Goal: Contribute content: Contribute content

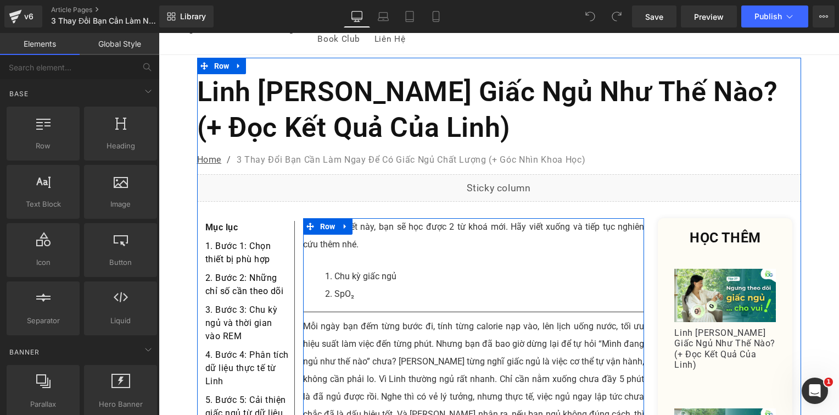
scroll to position [55, 0]
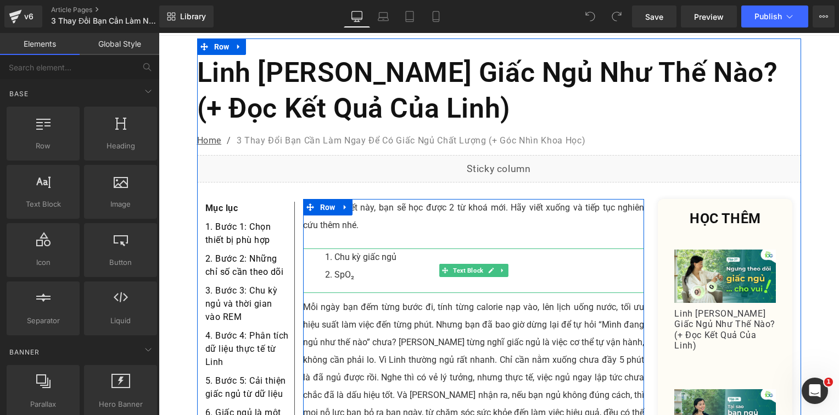
click at [376, 266] on li "SpO₂" at bounding box center [485, 275] width 320 height 18
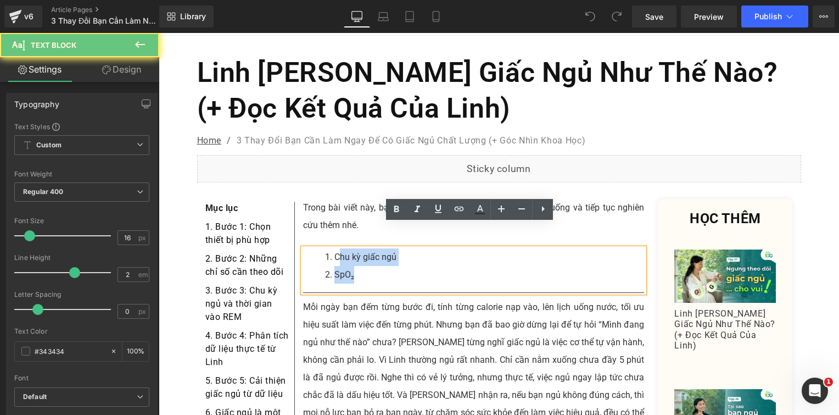
drag, startPoint x: 371, startPoint y: 249, endPoint x: 332, endPoint y: 233, distance: 41.6
click at [333, 248] on ol "Chu kỳ giấc ngủ SpO₂" at bounding box center [474, 265] width 342 height 35
click at [331, 248] on li "Chu kỳ giấc ngủ" at bounding box center [485, 257] width 320 height 18
paste div
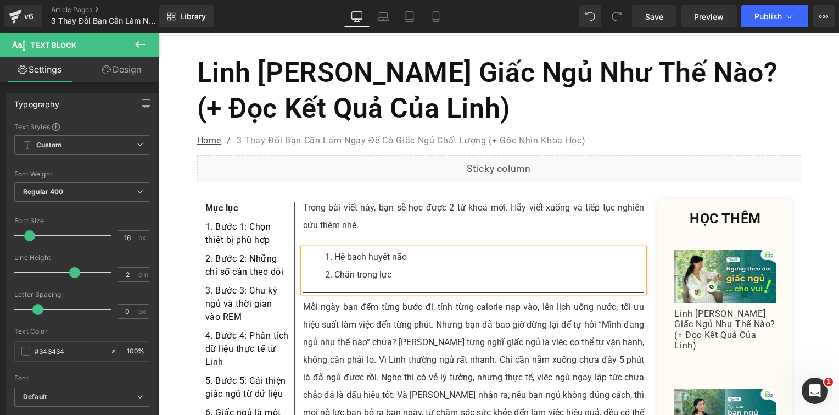
click at [376, 298] on p "Mỗi ngày bạn đếm từng bước đi, tính từng calorie nạp vào, lên lịch uống nước, t…" at bounding box center [474, 368] width 342 height 141
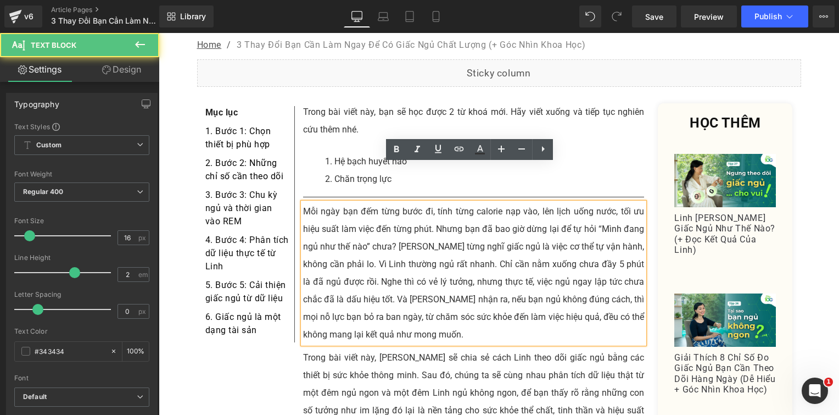
scroll to position [165, 0]
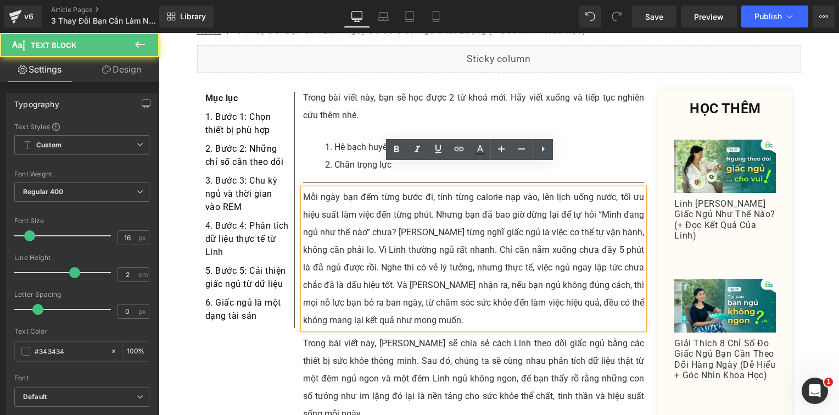
click at [340, 193] on p "Mỗi ngày bạn đếm từng bước đi, tính từng calorie nạp vào, lên lịch uống nước, t…" at bounding box center [474, 258] width 342 height 141
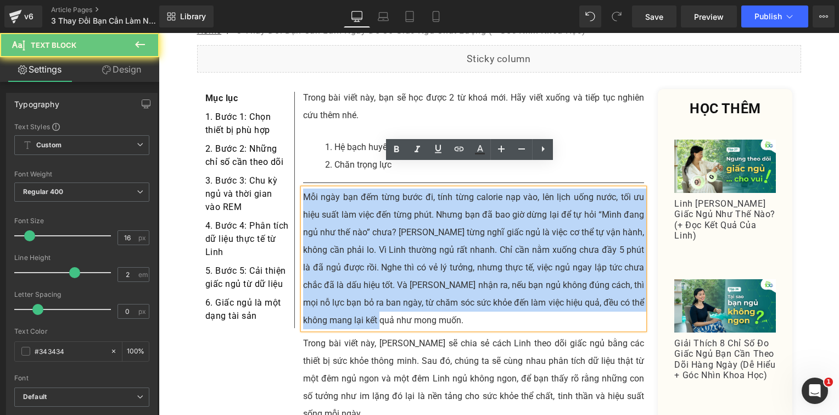
click at [340, 193] on p "Mỗi ngày bạn đếm từng bước đi, tính từng calorie nạp vào, lên lịch uống nước, t…" at bounding box center [474, 258] width 342 height 141
paste div
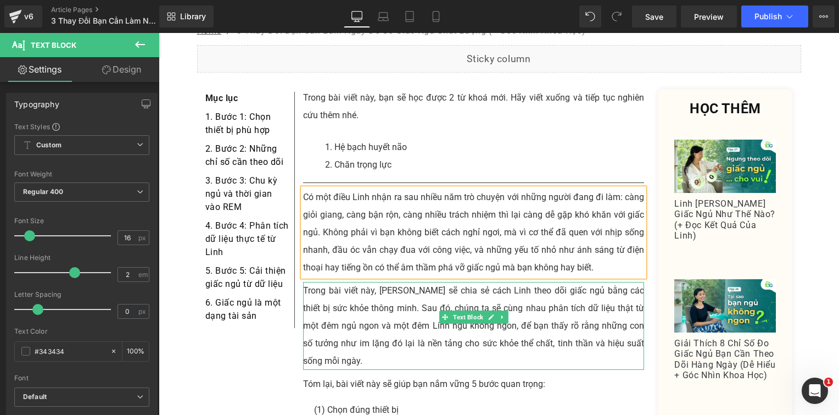
click at [360, 282] on p "Trong bài viết này, [PERSON_NAME] sẽ chia sẻ cách Linh theo dõi giấc ngủ bằng c…" at bounding box center [474, 326] width 342 height 88
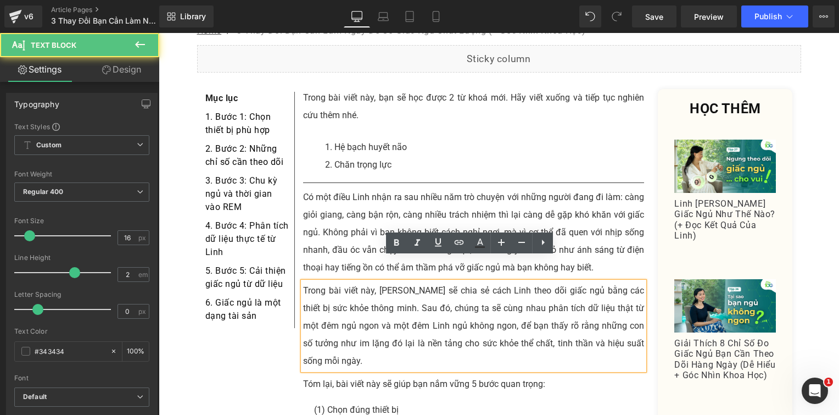
click at [392, 288] on p "Trong bài viết này, [PERSON_NAME] sẽ chia sẻ cách Linh theo dõi giấc ngủ bằng c…" at bounding box center [474, 326] width 342 height 88
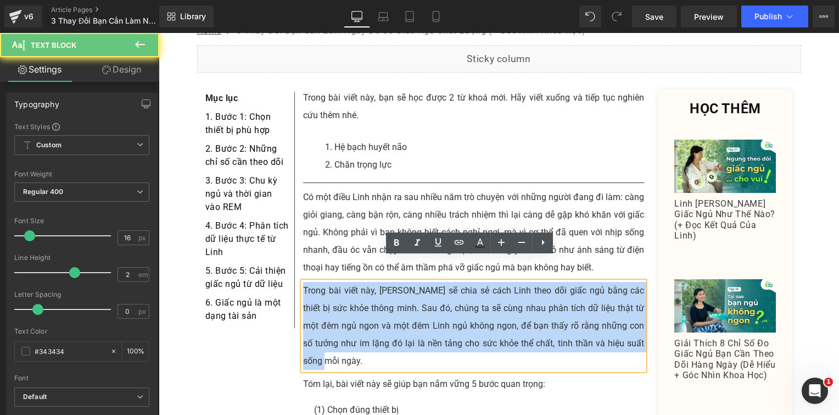
click at [392, 288] on p "Trong bài viết này, [PERSON_NAME] sẽ chia sẻ cách Linh theo dõi giấc ngủ bằng c…" at bounding box center [474, 326] width 342 height 88
paste div
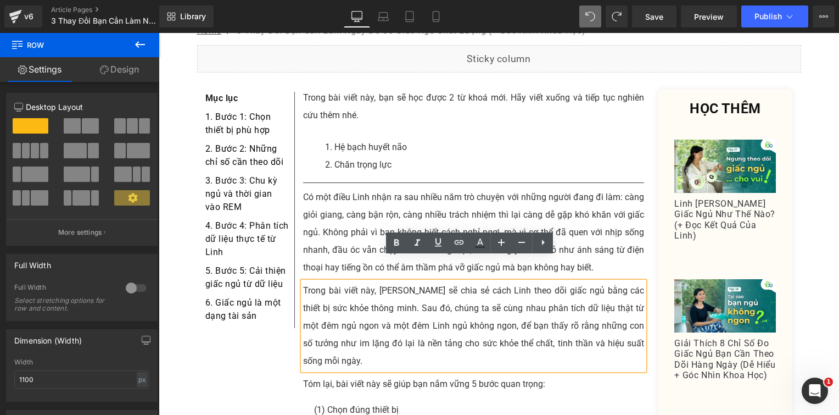
drag, startPoint x: 415, startPoint y: 304, endPoint x: 409, endPoint y: 305, distance: 6.3
click at [415, 304] on p "Trong bài viết này, [PERSON_NAME] sẽ chia sẻ cách Linh theo dõi giấc ngủ bằng c…" at bounding box center [474, 326] width 342 height 88
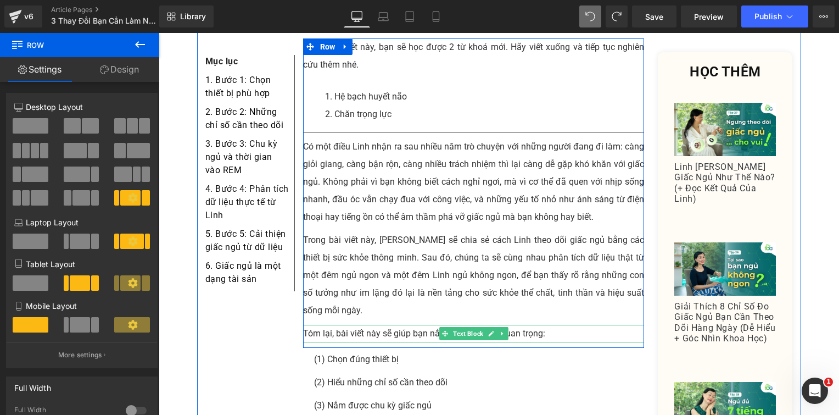
scroll to position [275, 0]
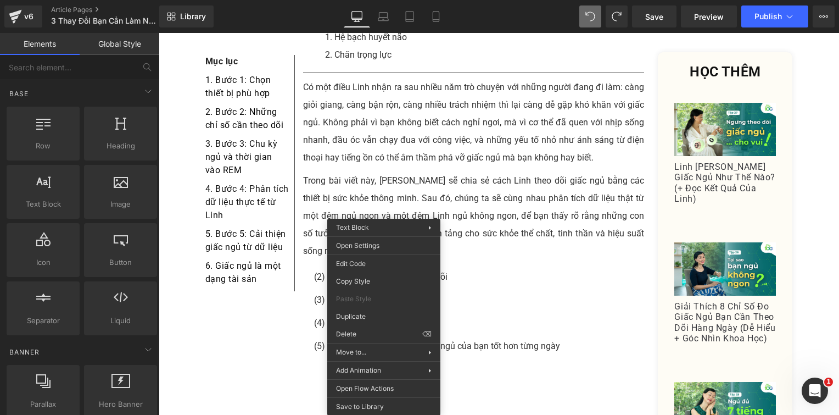
drag, startPoint x: 524, startPoint y: 364, endPoint x: 365, endPoint y: 255, distance: 193.2
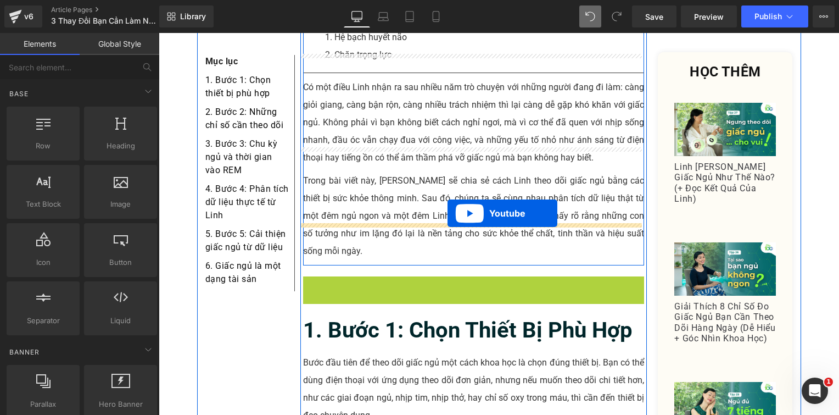
drag, startPoint x: 442, startPoint y: 243, endPoint x: 448, endPoint y: 213, distance: 30.2
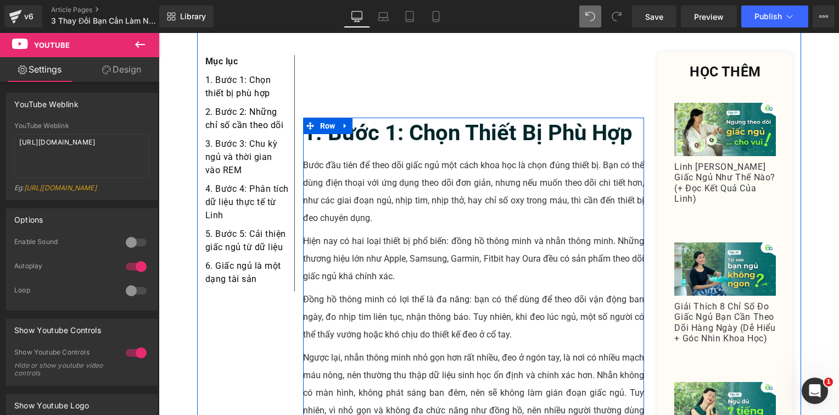
scroll to position [659, 0]
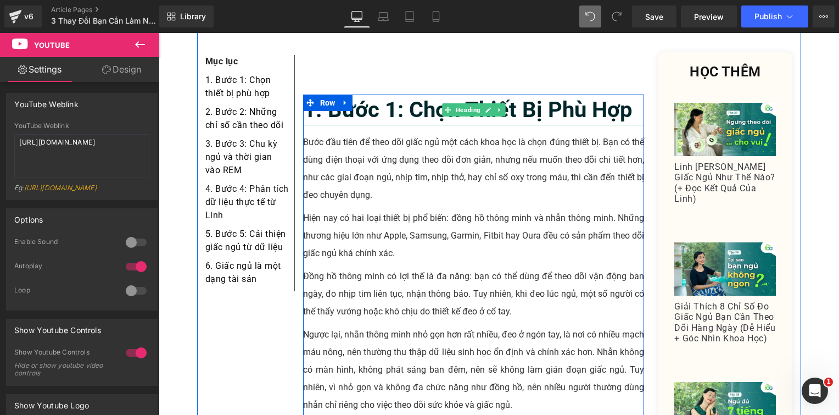
click at [427, 97] on b "1. Bước 1: Chọn Thiết Bị Phù Hợp" at bounding box center [468, 110] width 330 height 26
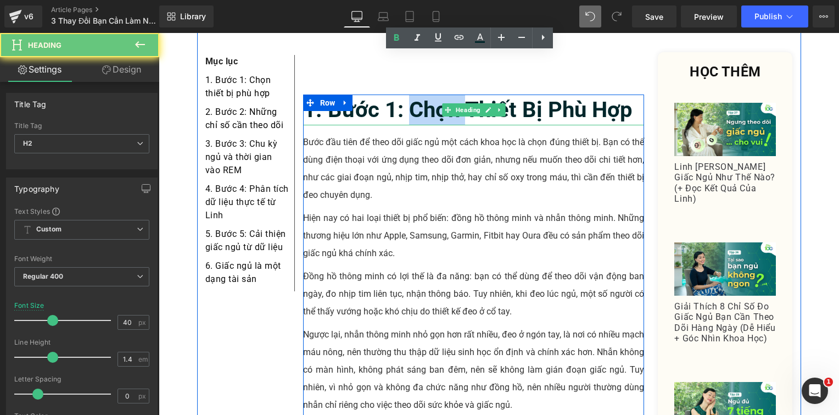
click at [427, 97] on b "1. Bước 1: Chọn Thiết Bị Phù Hợp" at bounding box center [468, 110] width 330 height 26
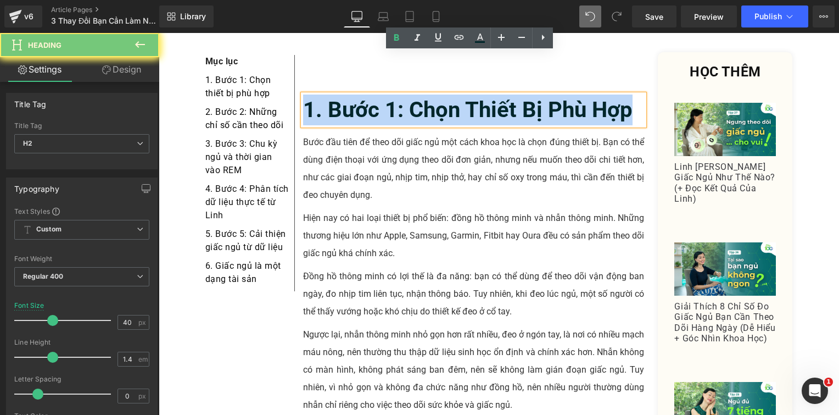
click at [427, 97] on b "1. Bước 1: Chọn Thiết Bị Phù Hợp" at bounding box center [468, 110] width 330 height 26
paste div
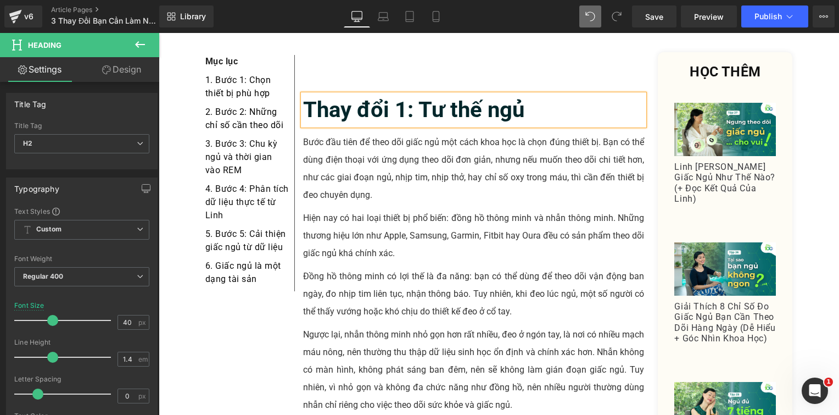
click at [305, 97] on b "Thay đổi 1: Tư thế ngủ" at bounding box center [413, 110] width 221 height 26
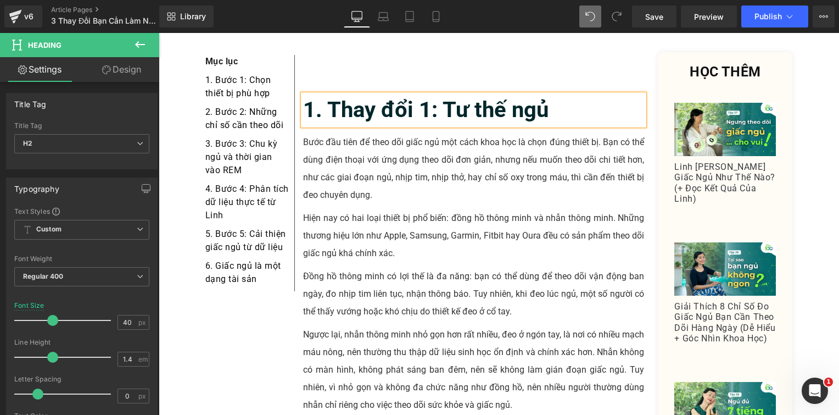
click at [386, 97] on b "1. Thay đổi 1: Tư thế ngủ" at bounding box center [426, 110] width 246 height 26
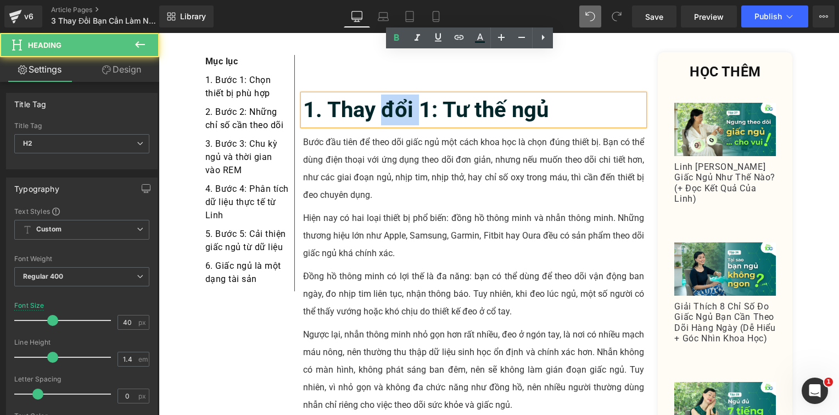
click at [386, 97] on b "1. Thay đổi 1: Tư thế ngủ" at bounding box center [426, 110] width 246 height 26
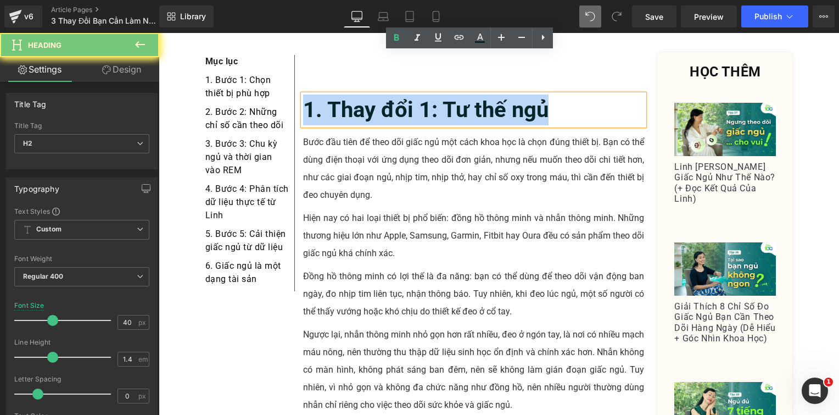
click at [386, 97] on b "1. Thay đổi 1: Tư thế ngủ" at bounding box center [426, 110] width 246 height 26
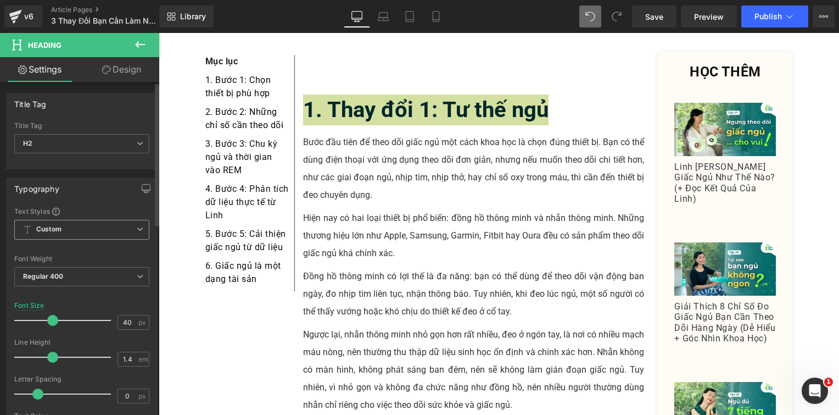
click at [93, 226] on span "Custom Setup Global Style" at bounding box center [81, 230] width 135 height 20
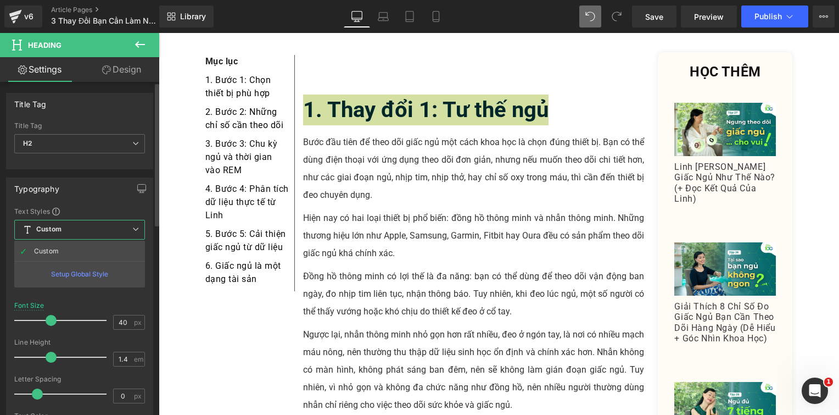
click at [97, 226] on span "Custom Setup Global Style" at bounding box center [79, 230] width 131 height 20
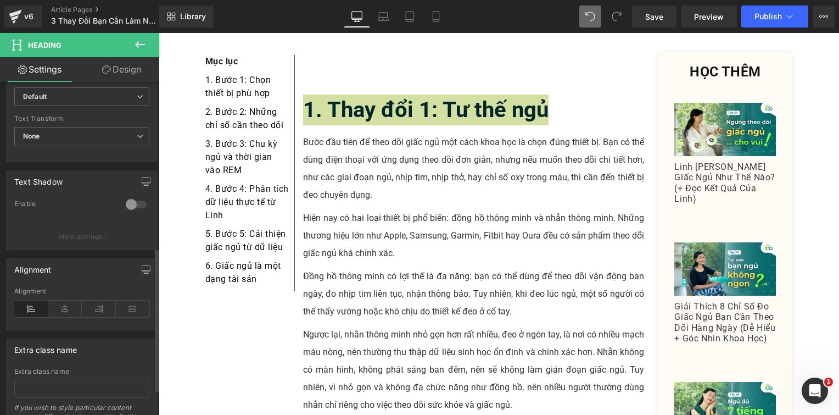
scroll to position [330, 0]
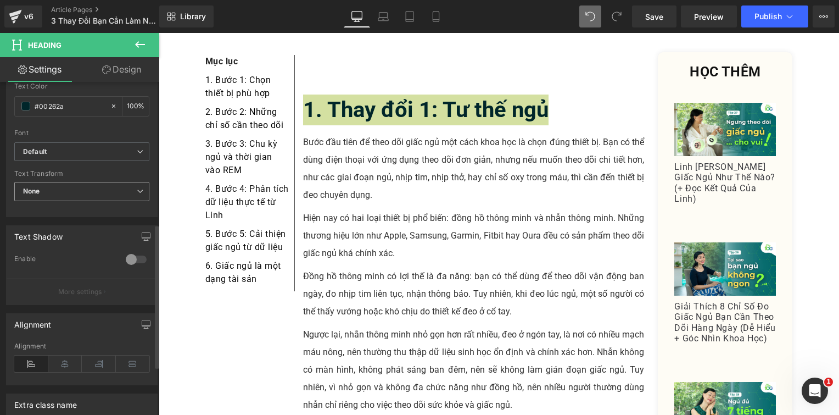
click at [103, 202] on div "None None Uppercase Lowercase Capitalize" at bounding box center [81, 194] width 135 height 25
click at [105, 196] on span "None" at bounding box center [81, 191] width 135 height 19
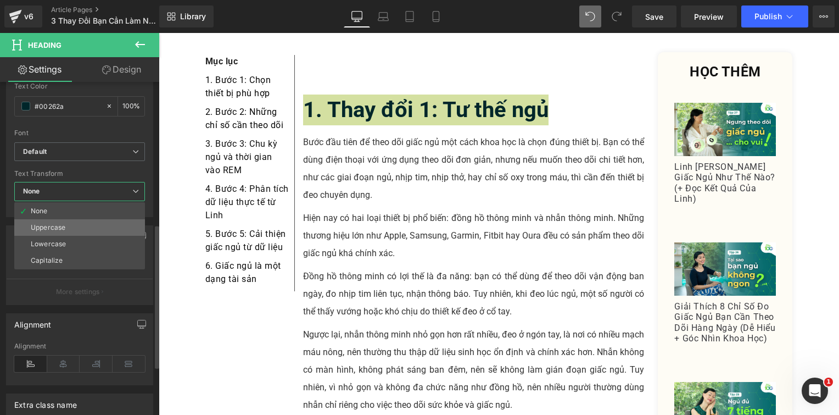
click at [90, 226] on li "Uppercase" at bounding box center [79, 227] width 131 height 16
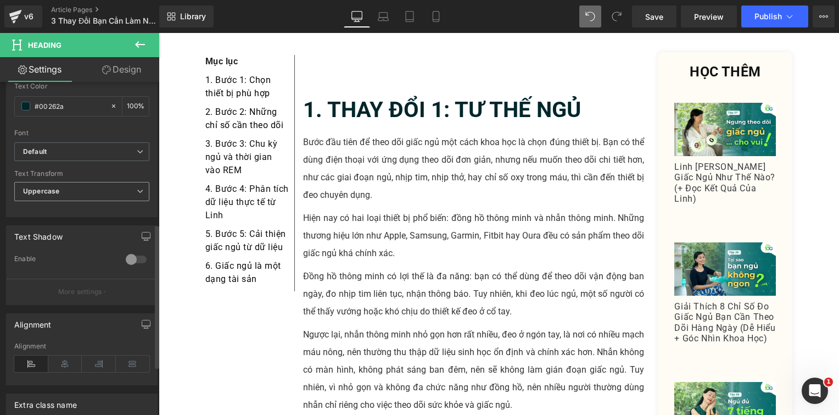
click at [88, 185] on span "Uppercase" at bounding box center [81, 191] width 135 height 19
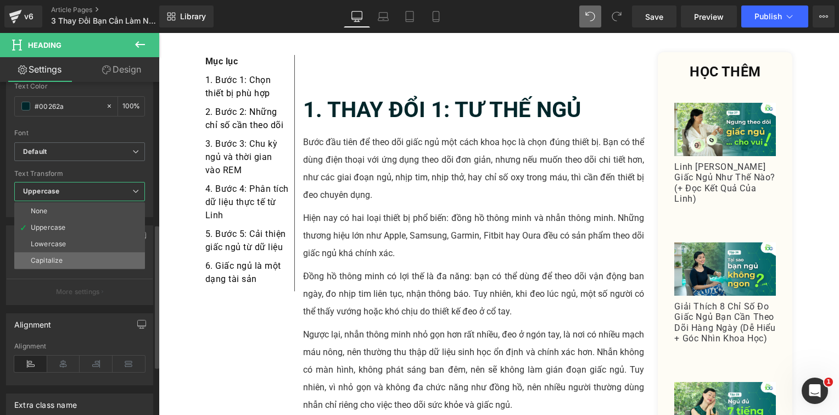
click at [78, 255] on li "Capitalize" at bounding box center [79, 260] width 131 height 16
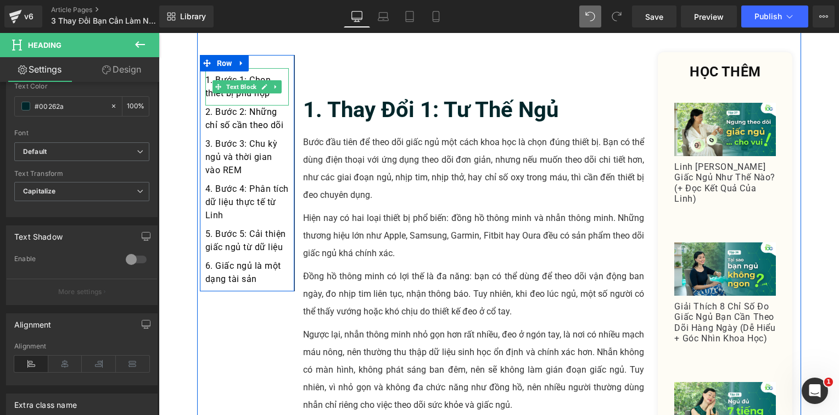
click at [268, 97] on div "1. Bước 1: Chọn thiết bị phù hợp" at bounding box center [247, 86] width 84 height 37
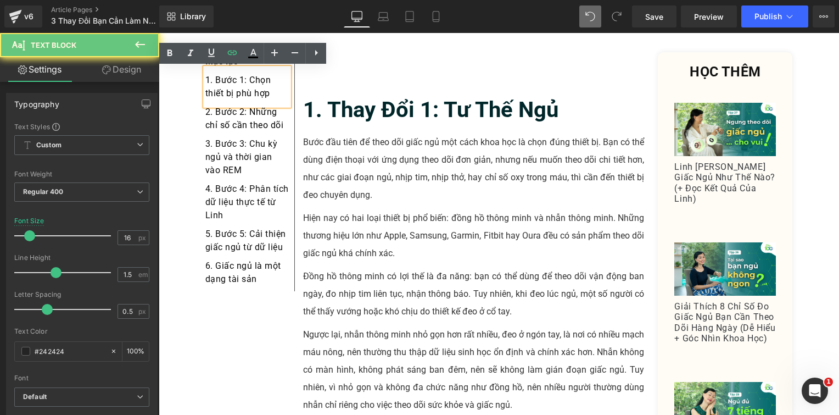
click at [268, 97] on div "1. Bước 1: Chọn thiết bị phù hợp" at bounding box center [247, 86] width 84 height 37
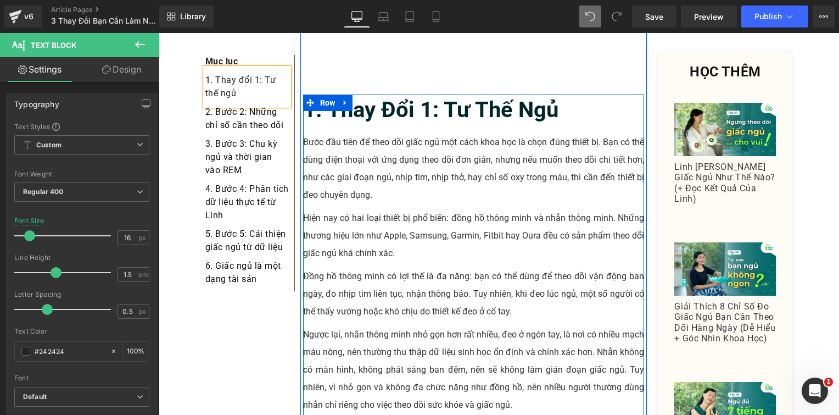
click at [391, 134] on p "Bước đầu tiên để theo dõi giấc ngủ một cách khoa học là chọn đúng thiết bị. Bạn…" at bounding box center [474, 169] width 342 height 70
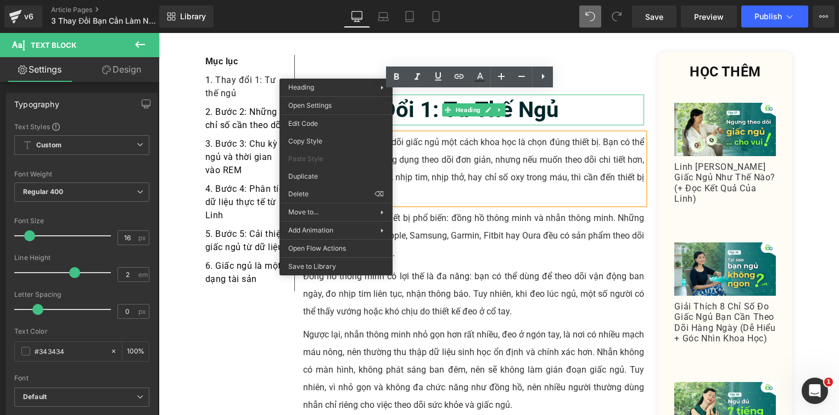
click at [159, 33] on div at bounding box center [159, 33] width 0 height 0
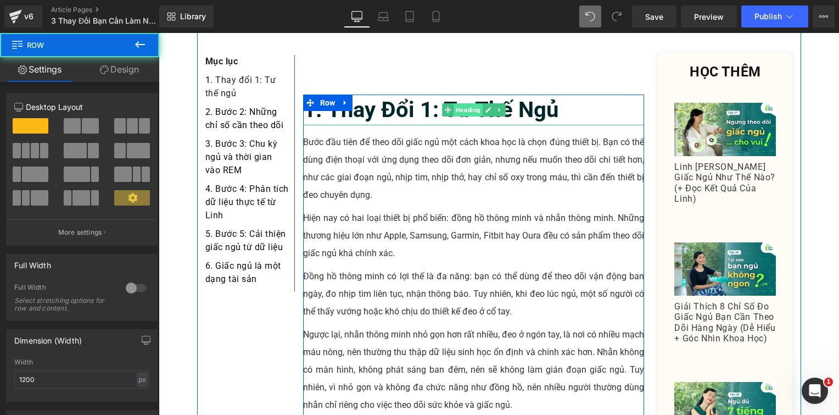
click at [461, 103] on span "Heading" at bounding box center [468, 109] width 29 height 13
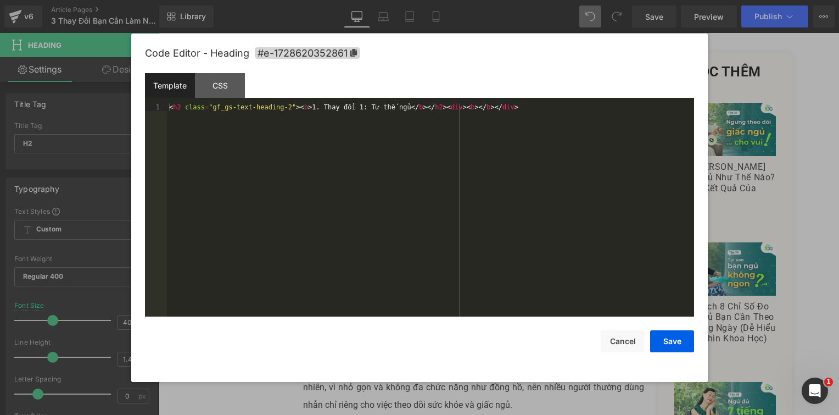
click at [463, 0] on div "Heading You are previewing how the will restyle your page. You can not edit Ele…" at bounding box center [419, 0] width 839 height 0
click at [355, 47] on span "#e-1728620352861" at bounding box center [307, 53] width 105 height 12
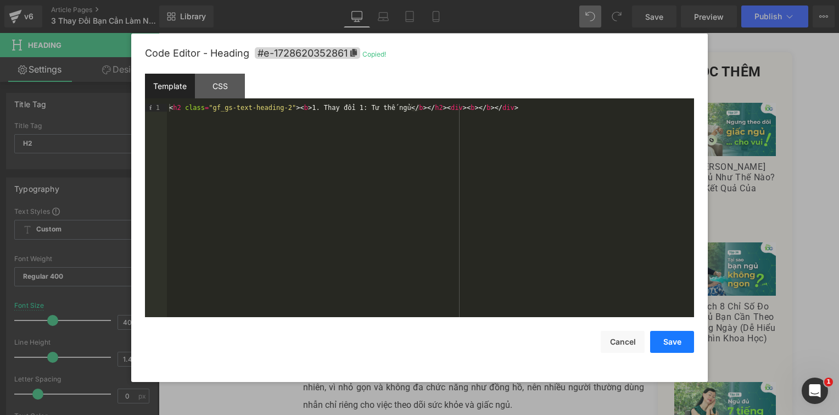
click at [670, 348] on button "Save" at bounding box center [672, 342] width 44 height 22
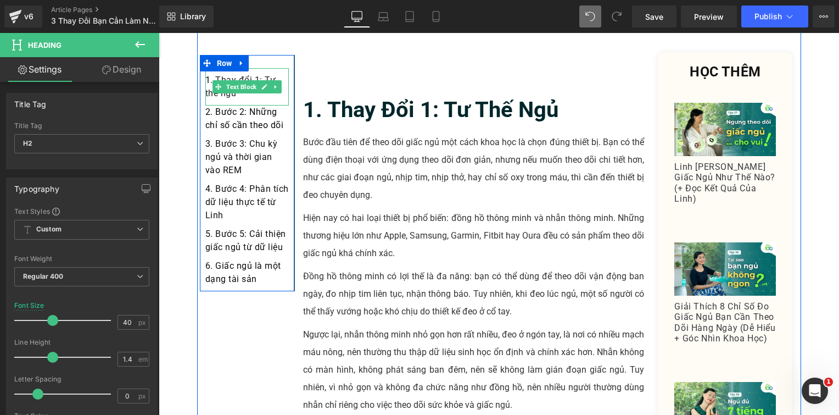
click at [241, 98] on div "1 . Thay đổi 1: Tư thế ngủ" at bounding box center [247, 86] width 84 height 37
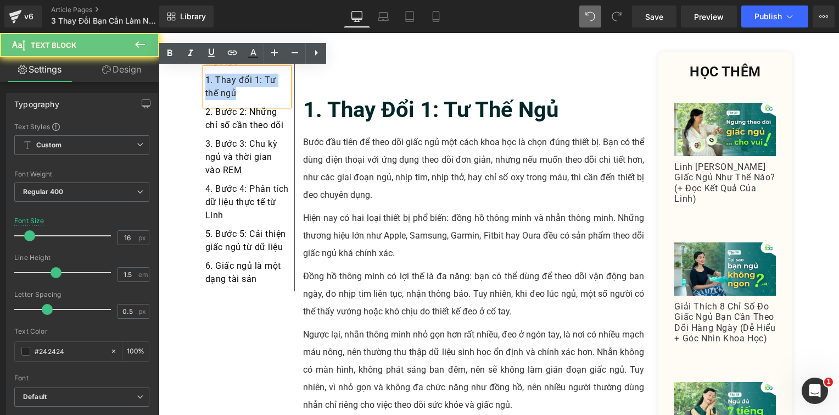
click at [241, 98] on div "1 . Thay đổi 1: Tư thế ngủ" at bounding box center [247, 86] width 84 height 37
click at [230, 53] on icon at bounding box center [232, 52] width 13 height 13
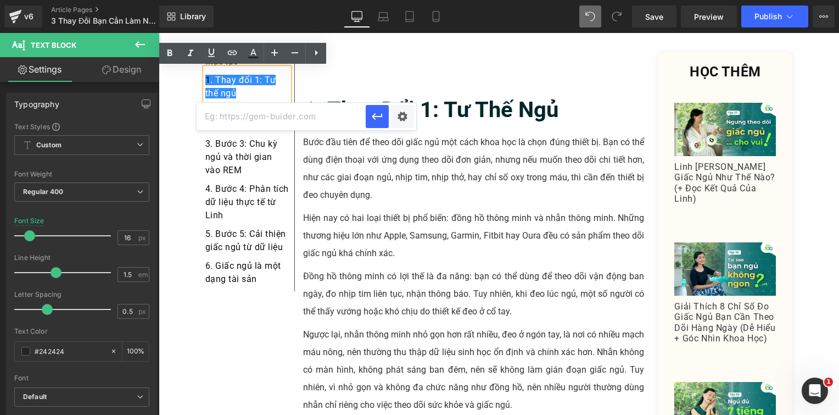
click at [300, 118] on input "text" at bounding box center [281, 116] width 169 height 27
paste input "#e-1728620352861"
type input "#e-1728620352861"
click at [376, 119] on icon "button" at bounding box center [377, 116] width 13 height 13
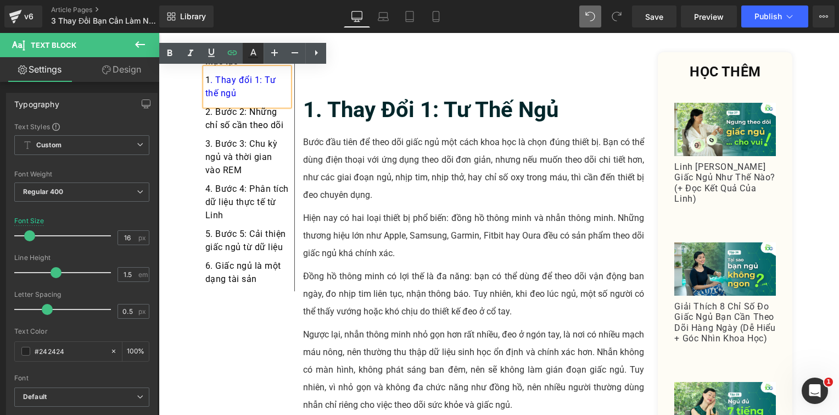
click at [247, 49] on icon at bounding box center [253, 53] width 13 height 13
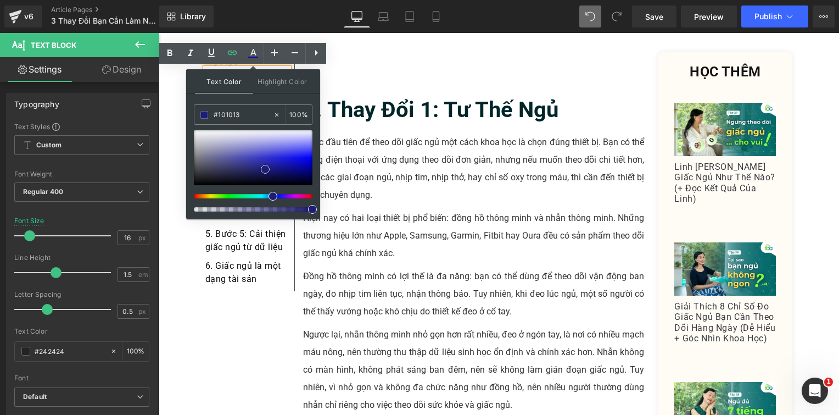
type input "#000000"
drag, startPoint x: 471, startPoint y: 191, endPoint x: 176, endPoint y: 194, distance: 294.5
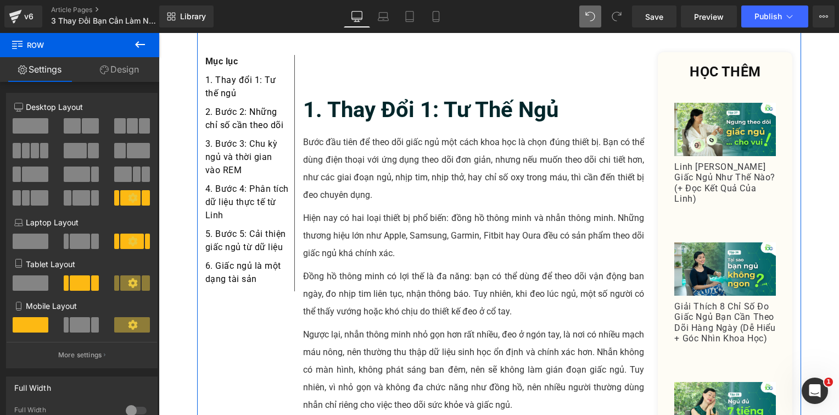
click at [409, 134] on p "Bước đầu tiên để theo dõi giấc ngủ một cách khoa học là chọn đúng thiết bị. Bạn…" at bounding box center [474, 169] width 342 height 70
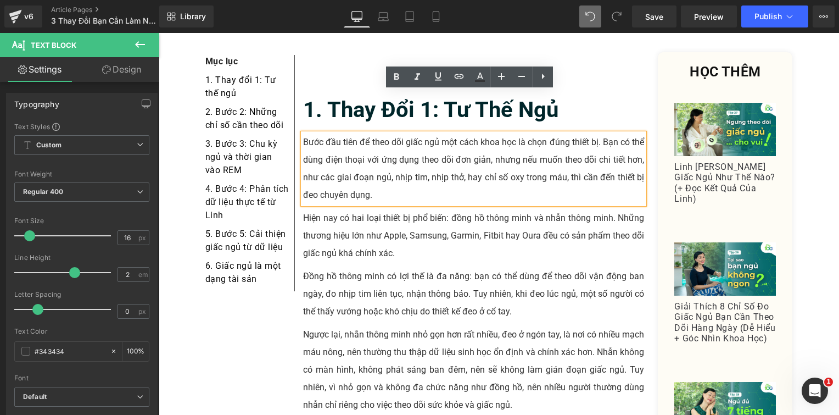
click at [351, 138] on p "Bước đầu tiên để theo dõi giấc ngủ một cách khoa học là chọn đúng thiết bị. Bạn…" at bounding box center [474, 169] width 342 height 70
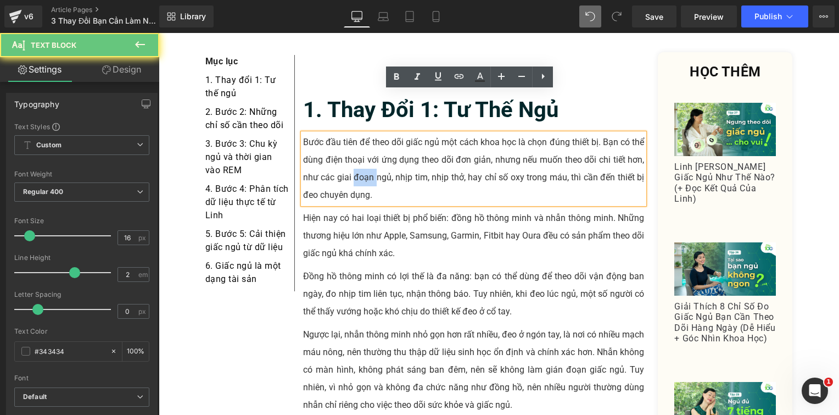
click at [351, 138] on p "Bước đầu tiên để theo dõi giấc ngủ một cách khoa học là chọn đúng thiết bị. Bạn…" at bounding box center [474, 169] width 342 height 70
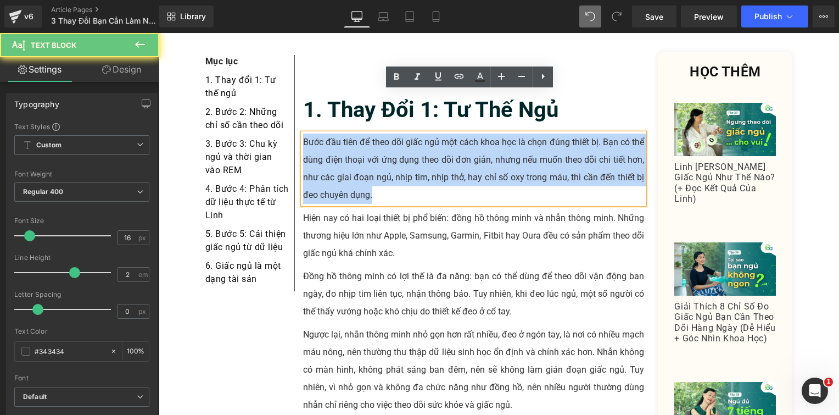
click at [351, 138] on p "Bước đầu tiên để theo dõi giấc ngủ một cách khoa học là chọn đúng thiết bị. Bạn…" at bounding box center [474, 169] width 342 height 70
paste div
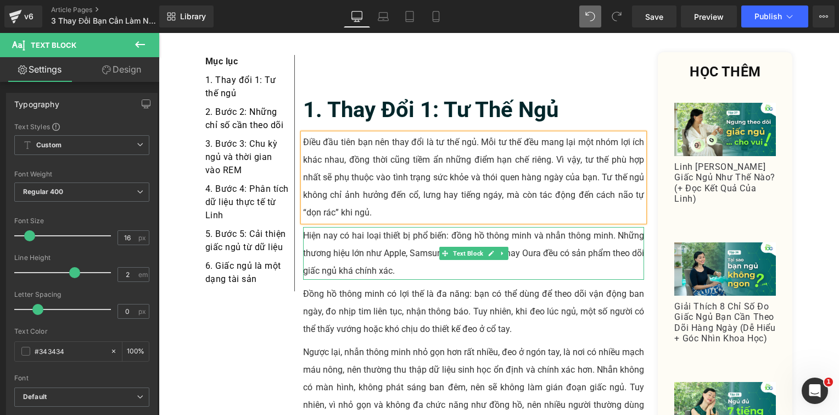
click at [348, 227] on p "Hiện nay có hai loại thiết bị phổ biến: đồng hồ thông minh và nhẫn thông minh. …" at bounding box center [474, 253] width 342 height 53
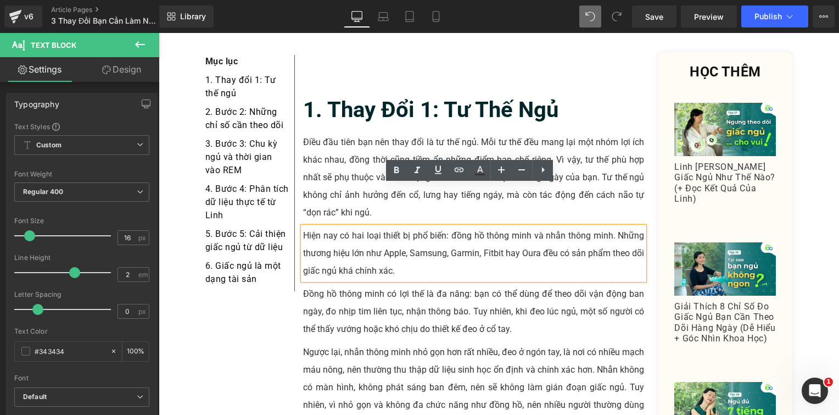
click at [336, 227] on p "Hiện nay có hai loại thiết bị phổ biến: đồng hồ thông minh và nhẫn thông minh. …" at bounding box center [474, 253] width 342 height 53
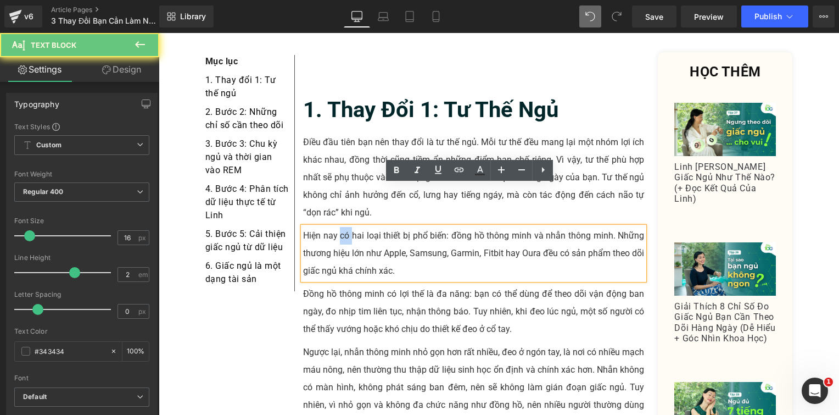
click at [336, 227] on p "Hiện nay có hai loại thiết bị phổ biến: đồng hồ thông minh và nhẫn thông minh. …" at bounding box center [474, 253] width 342 height 53
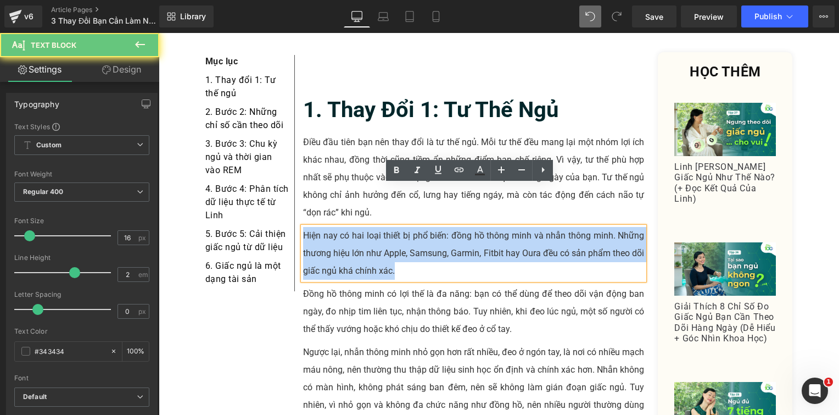
click at [336, 227] on p "Hiện nay có hai loại thiết bị phổ biến: đồng hồ thông minh và nhẫn thông minh. …" at bounding box center [474, 253] width 342 height 53
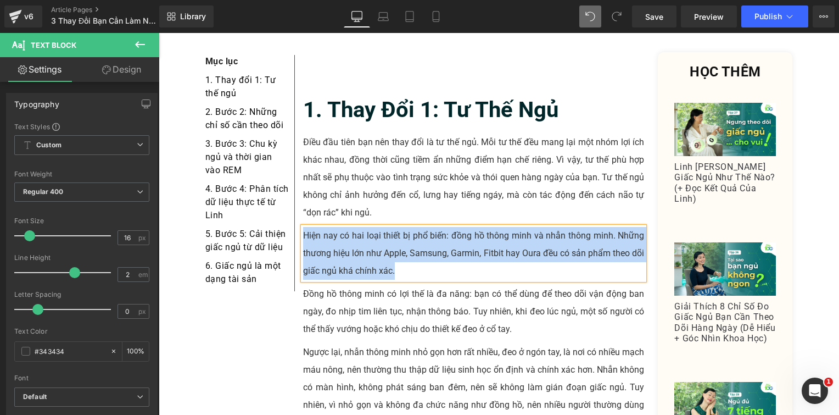
paste div
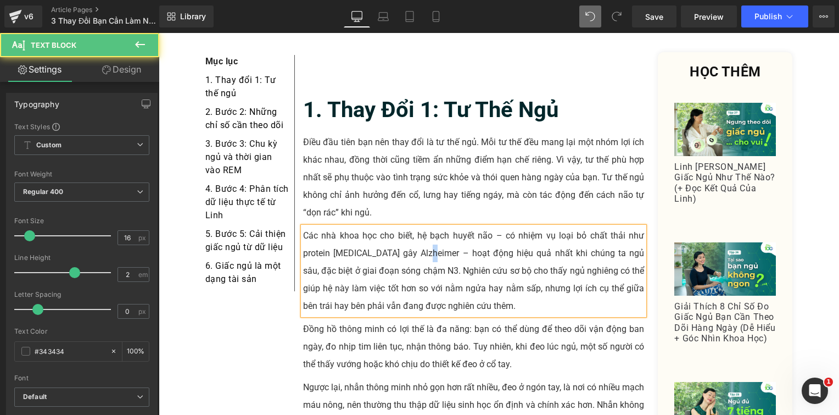
click at [419, 227] on p "Các nhà khoa học cho biết, hệ bạch huyết não – có nhiệm vụ loại bỏ chất thải nh…" at bounding box center [474, 271] width 342 height 88
click at [497, 227] on p "Các nhà khoa học cho biết, hệ bạch huyết não – có nhiệm vụ loại bỏ chất thải nh…" at bounding box center [474, 271] width 342 height 88
click at [464, 230] on p "Các nhà khoa học cho biết, hệ bạch huyết não - có nhiệm vụ loại bỏ chất thải nh…" at bounding box center [474, 271] width 342 height 88
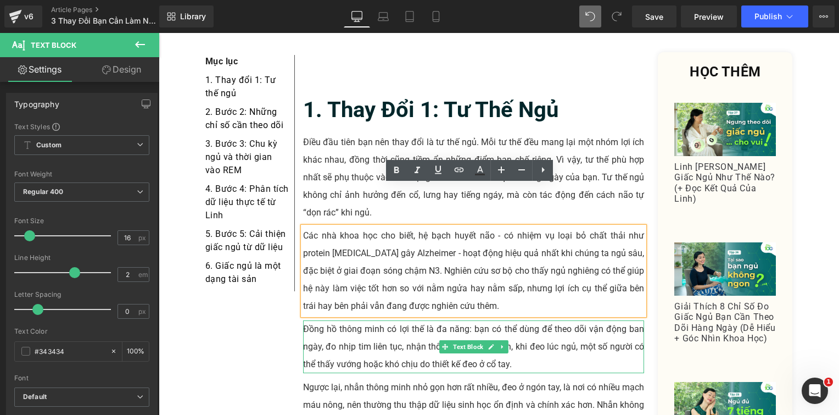
click at [391, 320] on p "Đồng hồ thông minh có lợi thế là đa năng: bạn có thể dùng để theo dõi vận động …" at bounding box center [474, 346] width 342 height 53
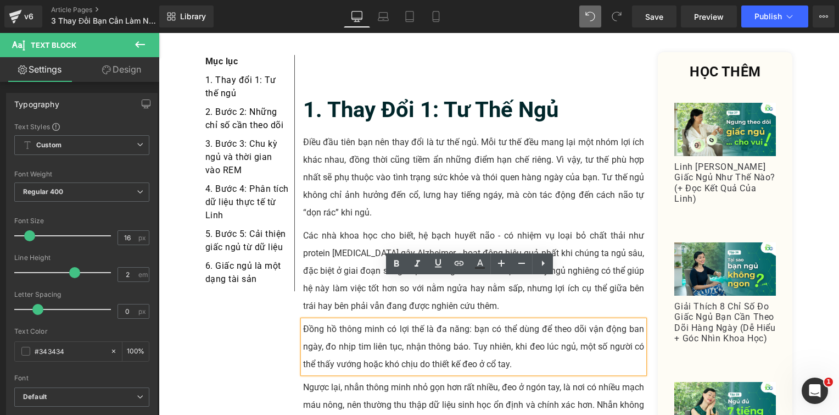
click at [352, 320] on p "Đồng hồ thông minh có lợi thế là đa năng: bạn có thể dùng để theo dõi vận động …" at bounding box center [474, 346] width 342 height 53
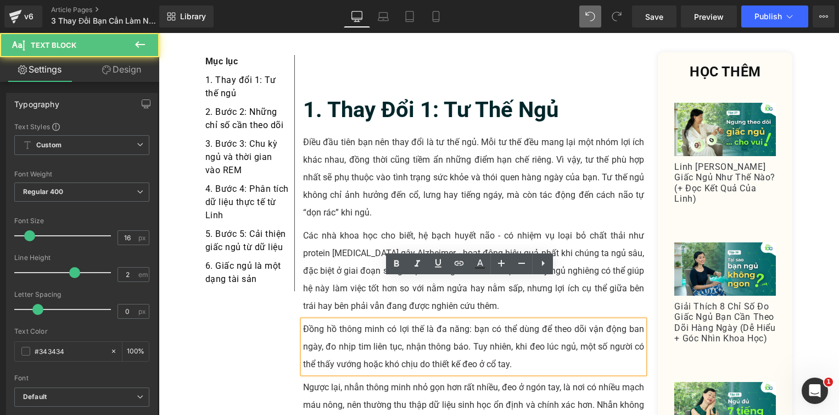
click at [352, 320] on p "Đồng hồ thông minh có lợi thế là đa năng: bạn có thể dùng để theo dõi vận động …" at bounding box center [474, 346] width 342 height 53
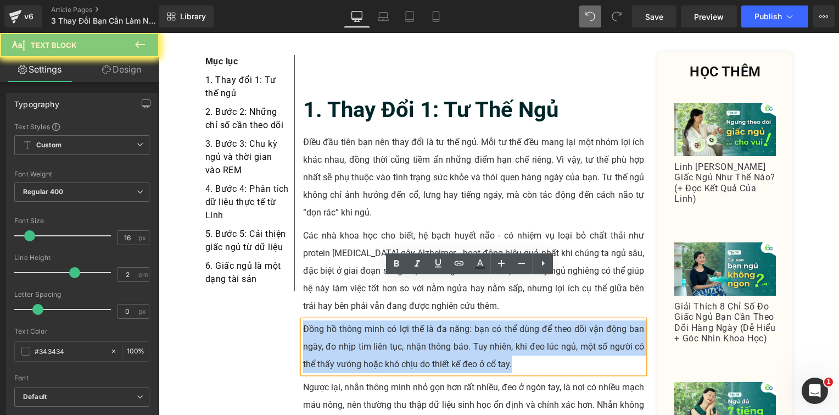
click at [352, 320] on p "Đồng hồ thông minh có lợi thế là đa năng: bạn có thể dùng để theo dõi vận động …" at bounding box center [474, 346] width 342 height 53
paste div
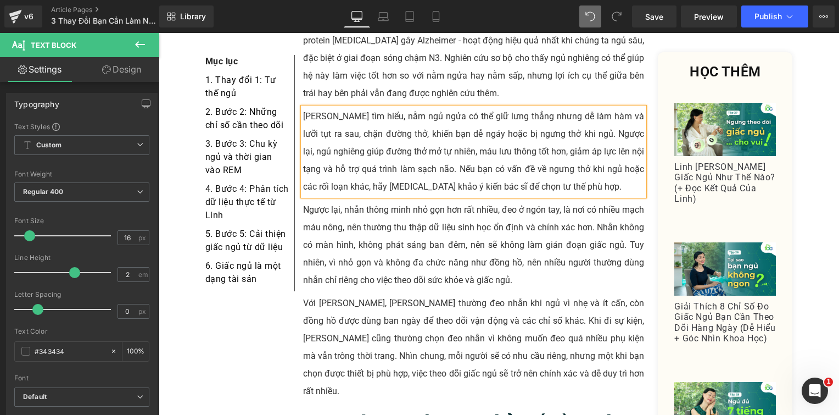
scroll to position [879, 0]
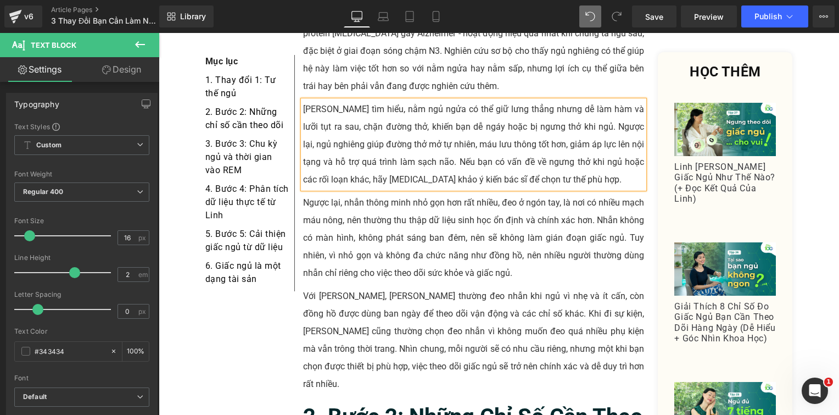
click at [333, 194] on p "Ngược lại, nhẫn thông minh nhỏ gọn hơn rất nhiều, đeo ở ngón tay, là nơi có nhi…" at bounding box center [474, 238] width 342 height 88
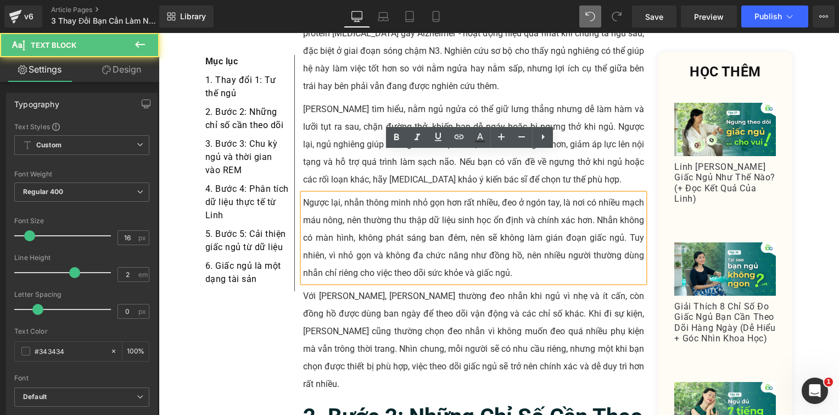
click at [398, 194] on p "Ngược lại, nhẫn thông minh nhỏ gọn hơn rất nhiều, đeo ở ngón tay, là nơi có nhi…" at bounding box center [474, 238] width 342 height 88
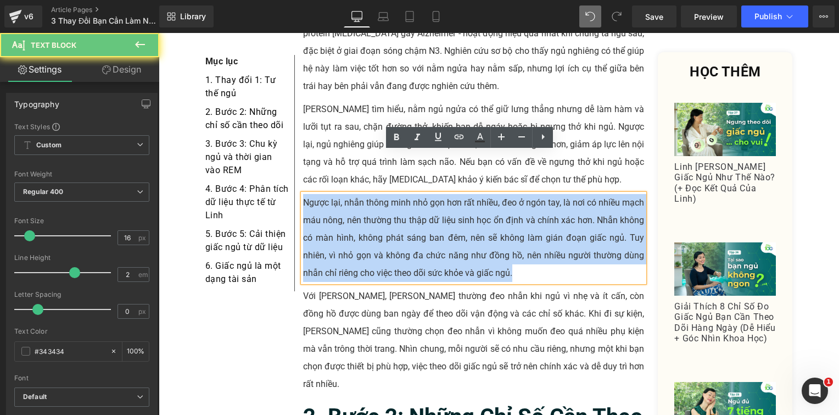
click at [398, 194] on p "Ngược lại, nhẫn thông minh nhỏ gọn hơn rất nhiều, đeo ở ngón tay, là nơi có nhi…" at bounding box center [474, 238] width 342 height 88
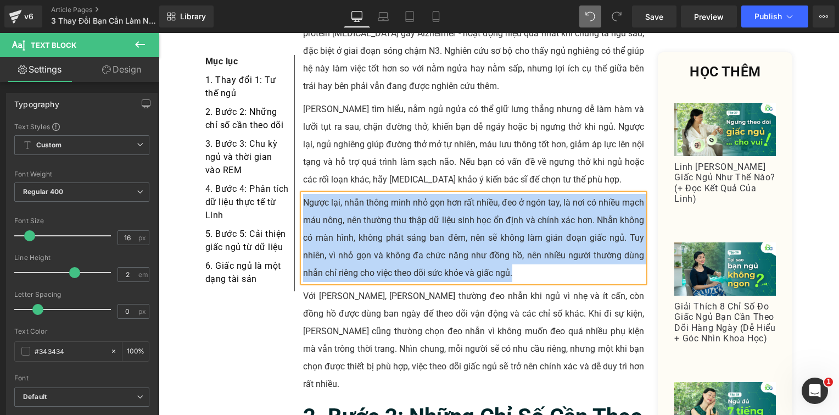
paste div
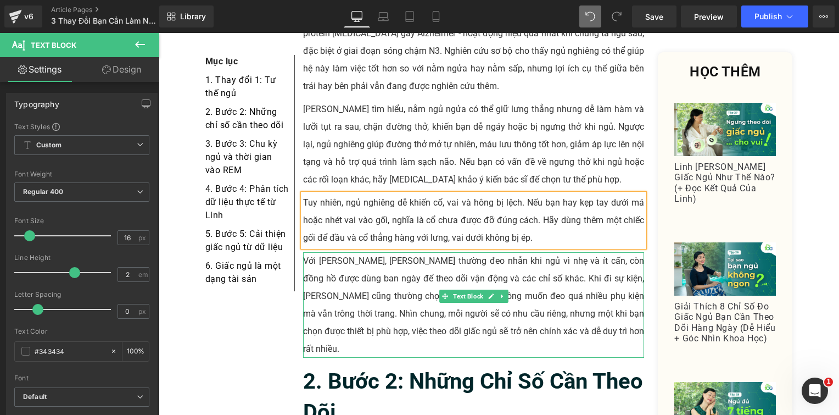
click at [360, 252] on p "Với Linh, Linh thường đeo nhẫn khi ngủ vì nhẹ và ít cấn, còn đồng hồ được dùng …" at bounding box center [474, 304] width 342 height 105
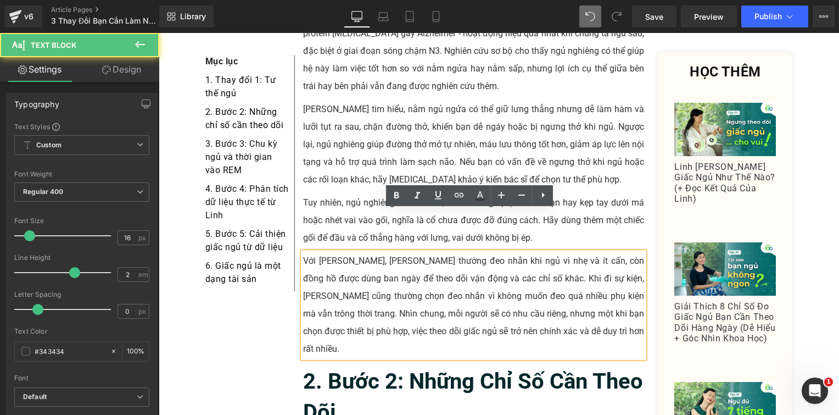
click at [347, 252] on p "Với Linh, Linh thường đeo nhẫn khi ngủ vì nhẹ và ít cấn, còn đồng hồ được dùng …" at bounding box center [474, 304] width 342 height 105
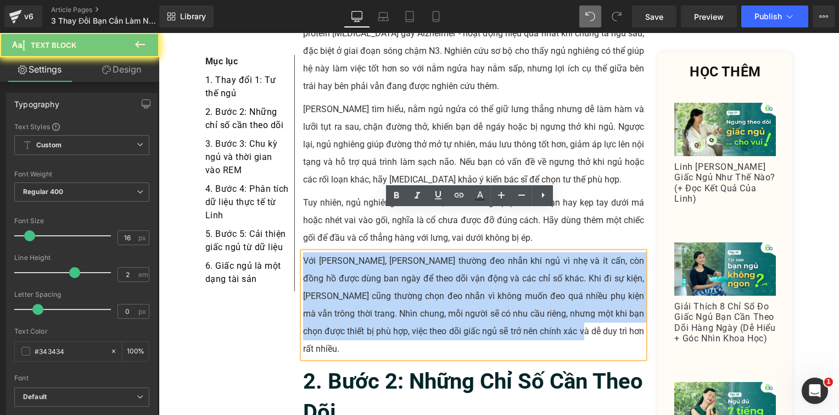
click at [347, 252] on p "Với Linh, Linh thường đeo nhẫn khi ngủ vì nhẹ và ít cấn, còn đồng hồ được dùng …" at bounding box center [474, 304] width 342 height 105
paste div
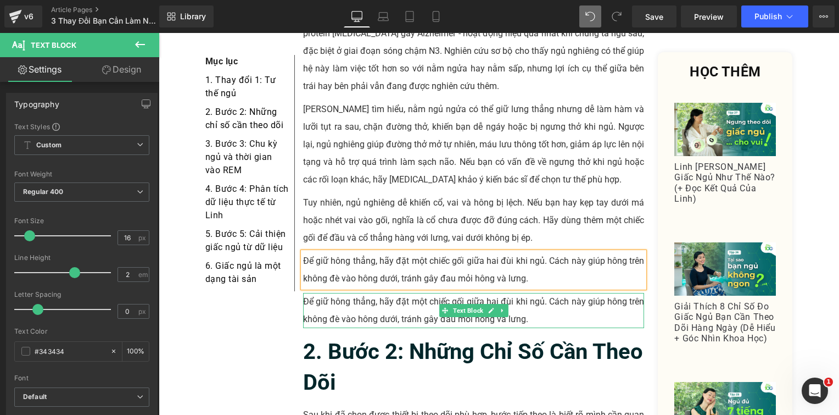
click at [349, 293] on p "Để giữ hông thẳng, hãy đặt một chiếc gối giữa hai đùi khi ngủ. Cách này giúp hô…" at bounding box center [474, 310] width 342 height 35
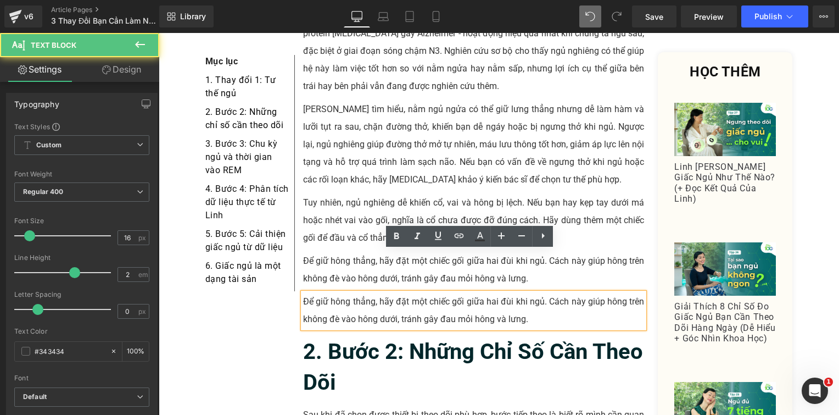
click at [353, 293] on p "Để giữ hông thẳng, hãy đặt một chiếc gối giữa hai đùi khi ngủ. Cách này giúp hô…" at bounding box center [474, 310] width 342 height 35
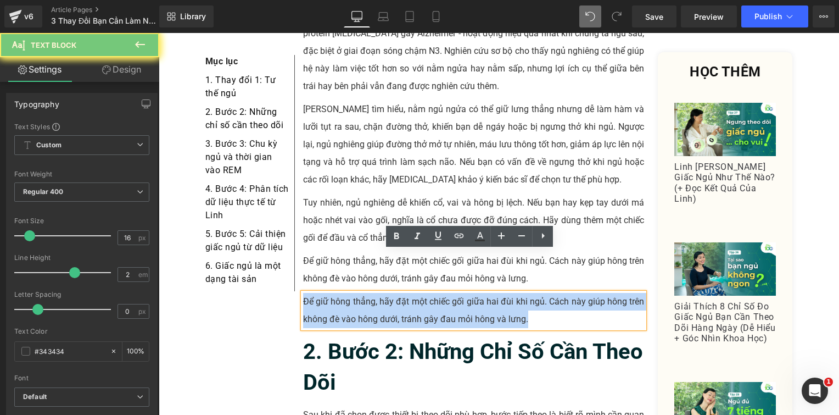
click at [353, 293] on p "Để giữ hông thẳng, hãy đặt một chiếc gối giữa hai đùi khi ngủ. Cách này giúp hô…" at bounding box center [474, 310] width 342 height 35
paste div
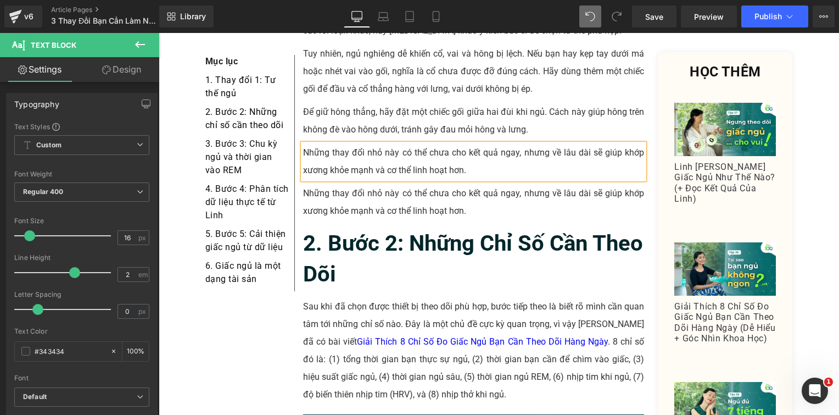
scroll to position [1094, 0]
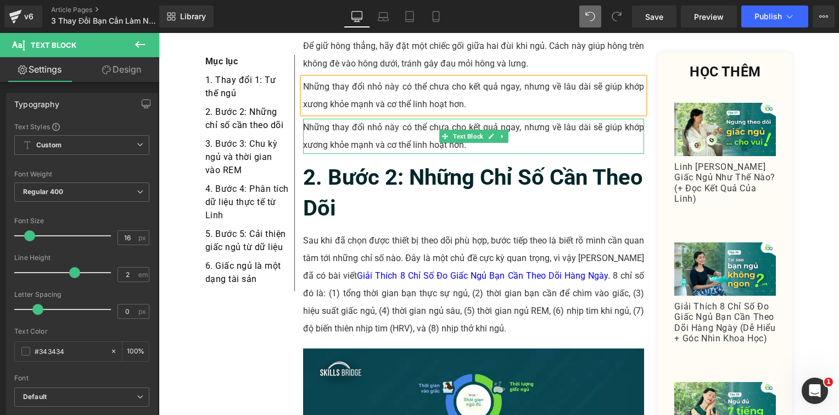
click at [347, 119] on p "Những thay đổi nhỏ này có thể chưa cho kết quả ngay, nhưng về lâu dài sẽ giúp k…" at bounding box center [474, 136] width 342 height 35
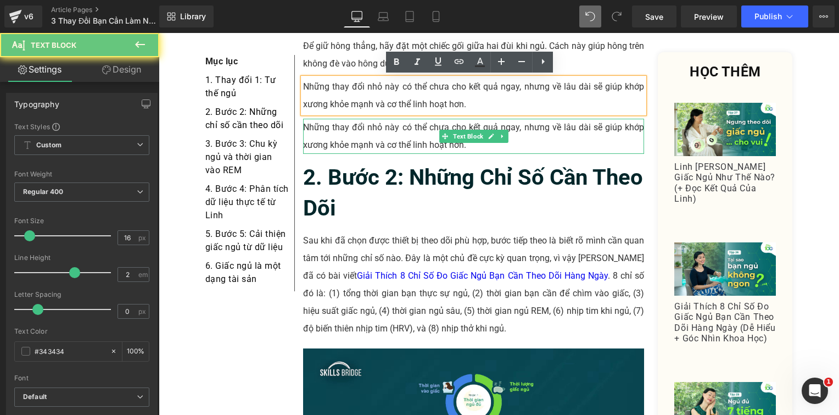
click at [347, 119] on p "Những thay đổi nhỏ này có thể chưa cho kết quả ngay, nhưng về lâu dài sẽ giúp k…" at bounding box center [474, 136] width 342 height 35
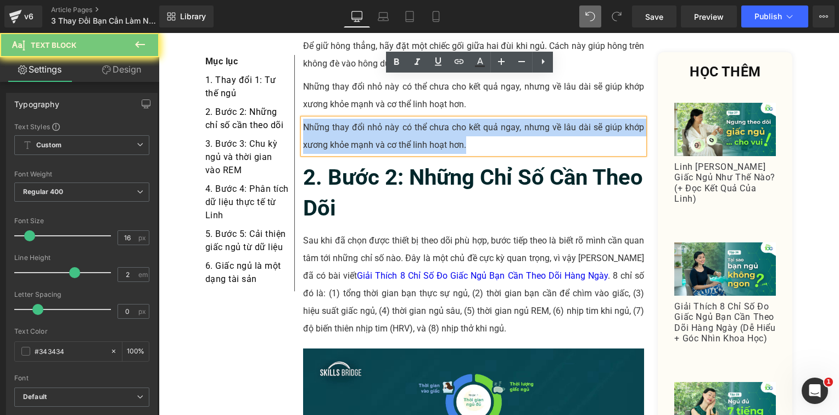
click at [347, 119] on p "Những thay đổi nhỏ này có thể chưa cho kết quả ngay, nhưng về lâu dài sẽ giúp k…" at bounding box center [474, 136] width 342 height 35
paste div
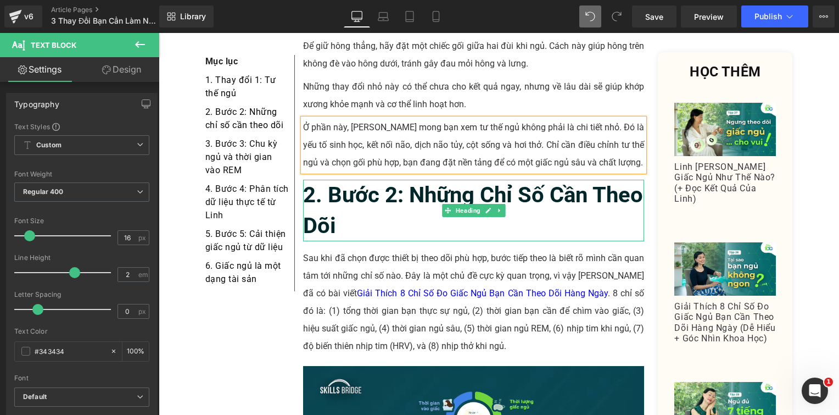
click at [352, 180] on h2 "2. Bước 2: Những Chỉ Số Cần Theo Dõi" at bounding box center [474, 211] width 342 height 62
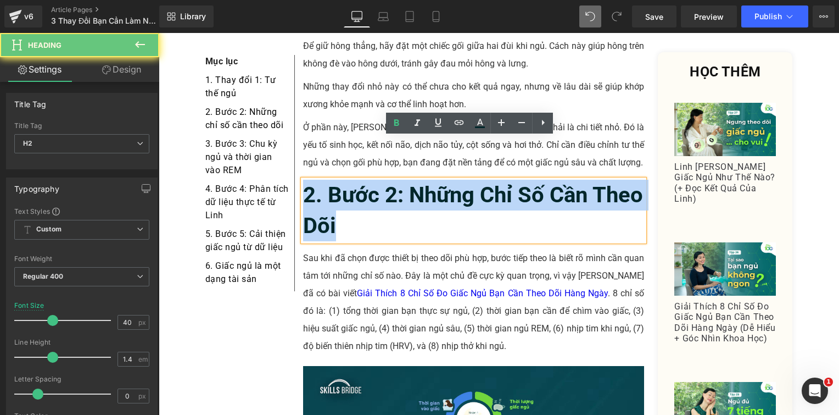
click at [352, 180] on h2 "2. Bước 2: Những Chỉ Số Cần Theo Dõi" at bounding box center [474, 211] width 342 height 62
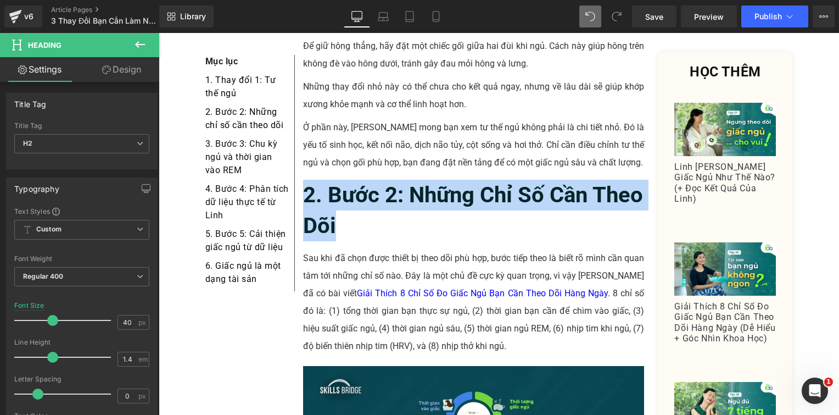
paste div
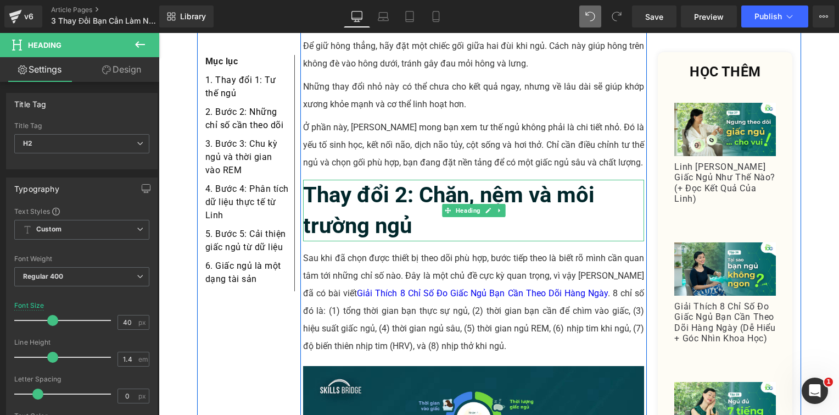
click at [303, 182] on span "Thay đổi 2: Chăn, nệm và môi trường ngủ" at bounding box center [449, 210] width 292 height 57
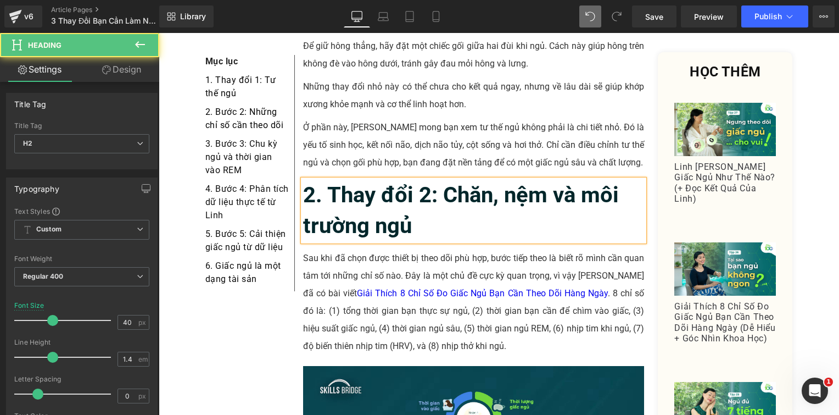
click at [362, 182] on span "2. Thay đổi 2: Chăn, nệm và môi trường ngủ" at bounding box center [461, 210] width 316 height 57
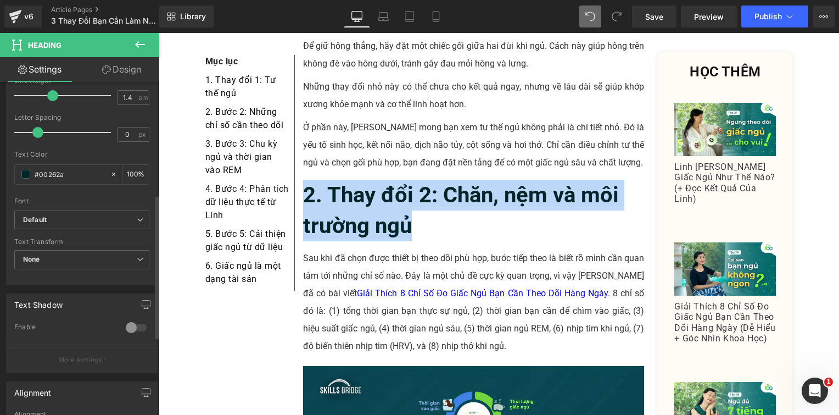
scroll to position [275, 0]
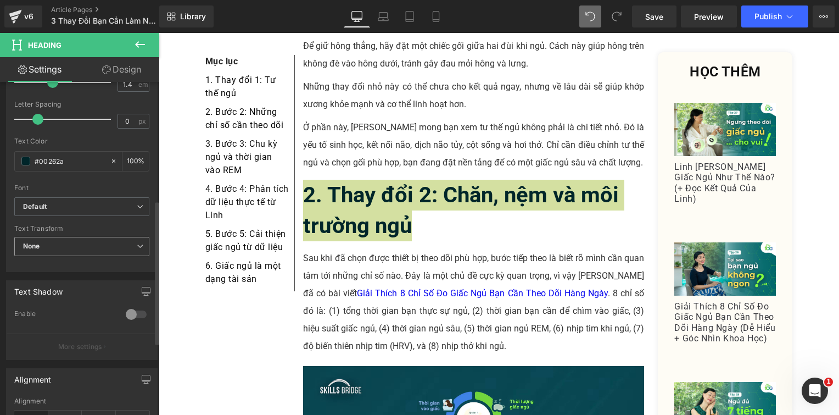
click at [100, 237] on span "None" at bounding box center [81, 246] width 135 height 19
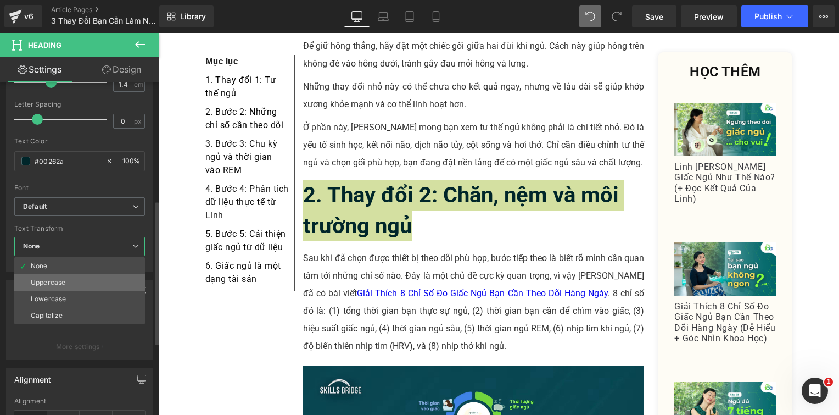
click at [89, 281] on li "Uppercase" at bounding box center [79, 282] width 131 height 16
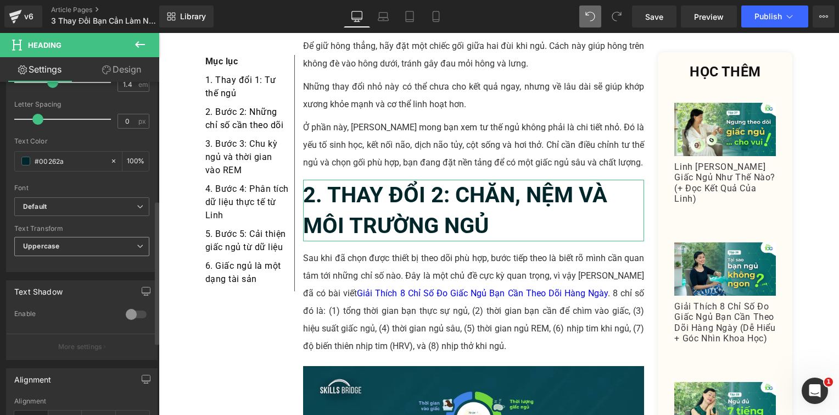
click at [85, 247] on span "Uppercase" at bounding box center [81, 246] width 135 height 19
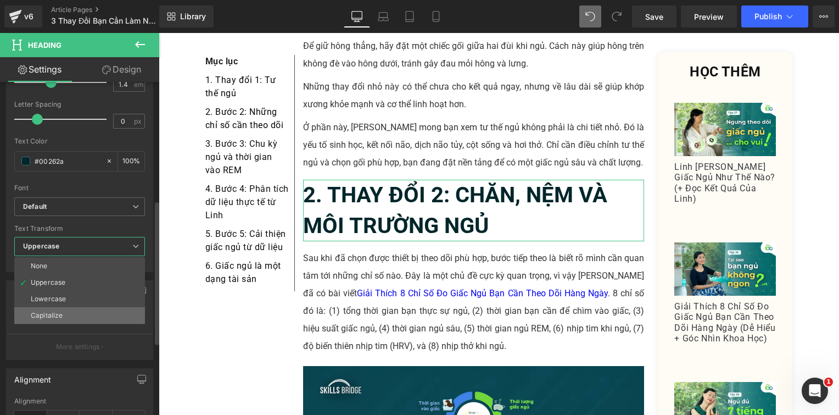
click at [86, 312] on li "Capitalize" at bounding box center [79, 315] width 131 height 16
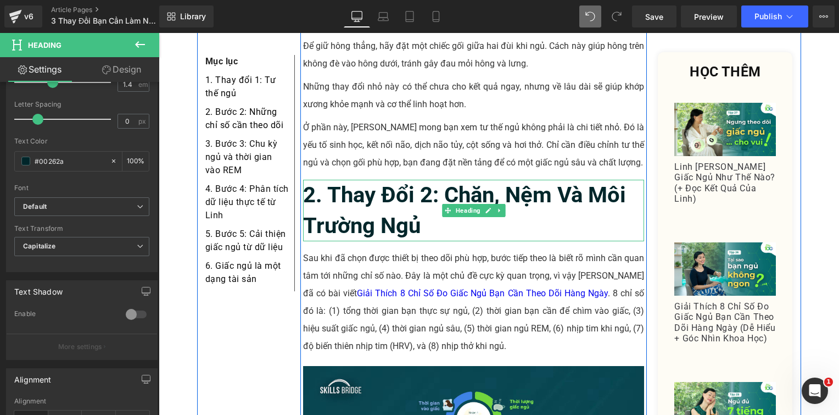
click at [437, 189] on h2 "2. Thay đổi 2: Chăn, nệm và môi trường ngủ" at bounding box center [474, 211] width 342 height 62
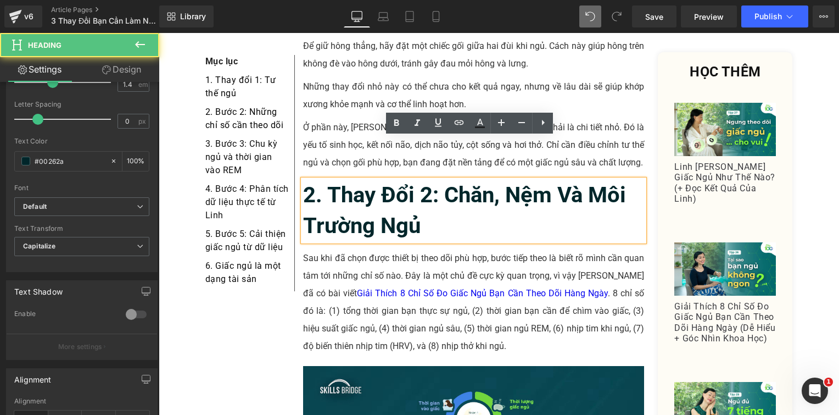
click at [374, 249] on p "Sau khi đã chọn được thiết bị theo dõi phù hợp, bước tiếp theo là biết rõ mình …" at bounding box center [474, 301] width 342 height 105
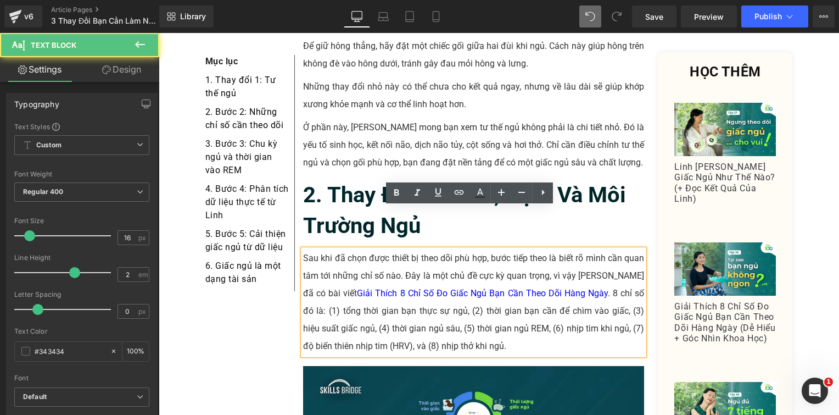
click at [331, 249] on p "Sau khi đã chọn được thiết bị theo dõi phù hợp, bước tiếp theo là biết rõ mình …" at bounding box center [474, 301] width 342 height 105
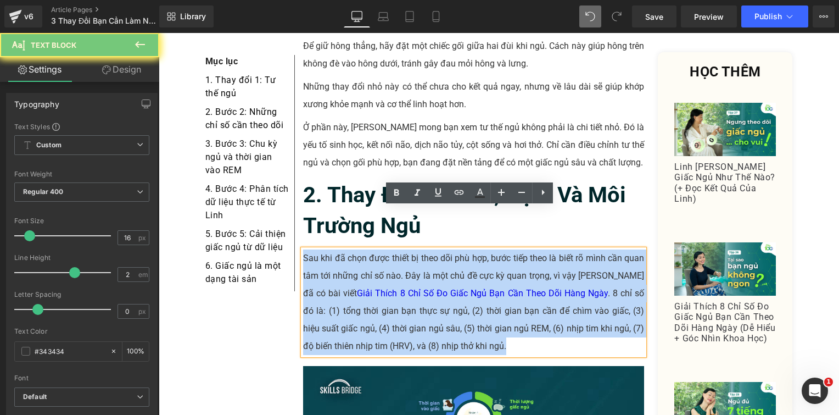
click at [331, 249] on p "Sau khi đã chọn được thiết bị theo dõi phù hợp, bước tiếp theo là biết rõ mình …" at bounding box center [474, 301] width 342 height 105
paste div
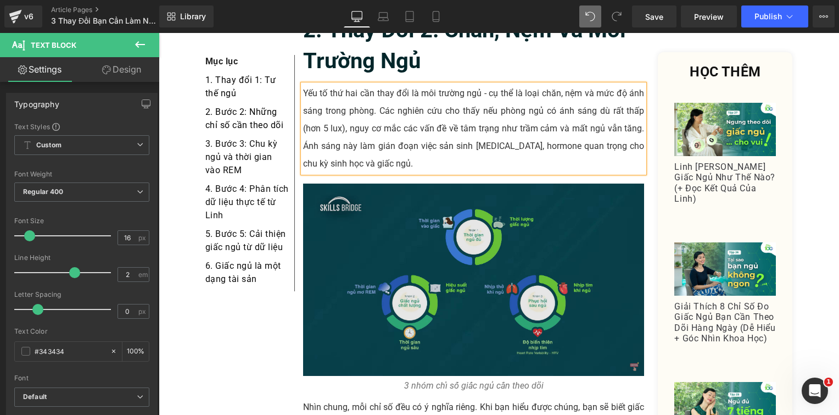
scroll to position [1369, 0]
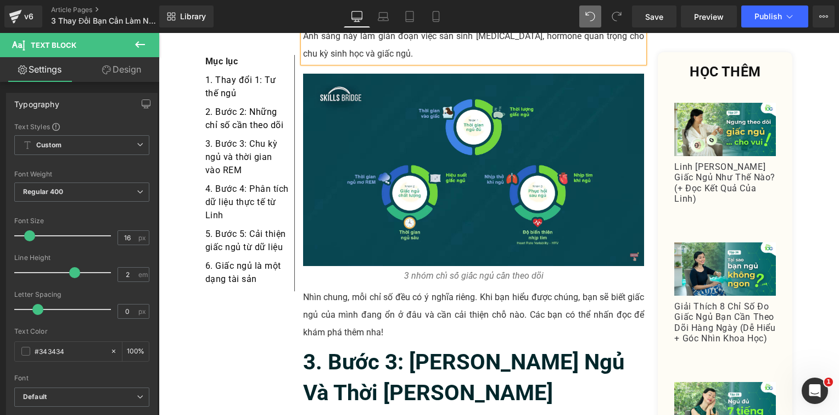
click at [355, 288] on p "Nhìn chung, mỗi chỉ số đều có ý nghĩa riêng. Khi bạn hiểu được chúng, bạn sẽ bi…" at bounding box center [474, 314] width 342 height 53
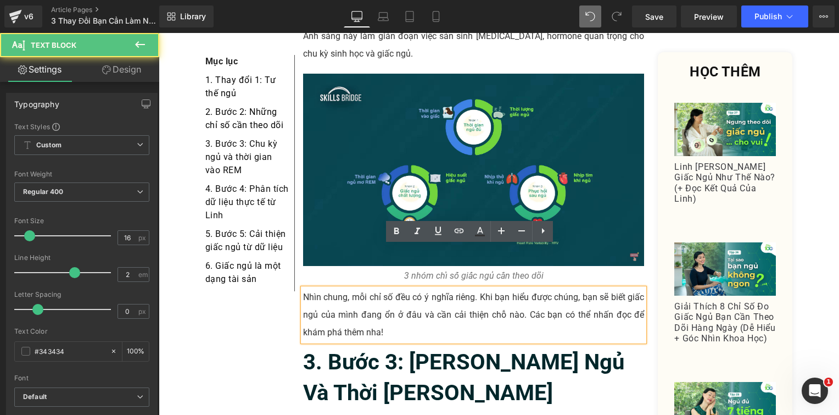
click at [342, 288] on p "Nhìn chung, mỗi chỉ số đều có ý nghĩa riêng. Khi bạn hiểu được chúng, bạn sẽ bi…" at bounding box center [474, 314] width 342 height 53
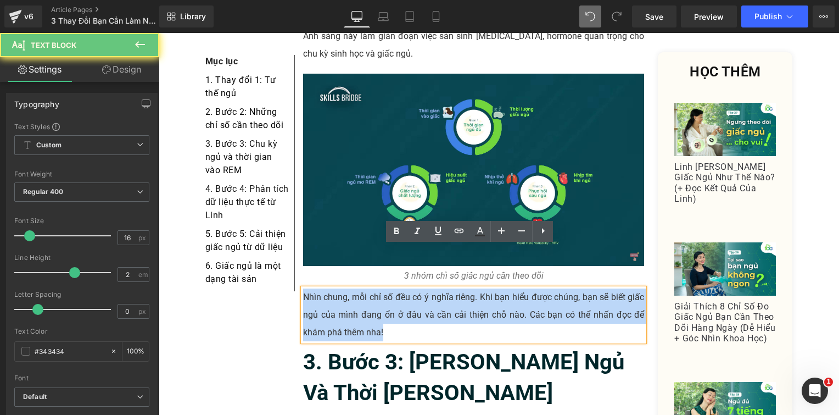
click at [342, 288] on p "Nhìn chung, mỗi chỉ số đều có ý nghĩa riêng. Khi bạn hiểu được chúng, bạn sẽ bi…" at bounding box center [474, 314] width 342 height 53
paste div
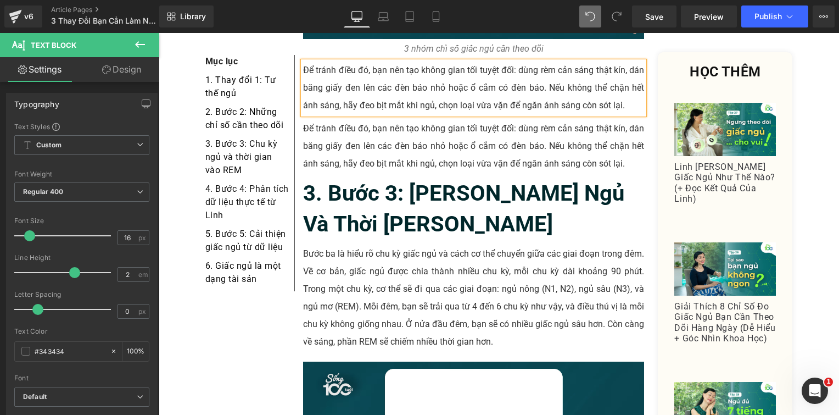
scroll to position [1596, 0]
click at [383, 119] on p "Để tránh điều đó, bạn nên tạo không gian tối tuyệt đối: dùng rèm cản sáng thật …" at bounding box center [474, 145] width 342 height 53
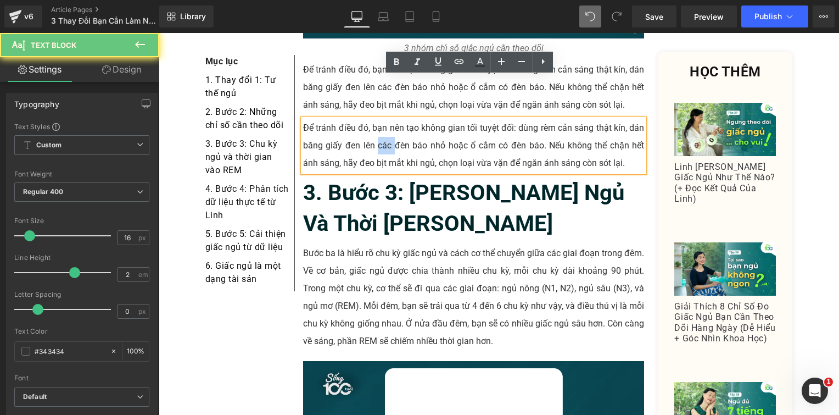
click at [383, 119] on p "Để tránh điều đó, bạn nên tạo không gian tối tuyệt đối: dùng rèm cản sáng thật …" at bounding box center [474, 145] width 342 height 53
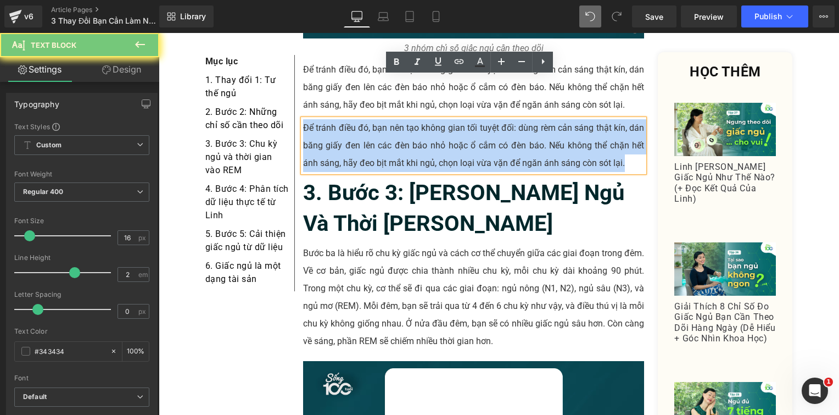
click at [383, 119] on p "Để tránh điều đó, bạn nên tạo không gian tối tuyệt đối: dùng rèm cản sáng thật …" at bounding box center [474, 145] width 342 height 53
paste div
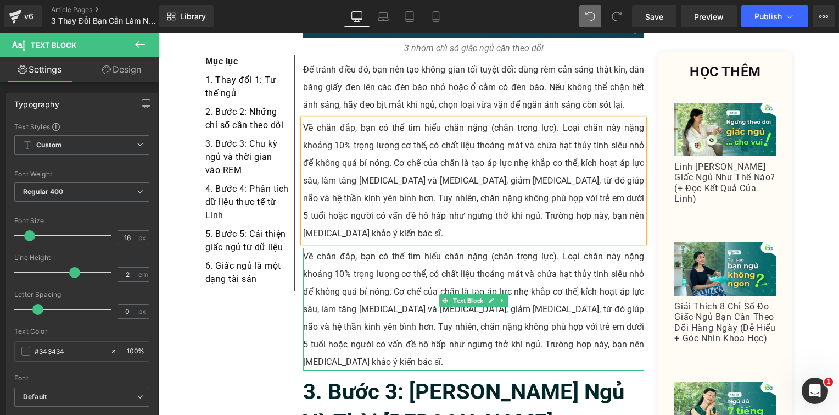
click at [350, 248] on p "Về chăn đắp, bạn có thể tìm hiểu chăn nặng (chăn trọng lực). Loại chăn này nặng…" at bounding box center [474, 309] width 342 height 123
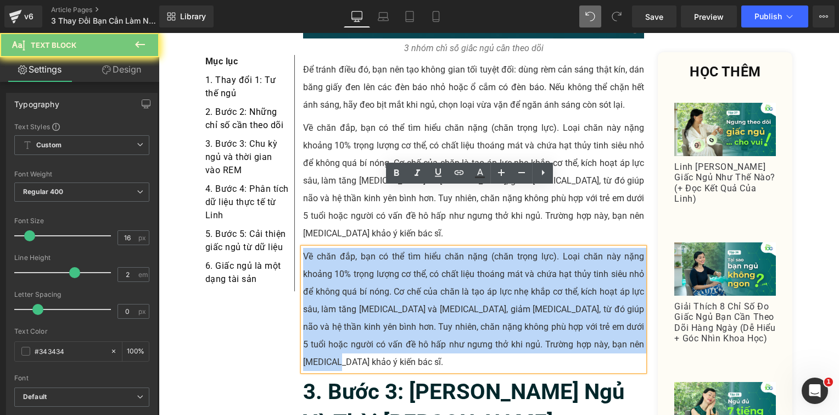
click at [350, 248] on p "Về chăn đắp, bạn có thể tìm hiểu chăn nặng (chăn trọng lực). Loại chăn này nặng…" at bounding box center [474, 309] width 342 height 123
paste div
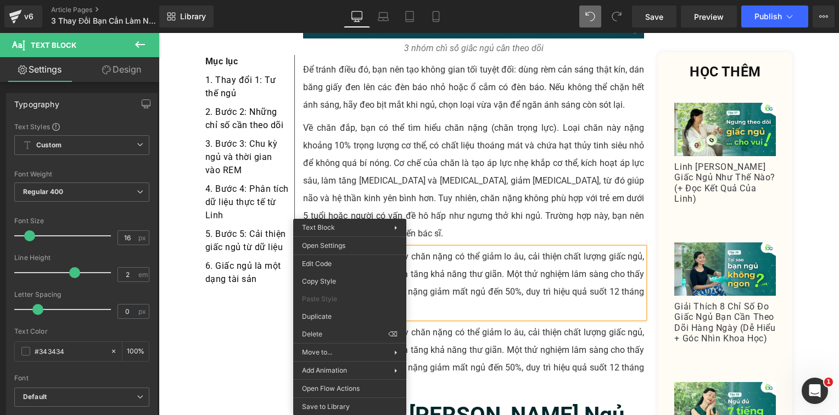
drag, startPoint x: 495, startPoint y: 349, endPoint x: 336, endPoint y: 316, distance: 162.2
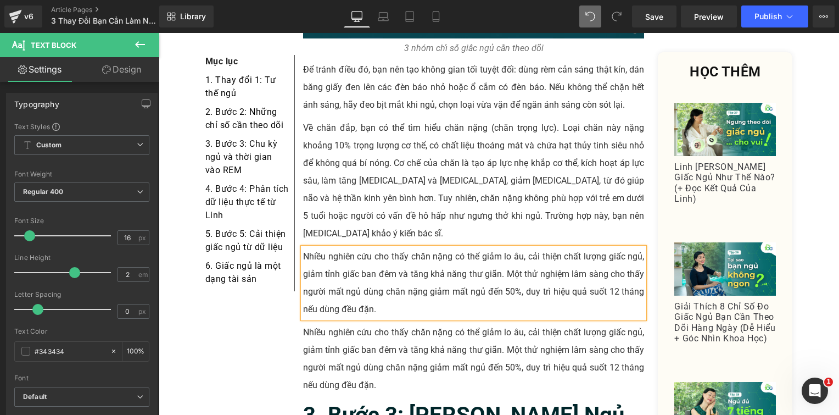
click at [356, 248] on p "Nhiều nghiên cứu cho thấy chăn nặng có thể giảm lo âu, cải thiện chất lượng giấ…" at bounding box center [474, 283] width 342 height 70
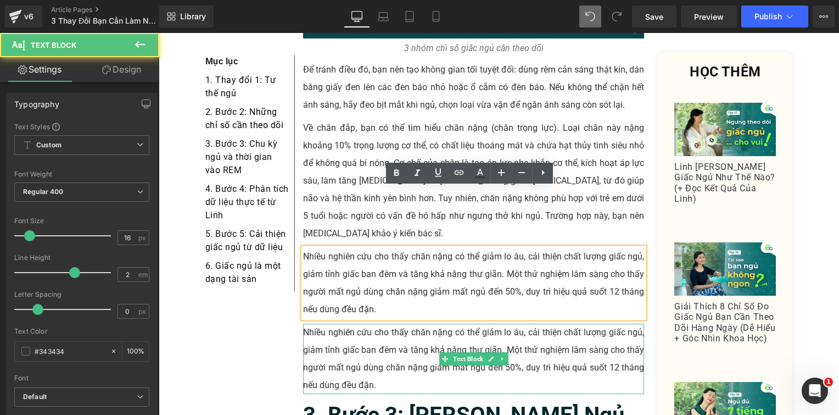
click at [330, 324] on p "Nhiều nghiên cứu cho thấy chăn nặng có thể giảm lo âu, cải thiện chất lượng giấ…" at bounding box center [474, 359] width 342 height 70
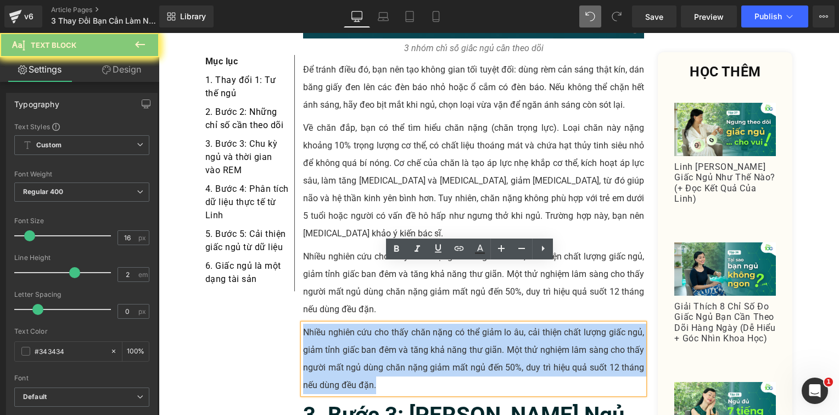
click at [330, 324] on p "Nhiều nghiên cứu cho thấy chăn nặng có thể giảm lo âu, cải thiện chất lượng giấ…" at bounding box center [474, 359] width 342 height 70
paste div
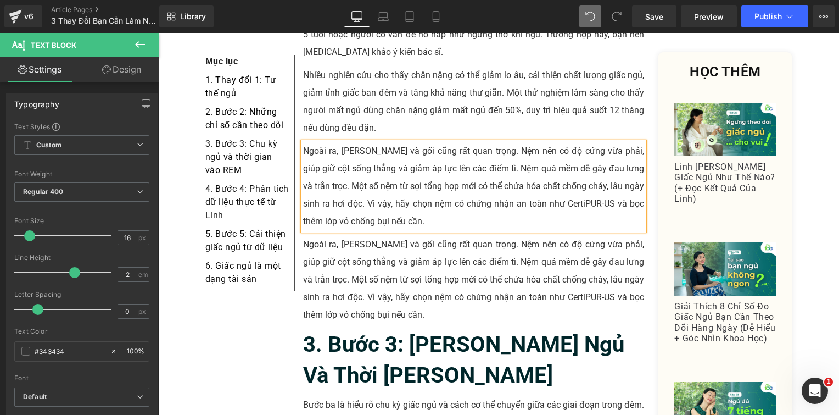
scroll to position [1876, 0]
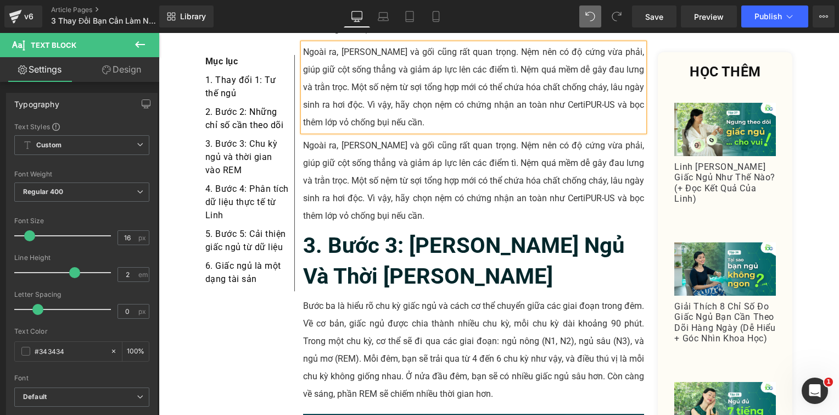
click at [384, 137] on p "Ngoài ra, [PERSON_NAME] và gối cũng rất quan trọng. Nệm nên có độ cứng vừa phải…" at bounding box center [474, 181] width 342 height 88
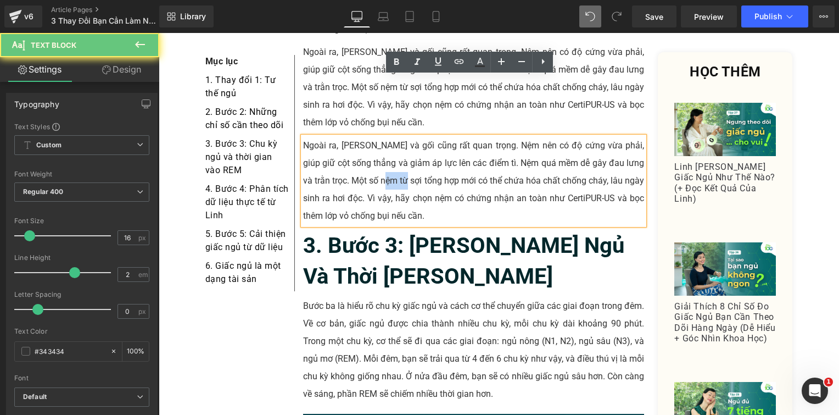
click at [384, 137] on p "Ngoài ra, [PERSON_NAME] và gối cũng rất quan trọng. Nệm nên có độ cứng vừa phải…" at bounding box center [474, 181] width 342 height 88
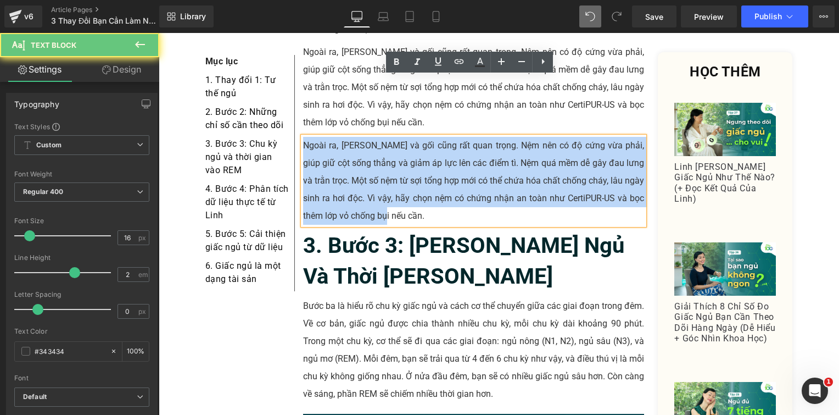
click at [384, 137] on p "Ngoài ra, [PERSON_NAME] và gối cũng rất quan trọng. Nệm nên có độ cứng vừa phải…" at bounding box center [474, 181] width 342 height 88
paste div
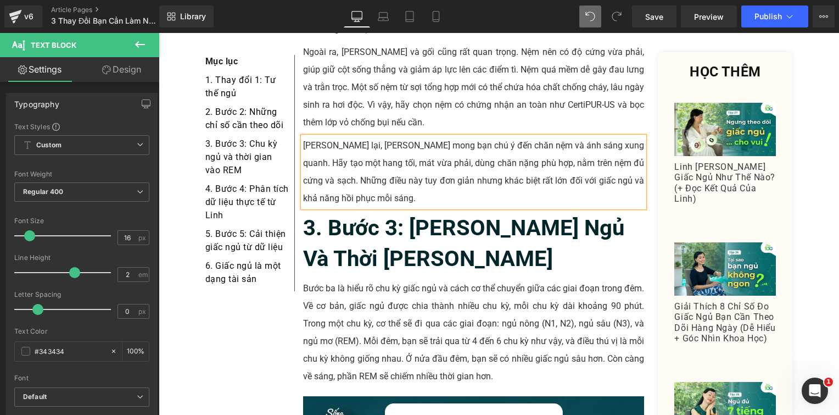
click at [386, 215] on b "3. Bước 3: Chu Kỳ Ngủ Và Thời Gian Vào Rem" at bounding box center [463, 243] width 321 height 57
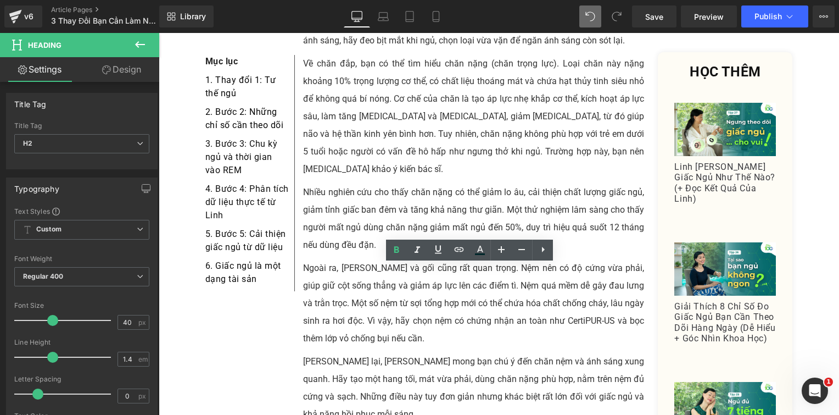
scroll to position [1656, 0]
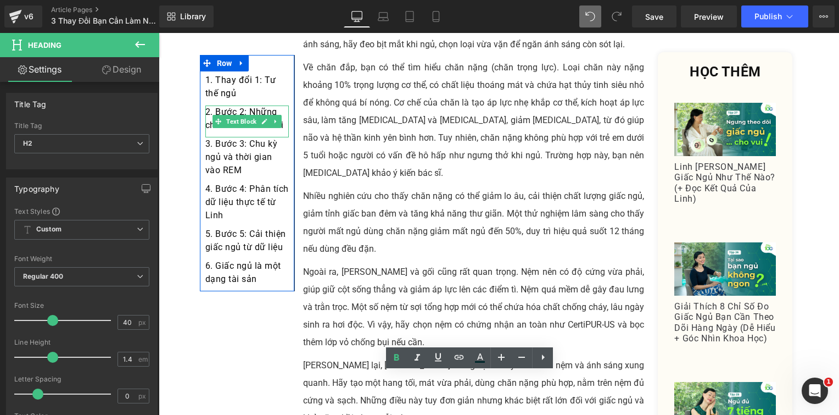
click at [281, 130] on div "2. Bước 2: Những chỉ số cần theo dõi" at bounding box center [247, 121] width 84 height 32
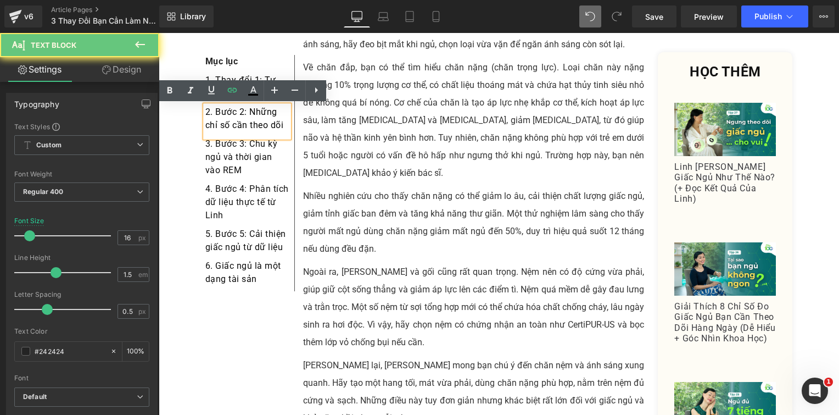
click at [281, 130] on div "2. Bước 2: Những chỉ số cần theo dõi" at bounding box center [247, 121] width 84 height 32
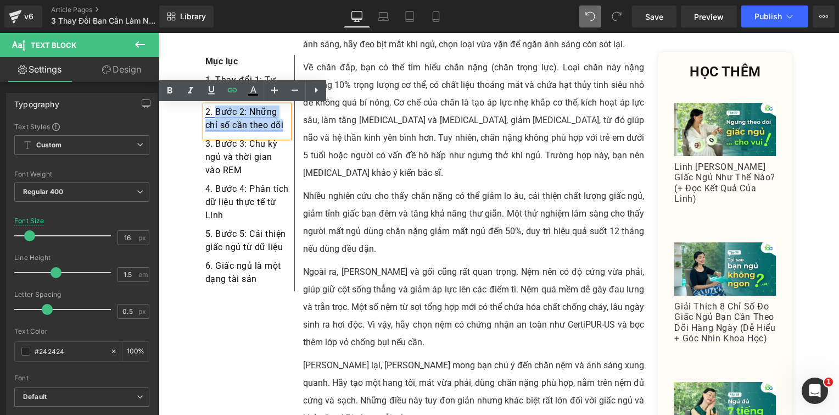
drag, startPoint x: 273, startPoint y: 126, endPoint x: 213, endPoint y: 112, distance: 61.6
click at [213, 112] on div "2. Bước 2: Những chỉ số cần theo dõi" at bounding box center [247, 121] width 84 height 32
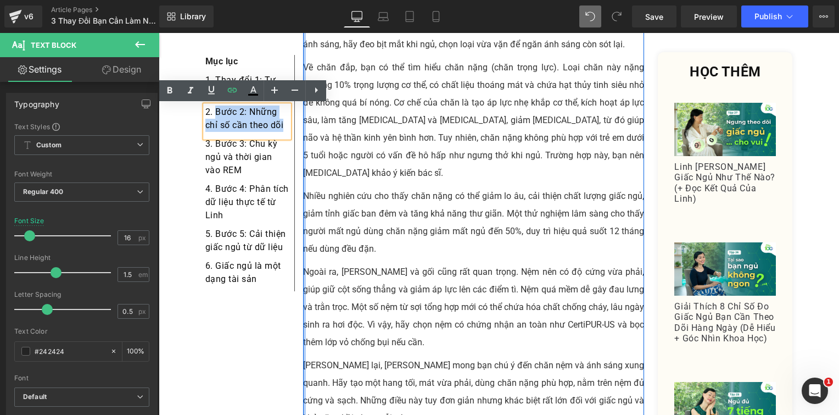
paste div
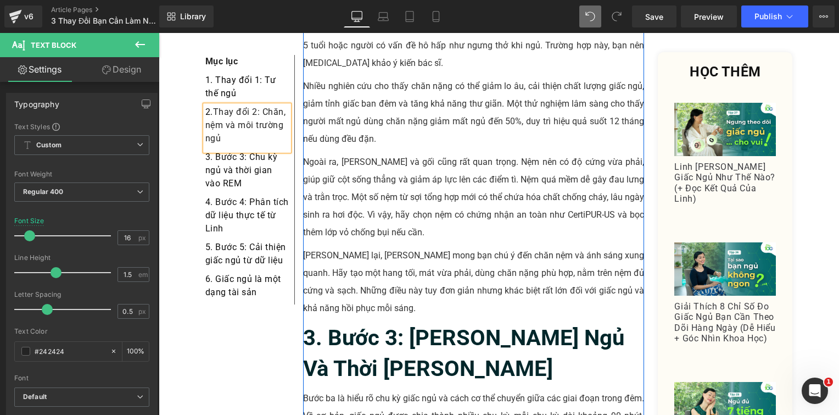
click at [380, 247] on p "[PERSON_NAME] lại, [PERSON_NAME] mong bạn chú ý đến chăn nệm và ánh sáng xung q…" at bounding box center [474, 282] width 342 height 70
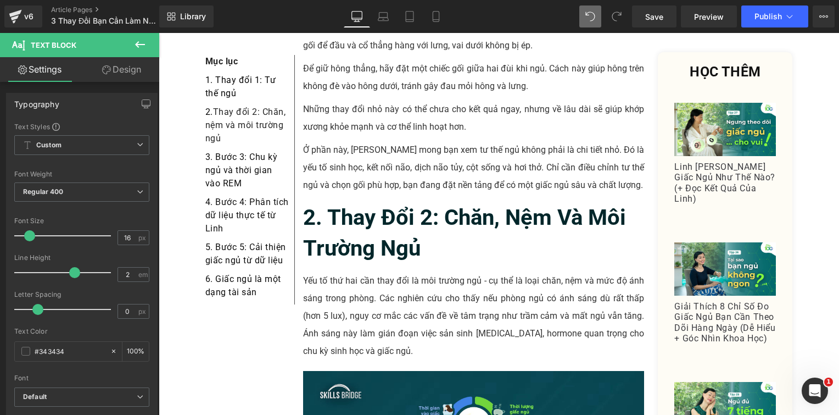
scroll to position [1052, 0]
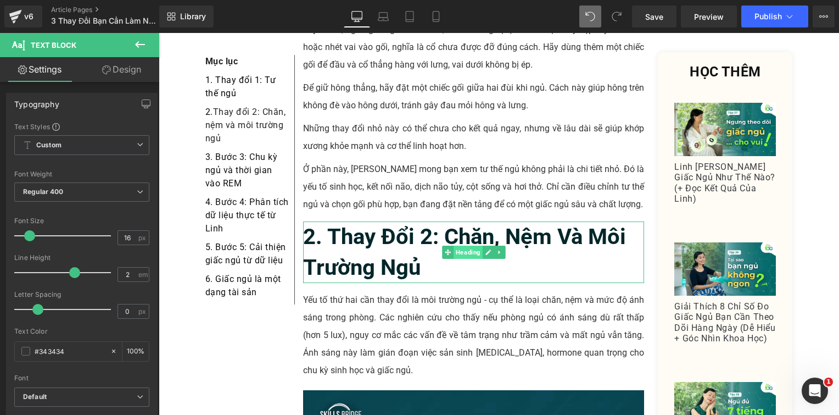
click at [471, 221] on div "2. Thay đổi 2: Chăn, nệm và môi trường ngủ Heading" at bounding box center [474, 252] width 342 height 62
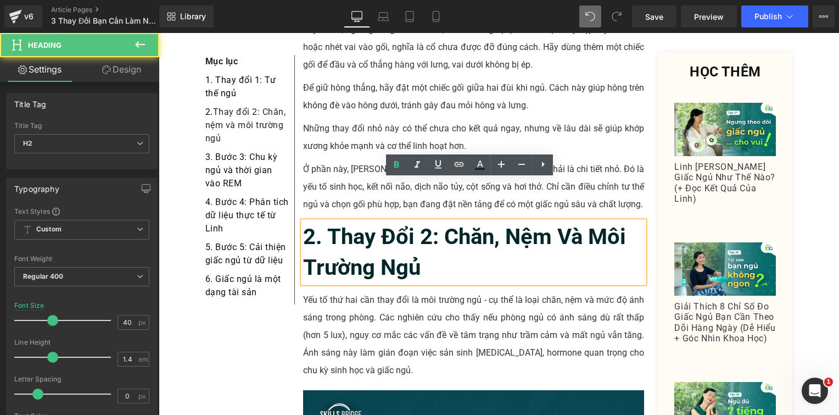
click at [436, 291] on p "Yếu tố thứ hai cần thay đổi là môi trường ngủ - cụ thể là loại chăn, nệm và mức…" at bounding box center [474, 335] width 342 height 88
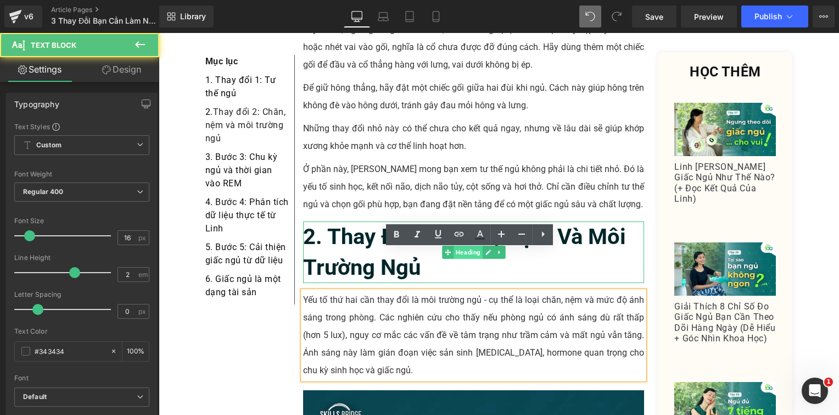
click at [454, 246] on span "Heading" at bounding box center [468, 252] width 29 height 13
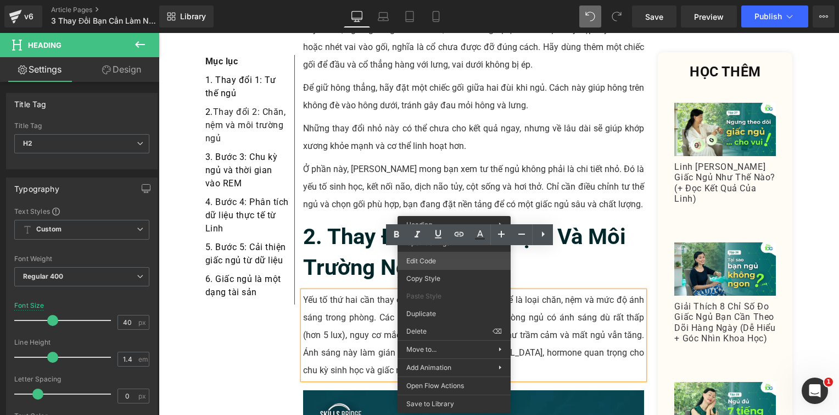
click at [446, 0] on div "Heading You are previewing how the will restyle your page. You can not edit Ele…" at bounding box center [419, 0] width 839 height 0
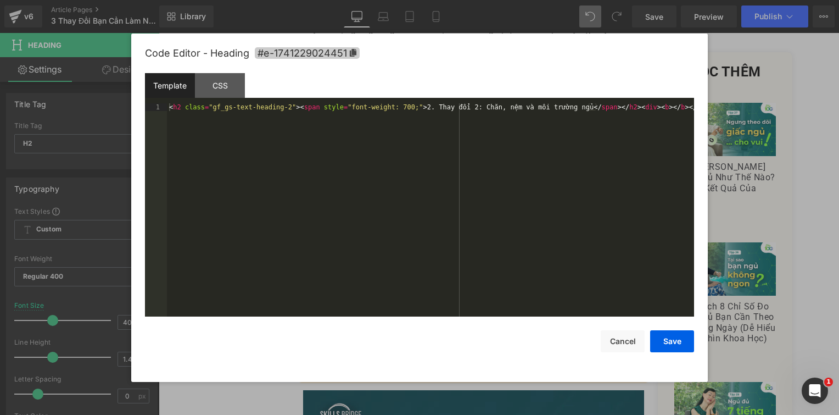
click at [351, 51] on icon at bounding box center [353, 53] width 8 height 8
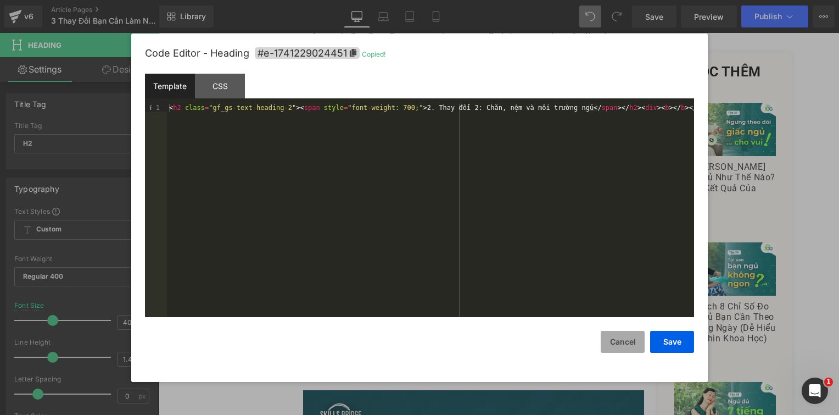
click at [624, 345] on button "Cancel" at bounding box center [623, 342] width 44 height 22
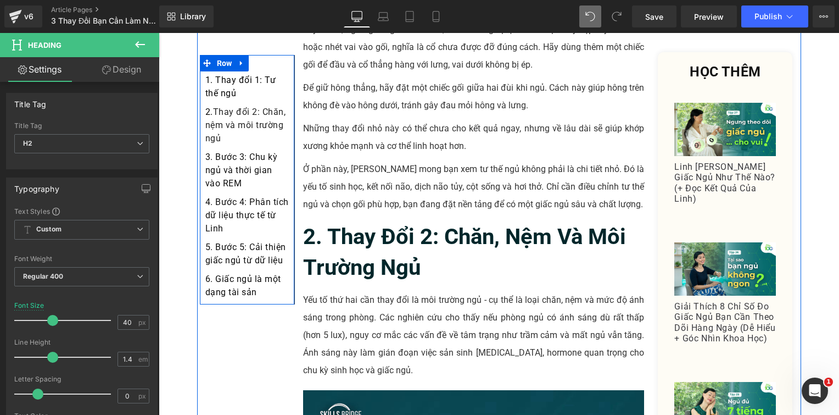
click at [250, 138] on div "2. Thay đổi 2: Chăn, nệm và môi trường ngủ" at bounding box center [247, 127] width 84 height 45
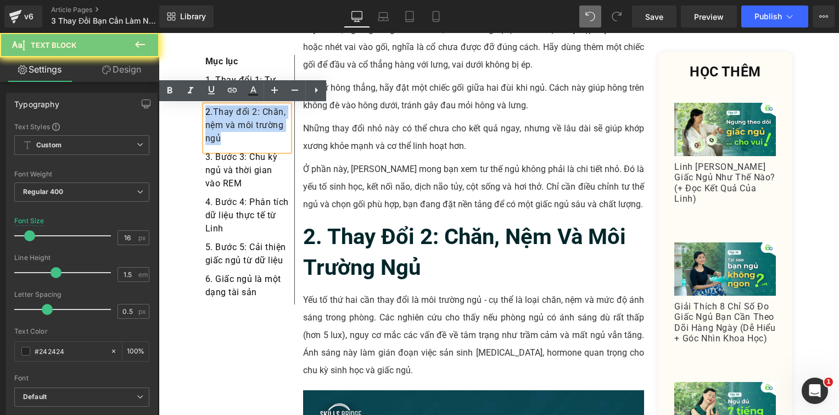
click at [250, 138] on div "2. Thay đổi 2: Chăn, nệm và môi trường ngủ" at bounding box center [247, 127] width 84 height 45
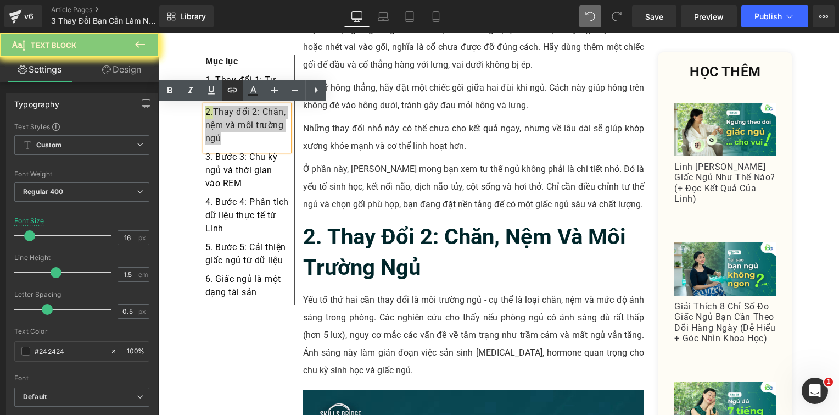
click at [231, 88] on icon at bounding box center [232, 90] width 13 height 13
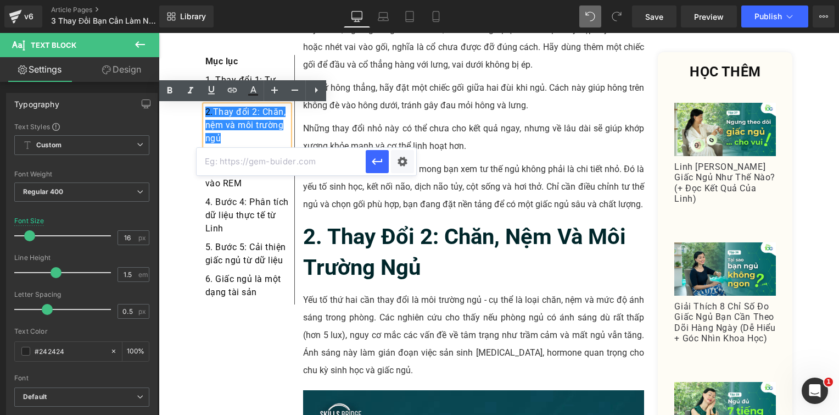
click at [283, 152] on input "text" at bounding box center [281, 161] width 169 height 27
paste input "#e-1741229024451"
type input "#e-1741229024451"
click at [372, 163] on icon "button" at bounding box center [377, 161] width 13 height 13
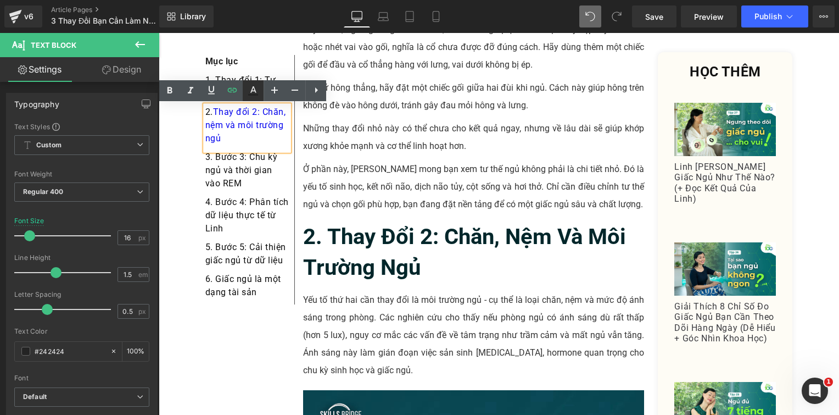
click at [256, 92] on icon at bounding box center [254, 89] width 6 height 7
type input "#0000ee"
type input "100"
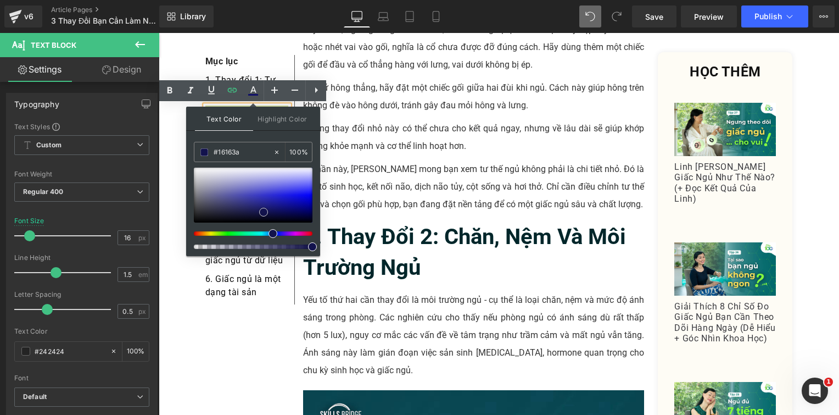
type input "#222225"
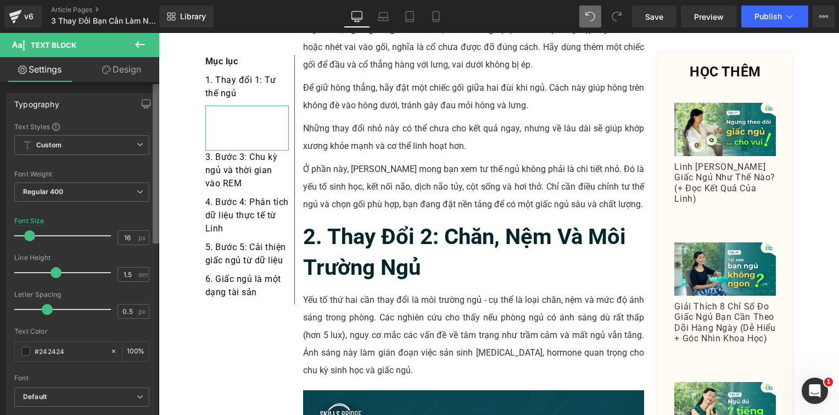
drag, startPoint x: 308, startPoint y: 196, endPoint x: 157, endPoint y: 229, distance: 154.1
click at [152, 0] on div "Heading You are previewing how the will restyle your page. You can not edit Ele…" at bounding box center [419, 0] width 839 height 0
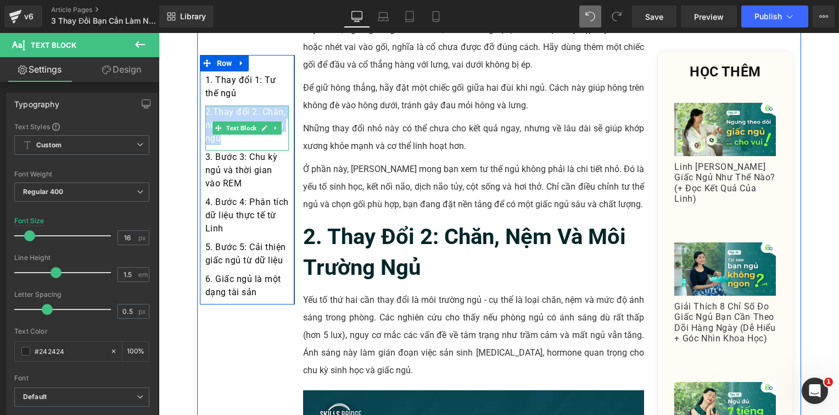
click at [235, 138] on div "2. Thay đổi 2: Chăn, nệm và môi trường ngủ" at bounding box center [247, 127] width 84 height 45
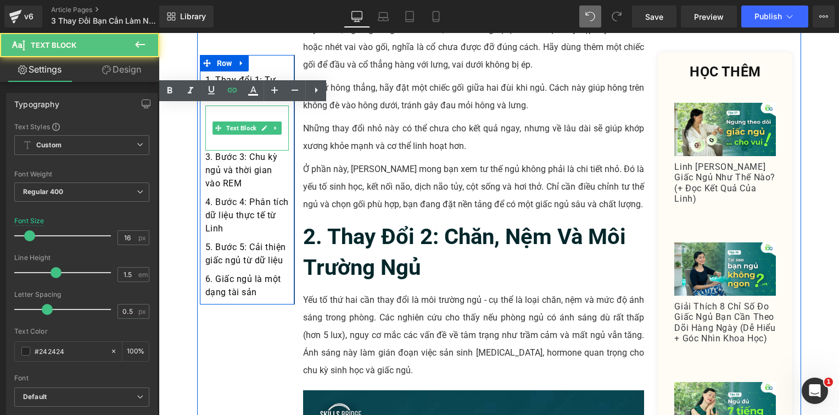
click at [235, 138] on div "2. Thay đổi 2: Chăn, nệm và môi trường ngủ" at bounding box center [247, 127] width 84 height 45
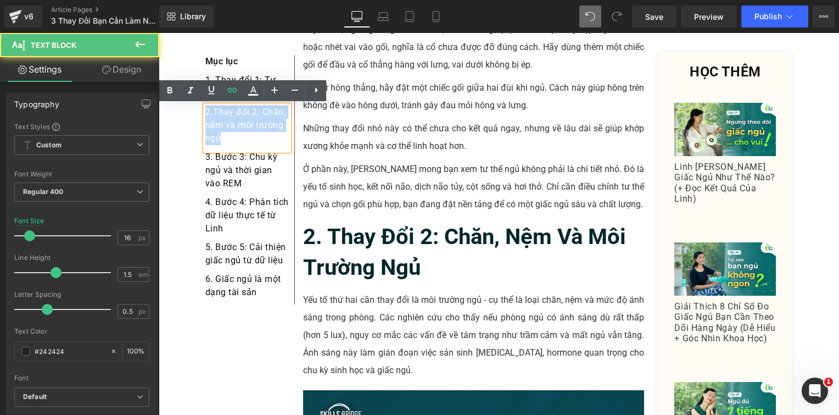
click at [235, 138] on div "2. Thay đổi 2: Chăn, nệm và môi trường ngủ" at bounding box center [247, 127] width 84 height 45
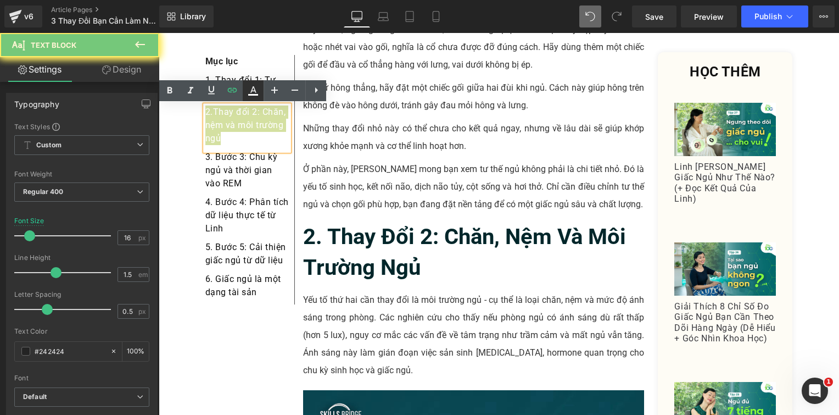
click at [248, 92] on icon at bounding box center [253, 90] width 13 height 13
type input "100"
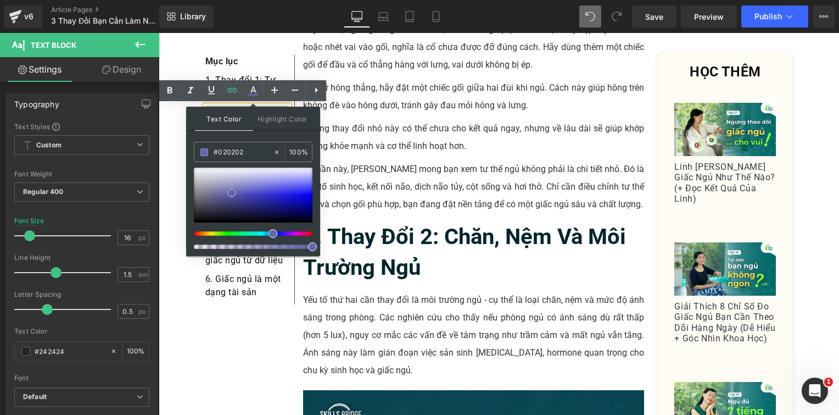
type input "#000000"
drag, startPoint x: 391, startPoint y: 225, endPoint x: 180, endPoint y: 244, distance: 211.3
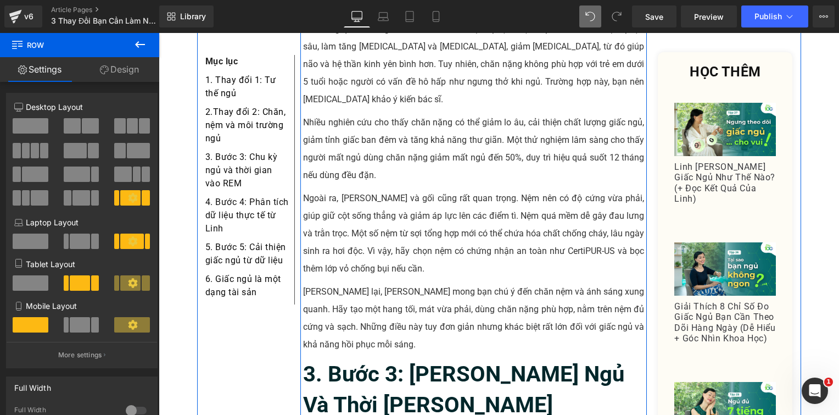
scroll to position [1821, 0]
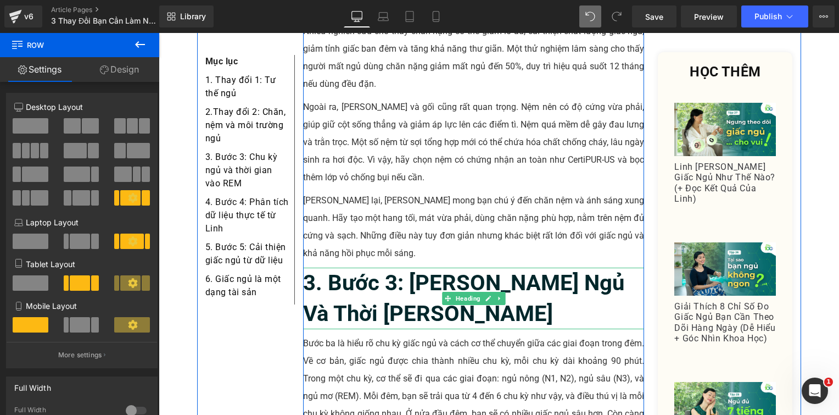
click at [410, 270] on b "3. Bước 3: Chu Kỳ Ngủ Và Thời Gian Vào Rem" at bounding box center [463, 298] width 321 height 57
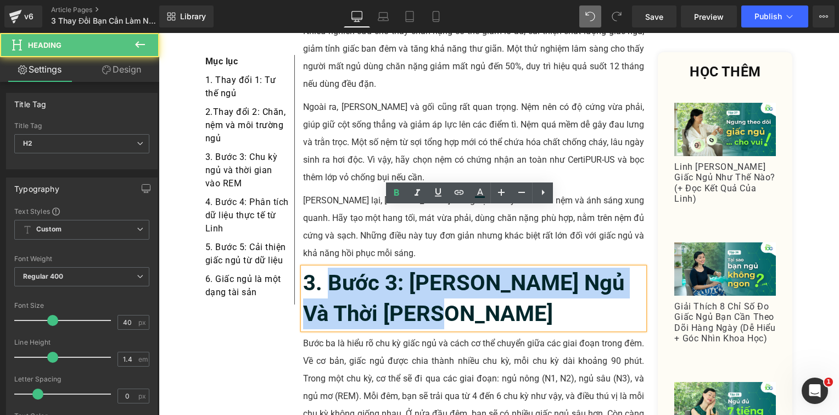
drag, startPoint x: 472, startPoint y: 252, endPoint x: 326, endPoint y: 224, distance: 149.2
click at [326, 268] on h2 "3. Bước 3: Chu Kỳ Ngủ Và Thời Gian Vào Rem" at bounding box center [474, 299] width 342 height 62
paste div
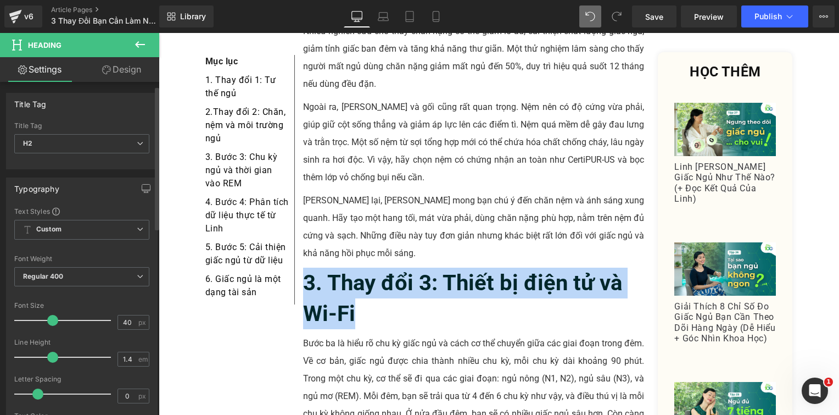
scroll to position [220, 0]
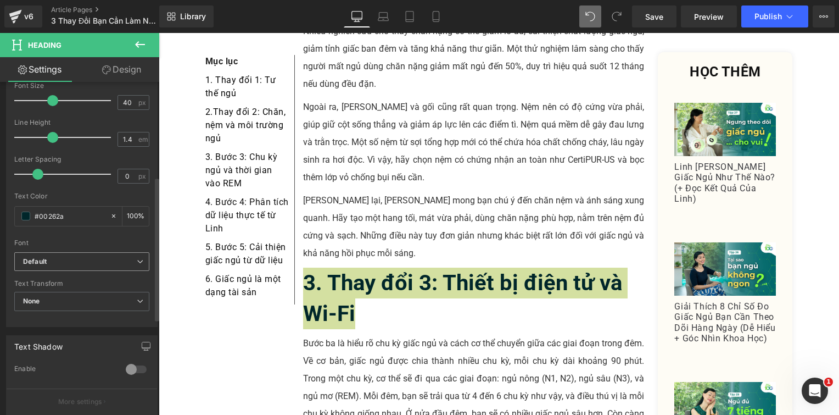
click at [99, 264] on b "Default" at bounding box center [80, 261] width 114 height 9
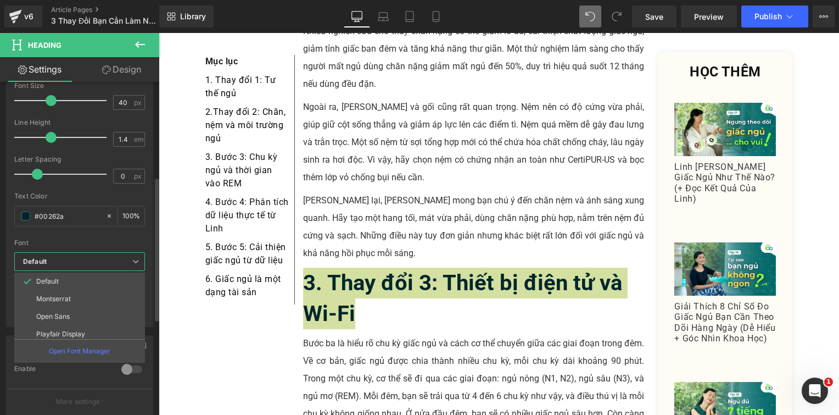
click at [105, 242] on div "Font" at bounding box center [79, 243] width 131 height 8
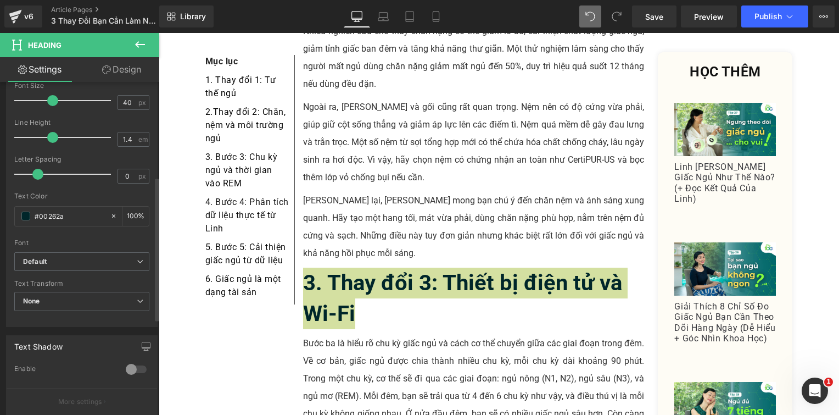
click at [85, 289] on div "Text Transform None None Uppercase Lowercase Capitalize" at bounding box center [81, 302] width 135 height 44
click at [85, 296] on span "None" at bounding box center [81, 301] width 135 height 19
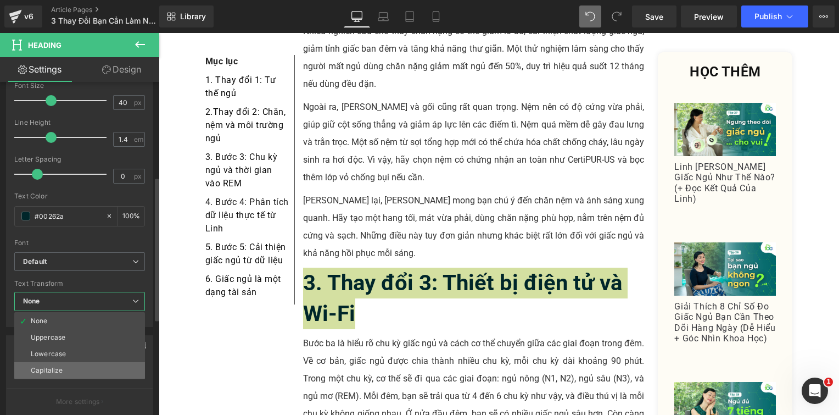
click at [83, 367] on li "Capitalize" at bounding box center [79, 370] width 131 height 16
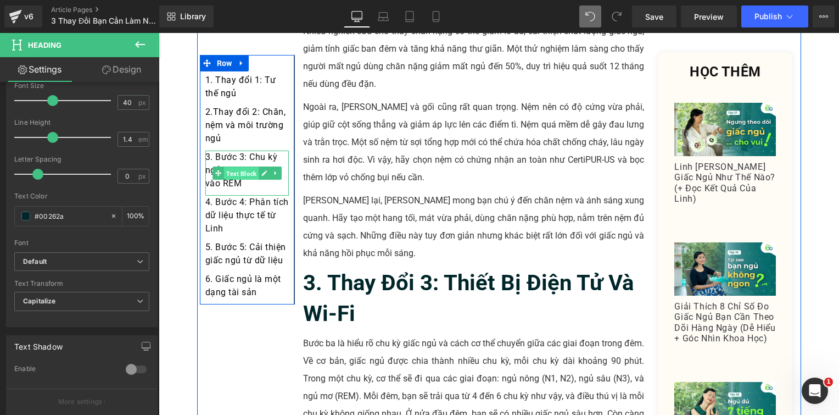
click at [242, 177] on span "Text Block" at bounding box center [241, 173] width 35 height 13
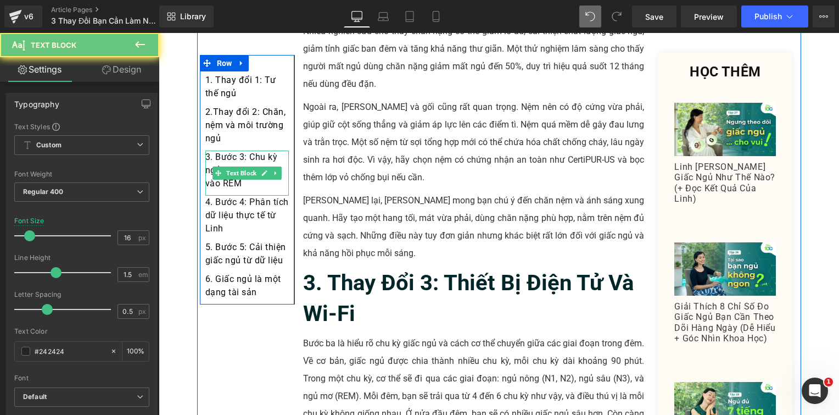
click at [239, 185] on div "3. Bước 3: Chu kỳ ngủ và thời gian vào REM" at bounding box center [247, 173] width 84 height 45
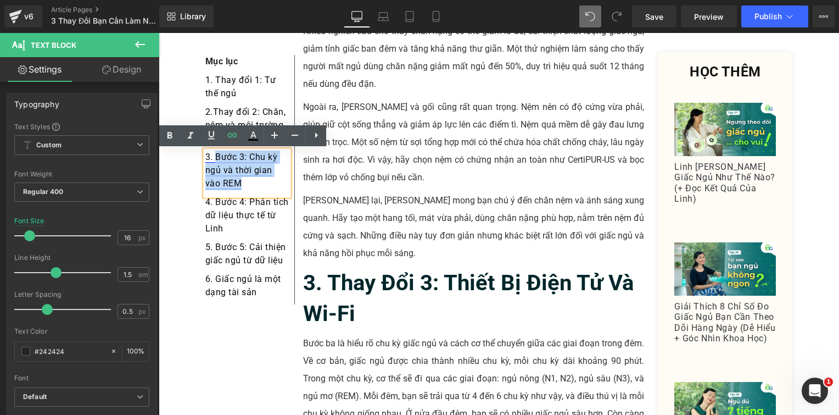
drag, startPoint x: 239, startPoint y: 182, endPoint x: 211, endPoint y: 160, distance: 35.6
click at [211, 160] on div "3. Bước 3: Chu kỳ ngủ và thời gian vào REM" at bounding box center [247, 173] width 84 height 45
paste div
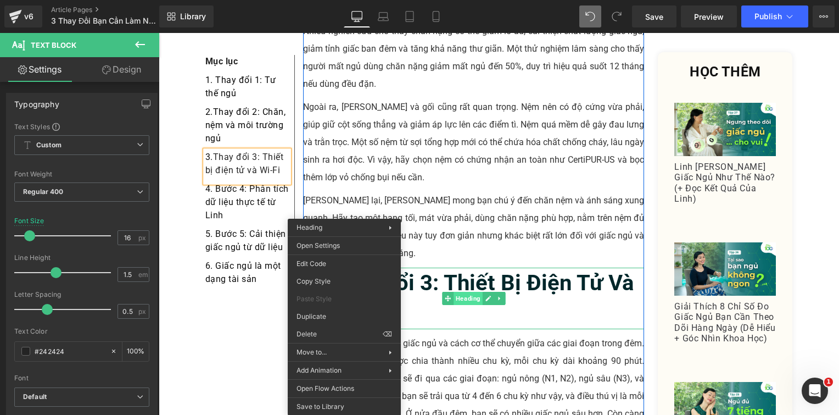
click at [468, 268] on div "3. Thay đổi 3: Thiết bị điện tử và Wi-Fi Heading" at bounding box center [474, 299] width 342 height 62
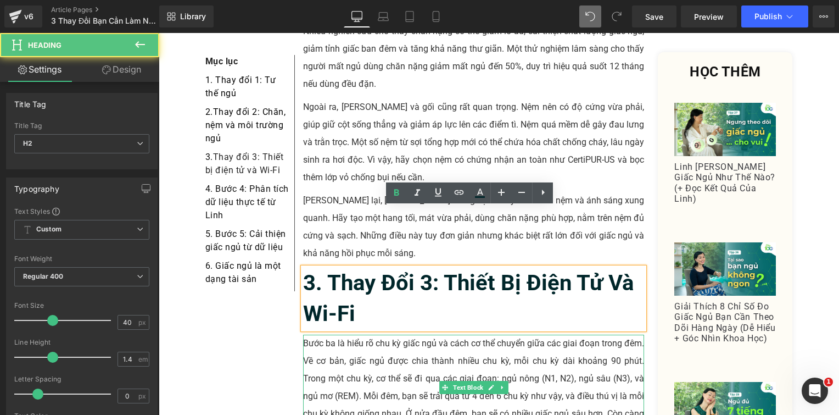
drag, startPoint x: 394, startPoint y: 295, endPoint x: 378, endPoint y: 272, distance: 28.0
click at [393, 335] on p "Bước ba là hiểu rõ chu kỳ giấc ngủ và cách cơ thể chuyển giữa các giai đoạn tro…" at bounding box center [474, 387] width 342 height 105
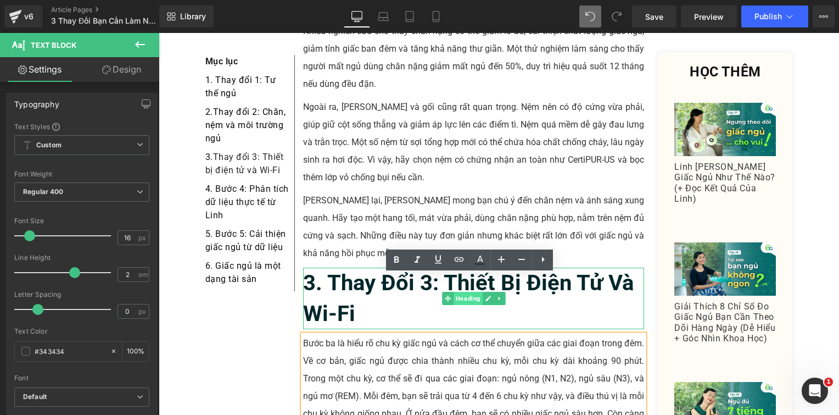
click at [455, 292] on span "Heading" at bounding box center [468, 298] width 29 height 13
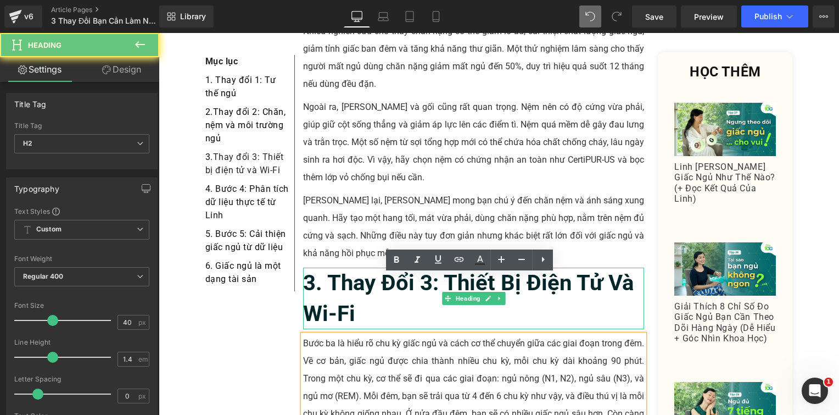
click at [444, 270] on b "3. Thay đổi 3: Thiết bị điện tử và Wi-Fi" at bounding box center [468, 298] width 331 height 57
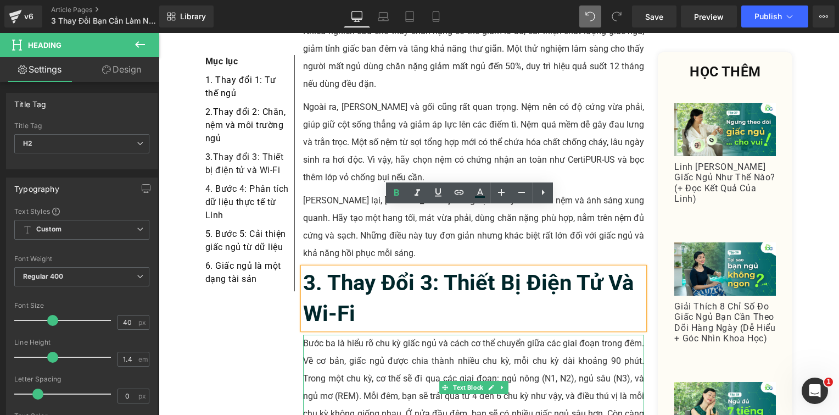
click at [389, 335] on p "Bước ba là hiểu rõ chu kỳ giấc ngủ và cách cơ thể chuyển giữa các giai đoạn tro…" at bounding box center [474, 387] width 342 height 105
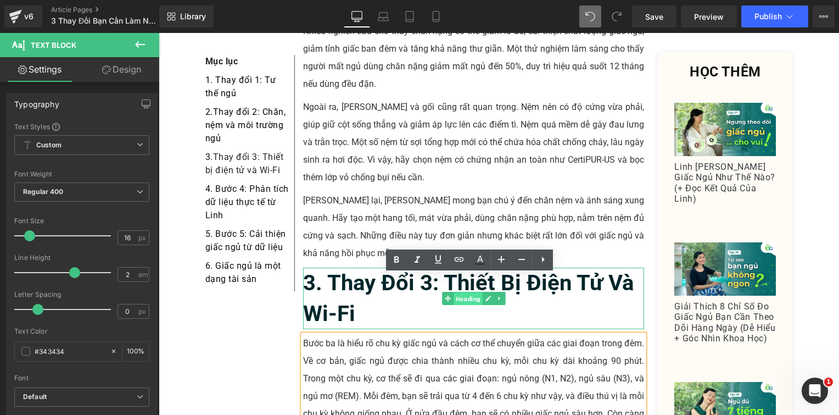
click at [457, 292] on span "Heading" at bounding box center [468, 298] width 29 height 13
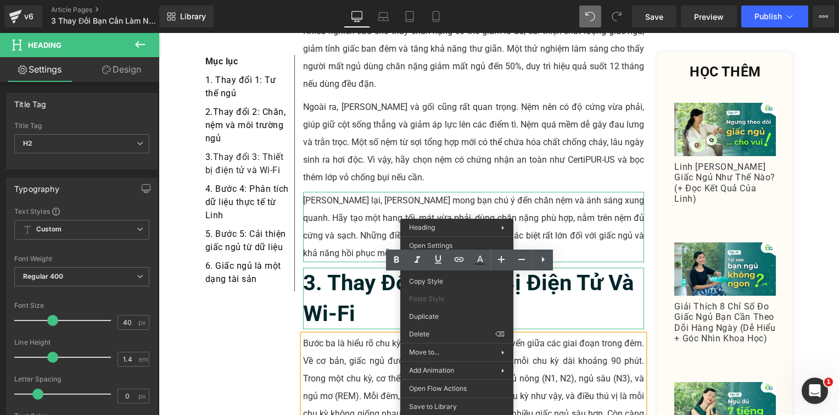
click at [553, 192] on p "[PERSON_NAME] lại, [PERSON_NAME] mong bạn chú ý đến chăn nệm và ánh sáng xung q…" at bounding box center [474, 227] width 342 height 70
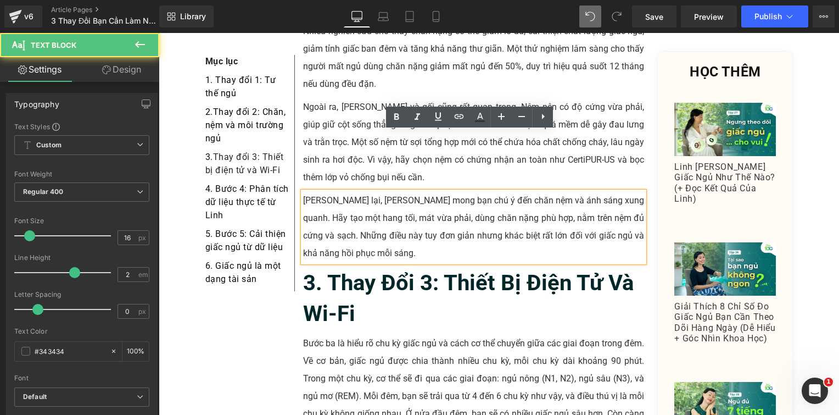
click at [457, 270] on b "3. Thay đổi 3: Thiết bị điện tử và Wi-Fi" at bounding box center [468, 298] width 331 height 57
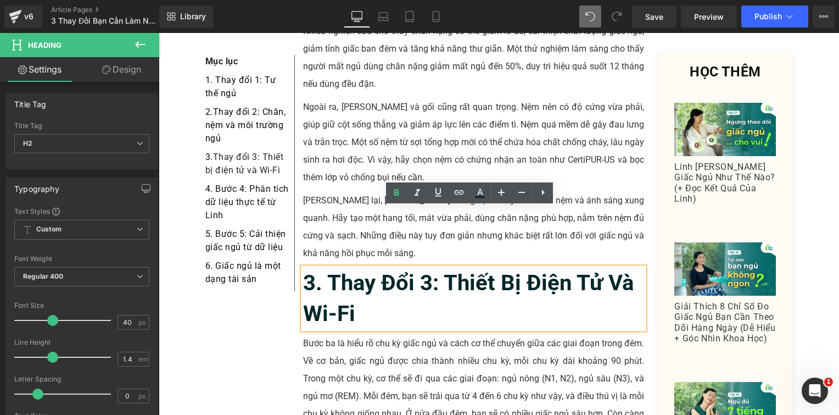
click at [453, 268] on h2 "3. Thay đổi 3: Thiết bị điện tử và Wi-Fi" at bounding box center [474, 299] width 342 height 62
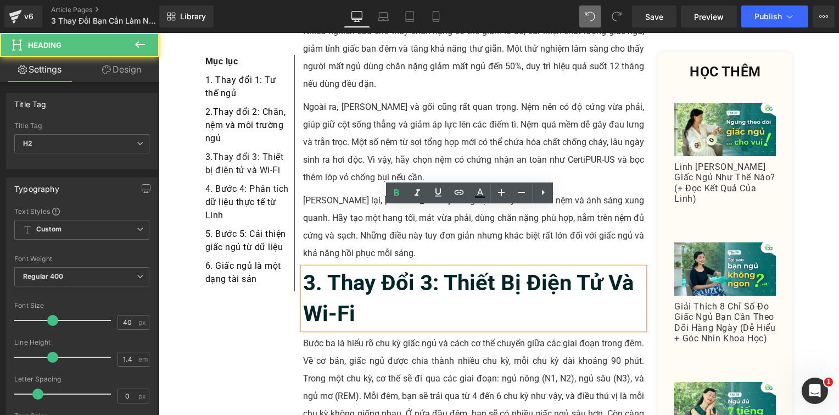
click at [383, 335] on p "Bước ba là hiểu rõ chu kỳ giấc ngủ và cách cơ thể chuyển giữa các giai đoạn tro…" at bounding box center [474, 387] width 342 height 105
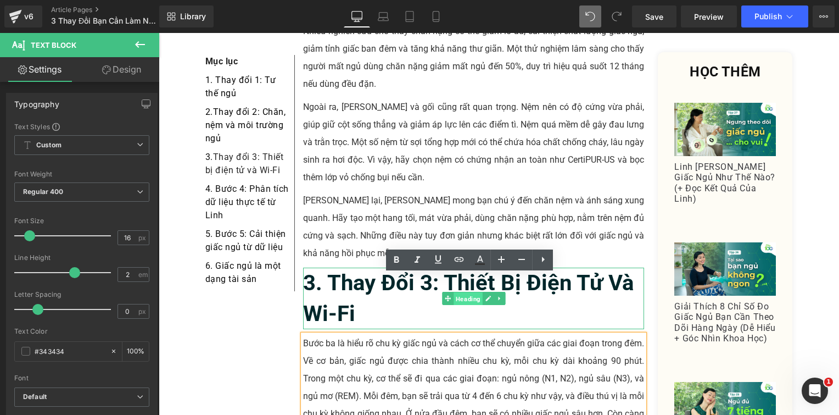
click at [456, 292] on span "Heading" at bounding box center [468, 298] width 29 height 13
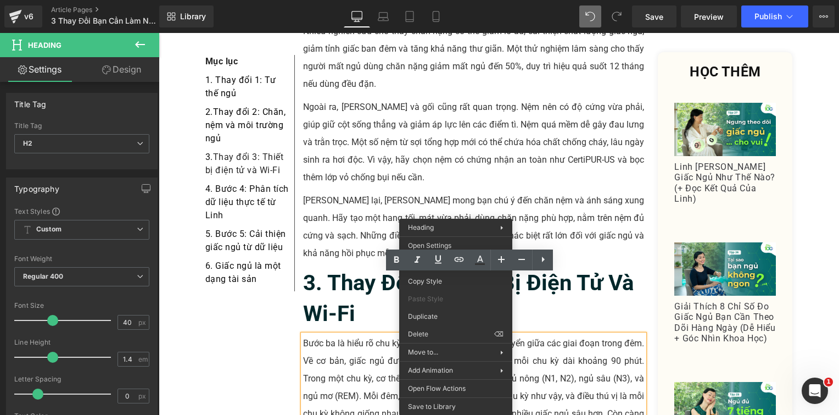
click at [582, 270] on b "3. Thay đổi 3: Thiết bị điện tử và Wi-Fi" at bounding box center [468, 298] width 331 height 57
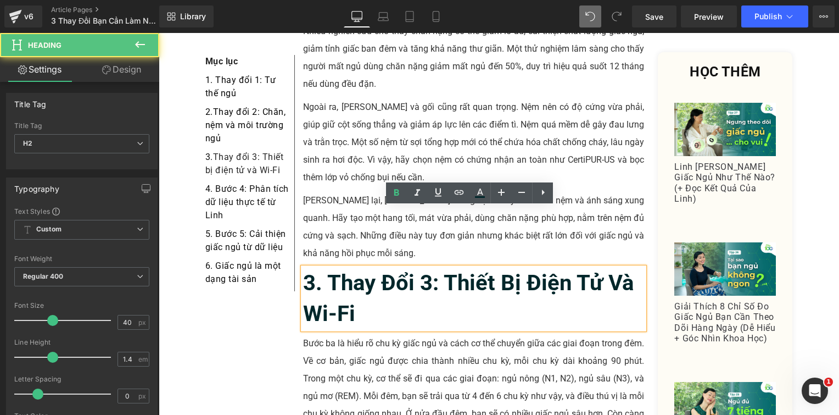
click at [358, 335] on p "Bước ba là hiểu rõ chu kỳ giấc ngủ và cách cơ thể chuyển giữa các giai đoạn tro…" at bounding box center [474, 387] width 342 height 105
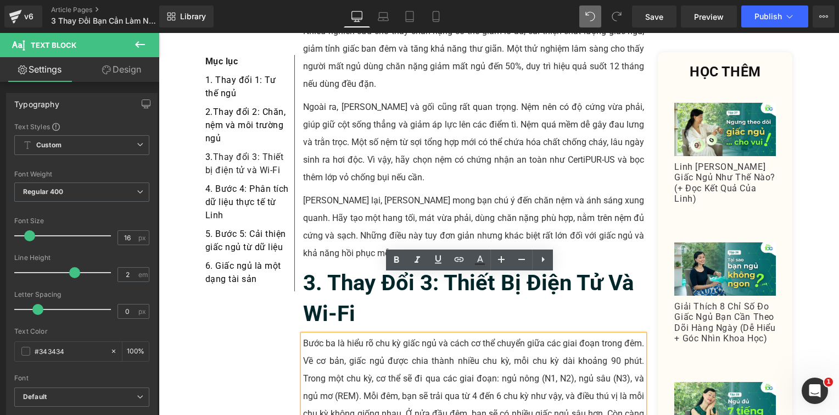
click at [159, 33] on div at bounding box center [159, 33] width 0 height 0
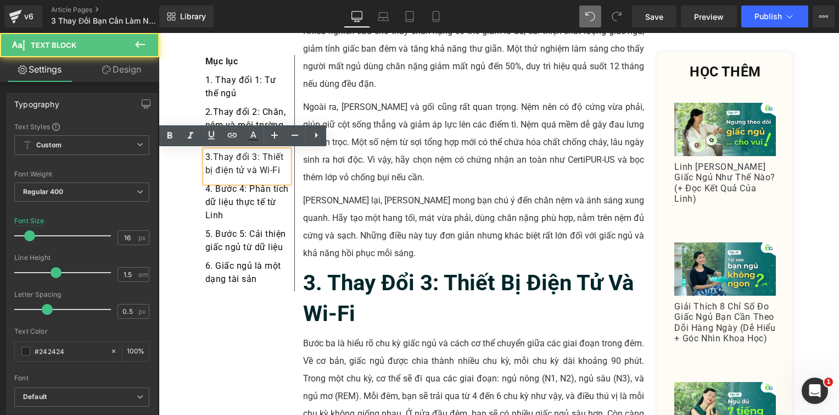
click at [413, 192] on p "[PERSON_NAME] lại, [PERSON_NAME] mong bạn chú ý đến chăn nệm và ánh sáng xung q…" at bounding box center [474, 227] width 342 height 70
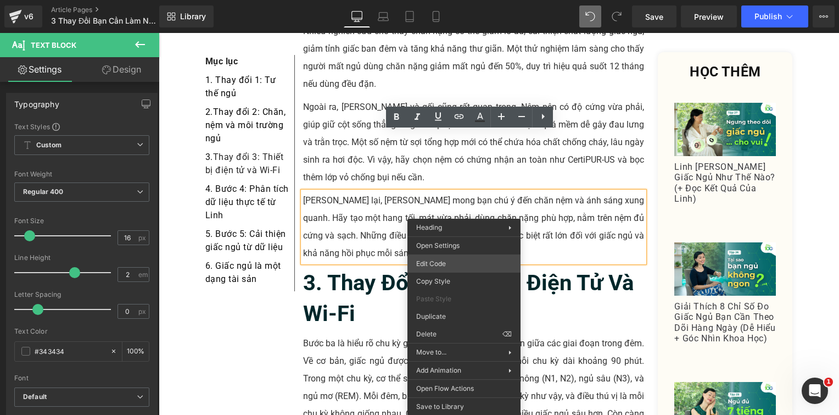
click at [458, 0] on div "Heading You are previewing how the will restyle your page. You can not edit Ele…" at bounding box center [419, 0] width 839 height 0
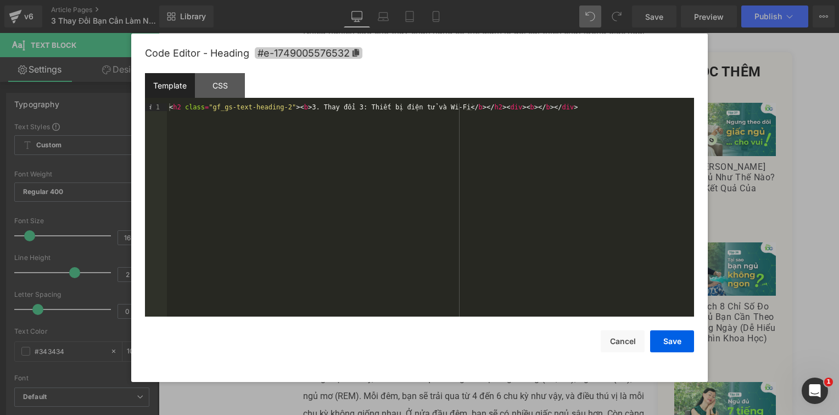
click at [358, 51] on icon at bounding box center [356, 53] width 7 height 8
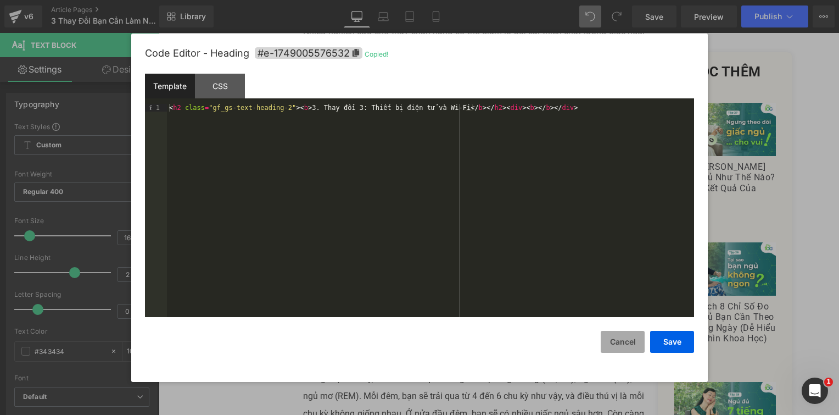
click at [622, 343] on button "Cancel" at bounding box center [623, 342] width 44 height 22
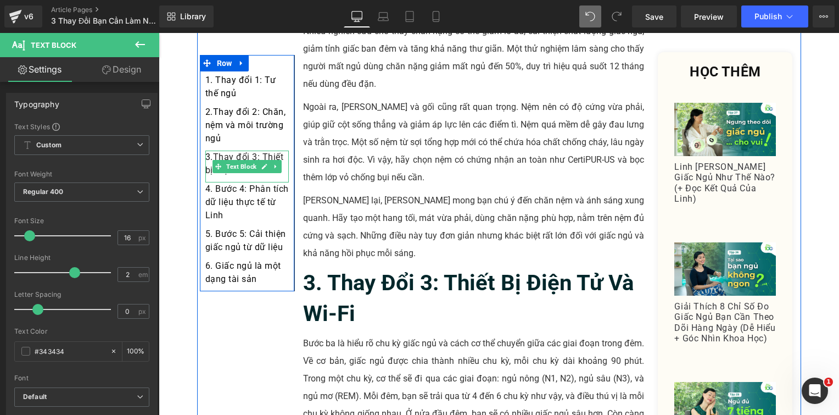
click at [268, 154] on div "3. Thay đổi 3: Thiết bị điện tử và Wi-Fi" at bounding box center [247, 167] width 84 height 32
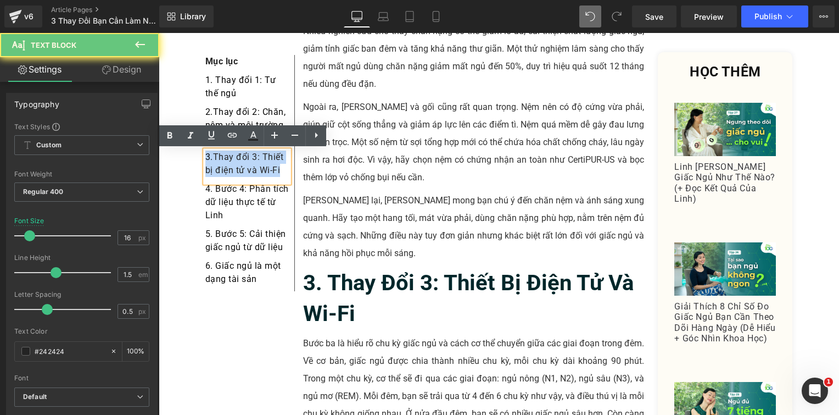
click at [268, 154] on div "3. Thay đổi 3: Thiết bị điện tử và Wi-Fi" at bounding box center [247, 167] width 84 height 32
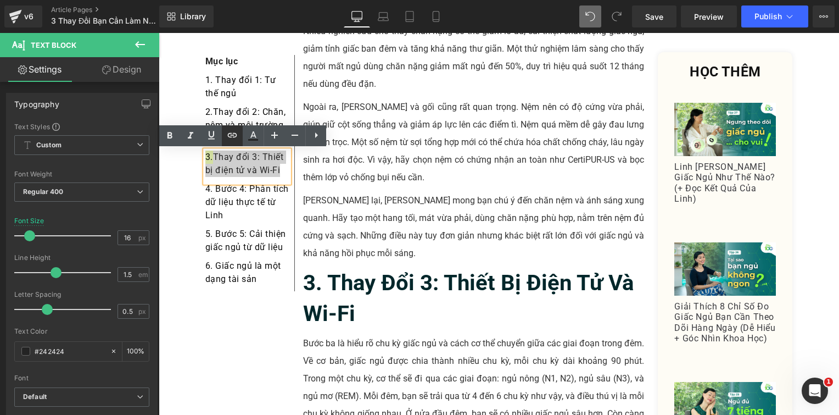
click at [231, 135] on icon at bounding box center [232, 135] width 9 height 4
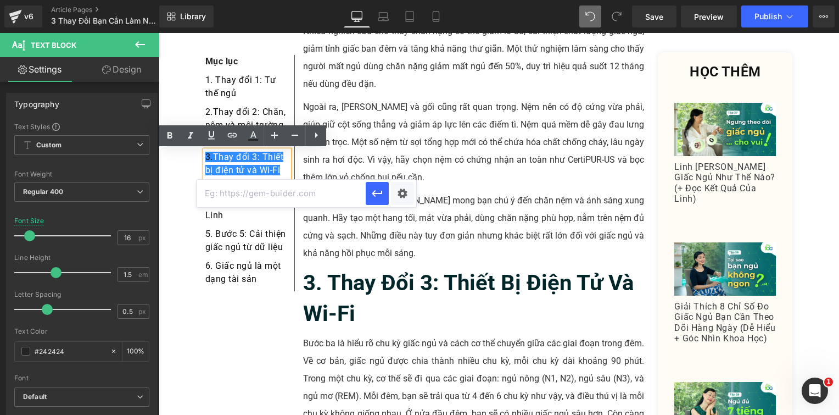
click at [331, 193] on input "text" at bounding box center [281, 193] width 169 height 27
paste input "#e-1749005576532"
type input "#e-1749005576532"
click at [378, 194] on icon "button" at bounding box center [377, 193] width 13 height 13
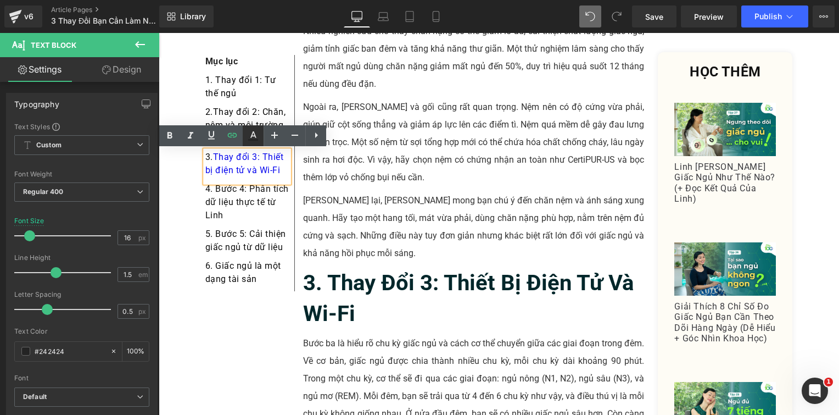
click at [252, 140] on icon at bounding box center [253, 140] width 10 height 2
type input "#0000ee"
type input "100"
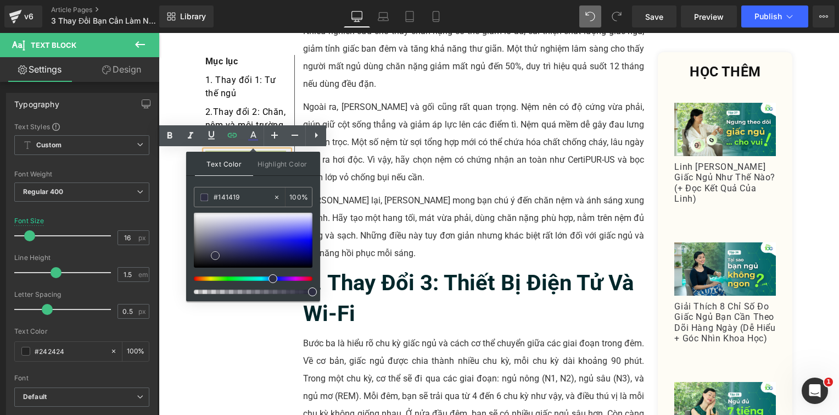
type input "#000000"
drag, startPoint x: 215, startPoint y: 255, endPoint x: 187, endPoint y: 282, distance: 39.2
click at [187, 282] on div "Text Color Highlight Color rgba(0, 0, 0, 1) #000000 100 % transparent transpare…" at bounding box center [253, 226] width 134 height 149
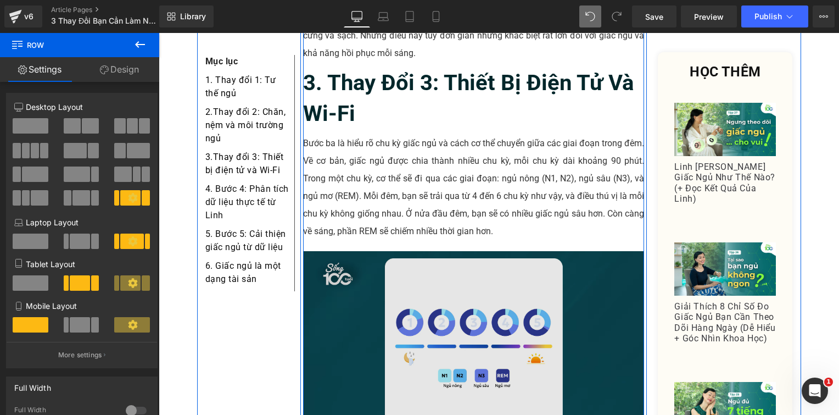
scroll to position [2041, 0]
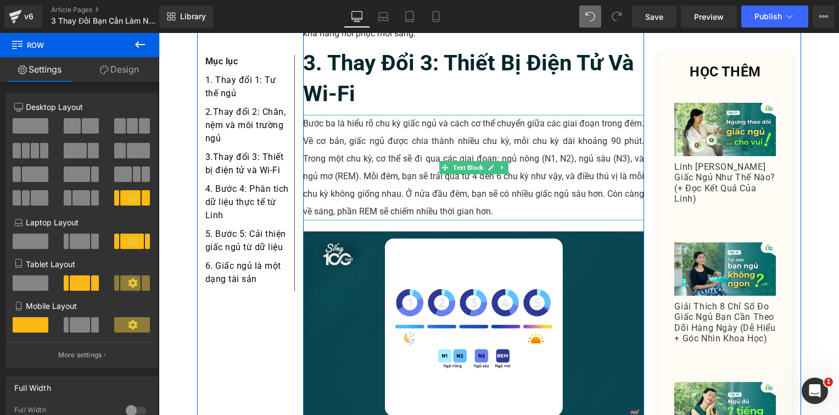
click at [379, 115] on p "Bước ba là hiểu rõ chu kỳ giấc ngủ và cách cơ thể chuyển giữa các giai đoạn tro…" at bounding box center [474, 167] width 342 height 105
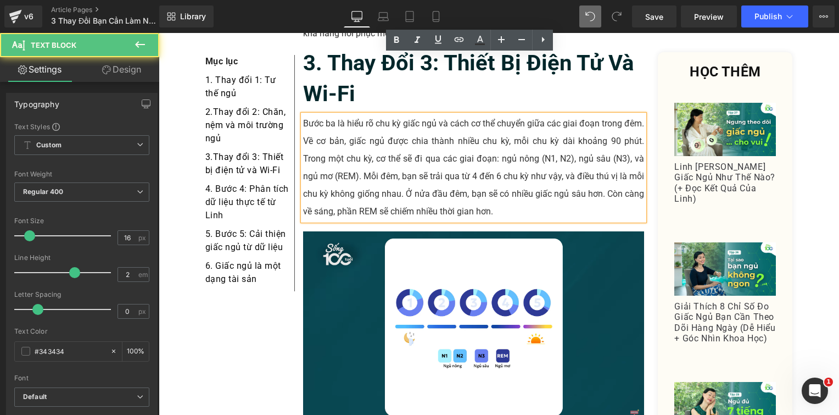
click at [379, 115] on p "Bước ba là hiểu rõ chu kỳ giấc ngủ và cách cơ thể chuyển giữa các giai đoạn tro…" at bounding box center [474, 167] width 342 height 105
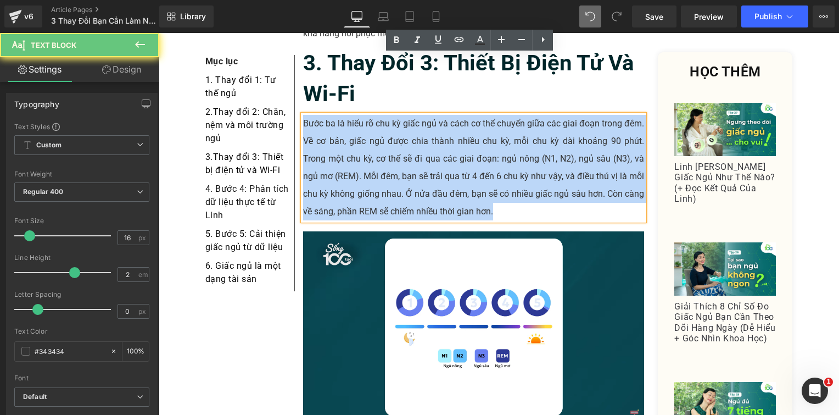
click at [379, 115] on p "Bước ba là hiểu rõ chu kỳ giấc ngủ và cách cơ thể chuyển giữa các giai đoạn tro…" at bounding box center [474, 167] width 342 height 105
paste div
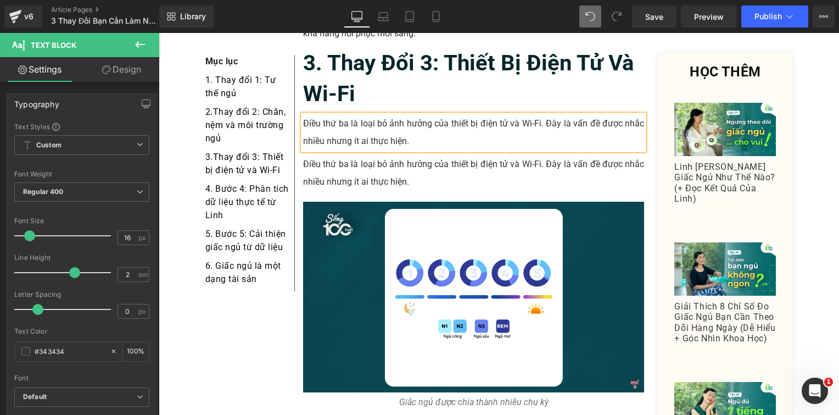
click at [360, 155] on p "Điều thứ ba là loại bỏ ảnh hưởng của thiết bị điện tử và Wi-Fi. Đây là vấn đề đ…" at bounding box center [474, 172] width 342 height 35
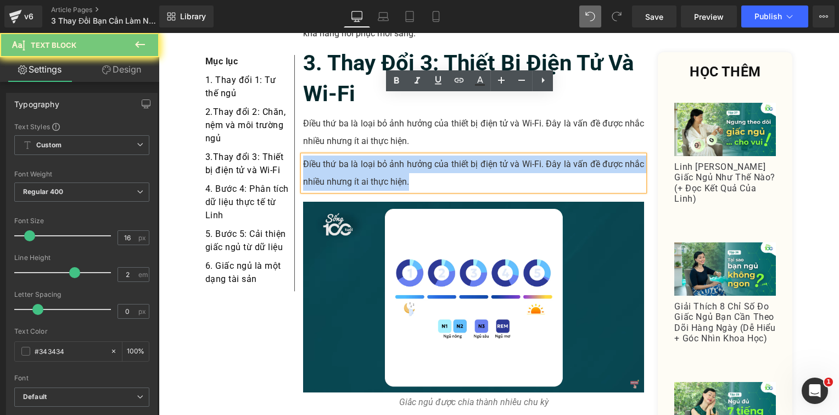
click at [360, 155] on p "Điều thứ ba là loại bỏ ảnh hưởng của thiết bị điện tử và Wi-Fi. Đây là vấn đề đ…" at bounding box center [474, 172] width 342 height 35
paste div
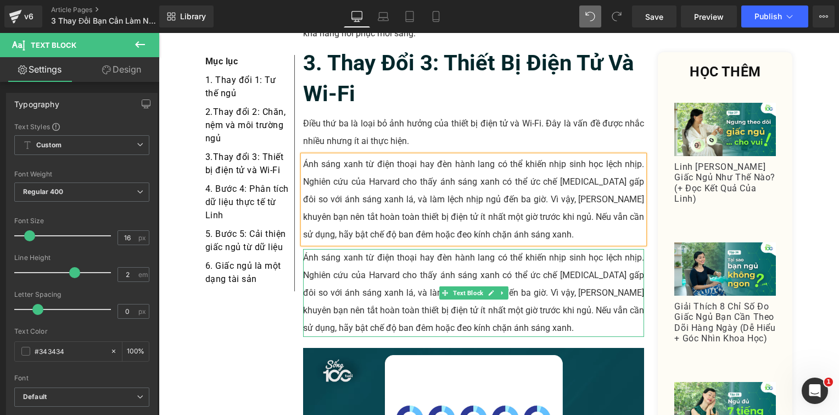
click at [342, 249] on p "Ánh sáng xanh từ điện thoại hay đèn hành lang có thể khiến nhịp sinh học lệch n…" at bounding box center [474, 293] width 342 height 88
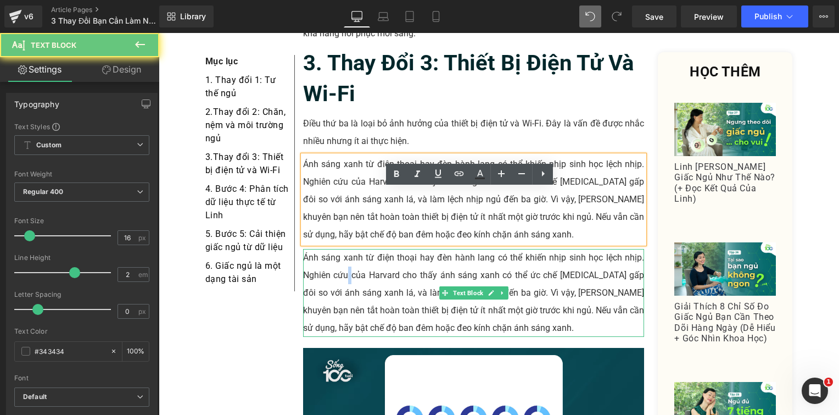
click at [342, 249] on p "Ánh sáng xanh từ điện thoại hay đèn hành lang có thể khiến nhịp sinh học lệch n…" at bounding box center [474, 293] width 342 height 88
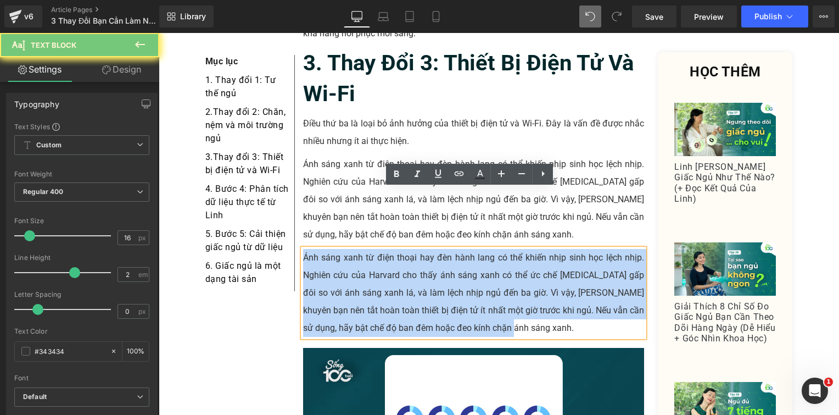
click at [342, 249] on p "Ánh sáng xanh từ điện thoại hay đèn hành lang có thể khiến nhịp sinh học lệch n…" at bounding box center [474, 293] width 342 height 88
paste div
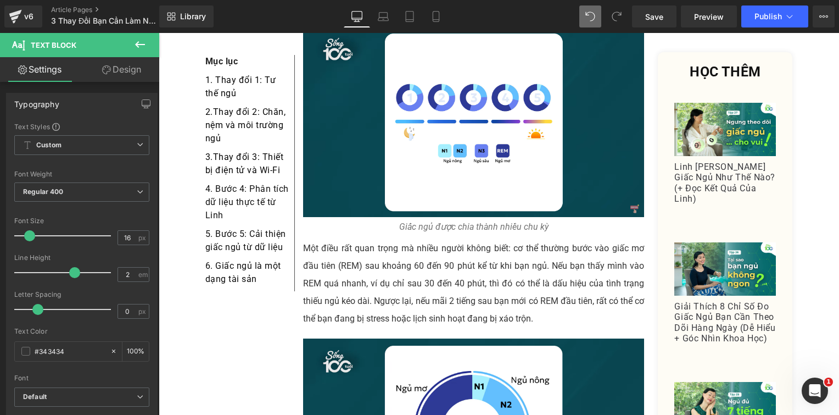
scroll to position [2426, 0]
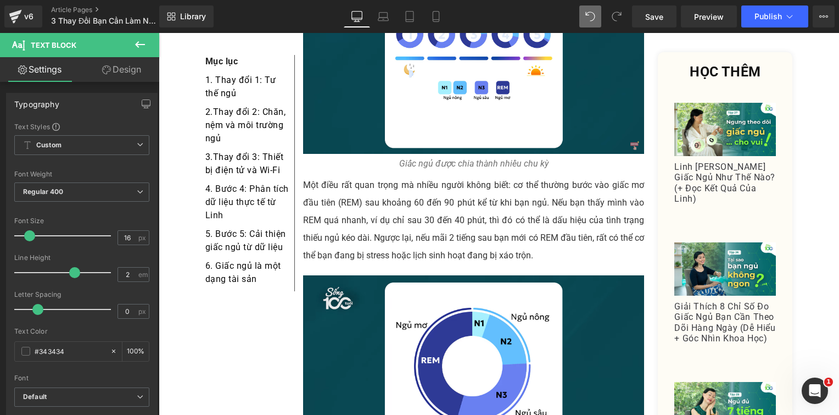
click at [376, 176] on p "Một điều rất quan trọng mà nhiều người không biết: cơ thể thường bước vào giấc …" at bounding box center [474, 220] width 342 height 88
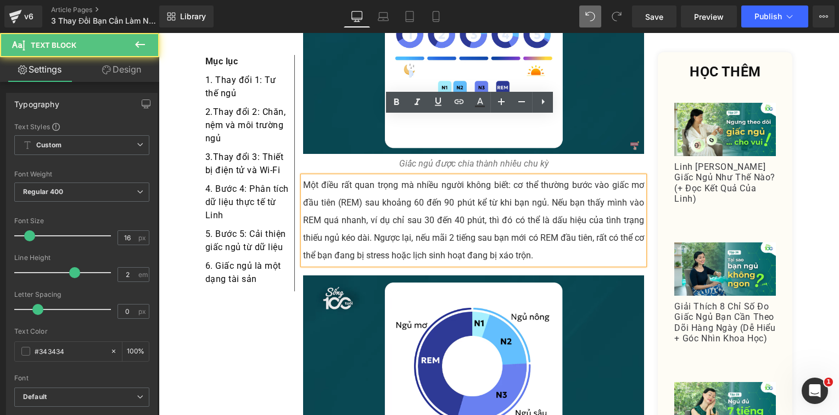
click at [394, 176] on p "Một điều rất quan trọng mà nhiều người không biết: cơ thể thường bước vào giấc …" at bounding box center [474, 220] width 342 height 88
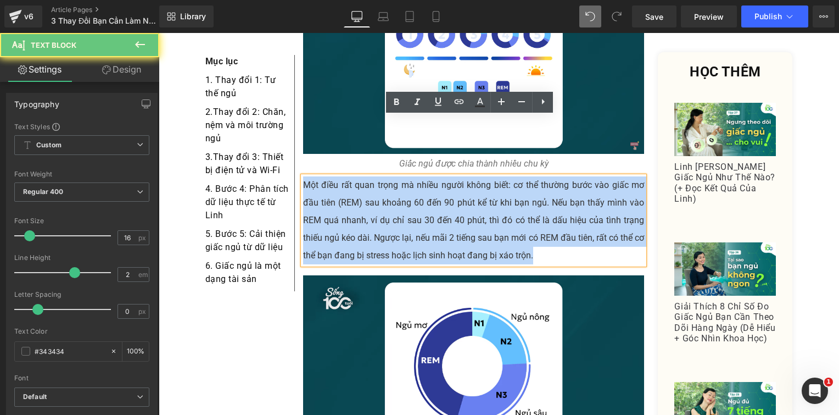
click at [394, 176] on p "Một điều rất quan trọng mà nhiều người không biết: cơ thể thường bước vào giấc …" at bounding box center [474, 220] width 342 height 88
paste div
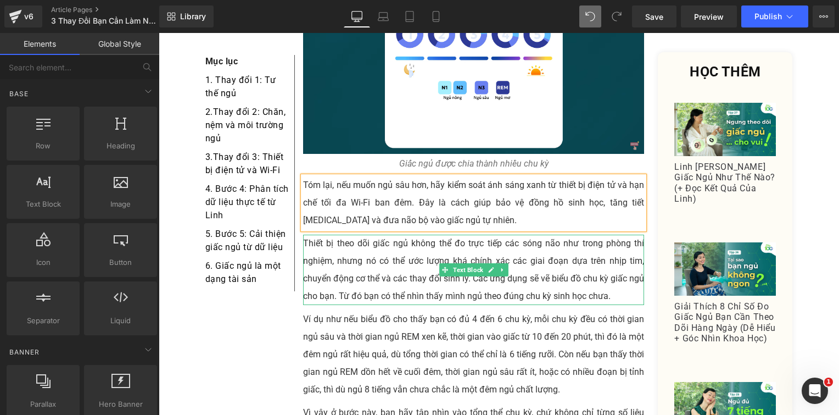
drag, startPoint x: 554, startPoint y: 360, endPoint x: 400, endPoint y: 276, distance: 175.6
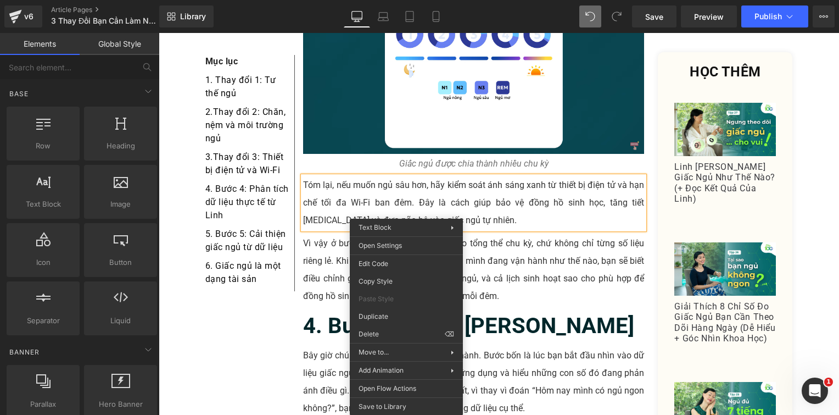
drag, startPoint x: 556, startPoint y: 369, endPoint x: 413, endPoint y: 223, distance: 204.4
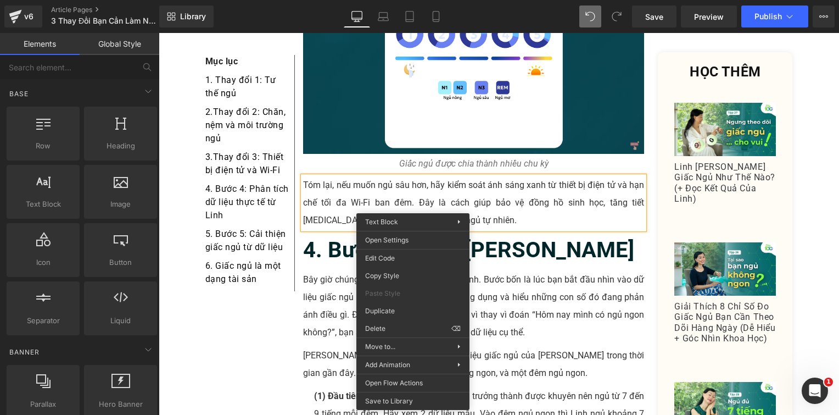
drag, startPoint x: 561, startPoint y: 354, endPoint x: 383, endPoint y: 242, distance: 210.2
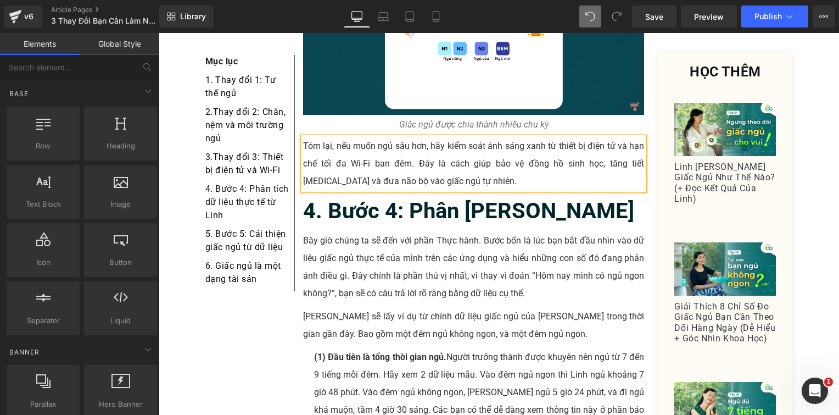
scroll to position [2481, 0]
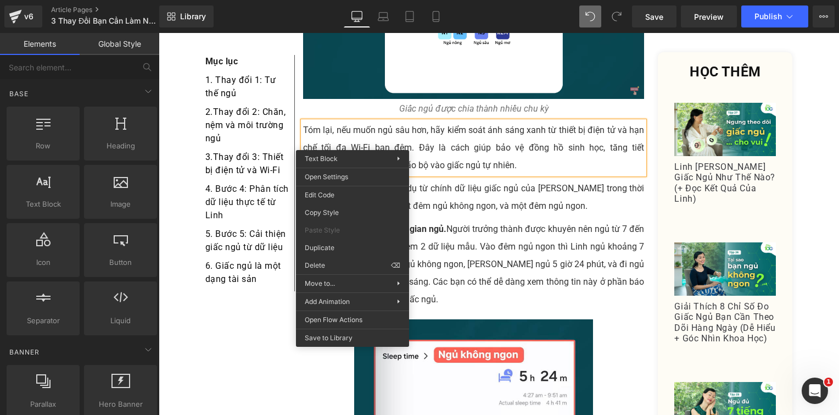
drag, startPoint x: 497, startPoint y: 294, endPoint x: 337, endPoint y: 200, distance: 185.7
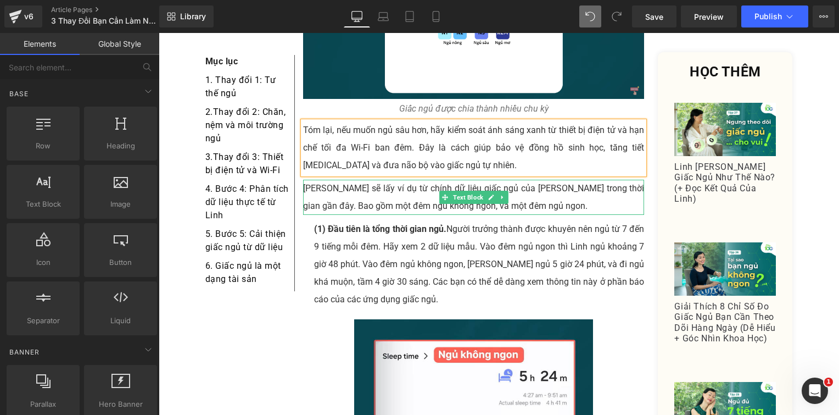
drag, startPoint x: 482, startPoint y: 294, endPoint x: 333, endPoint y: 201, distance: 176.1
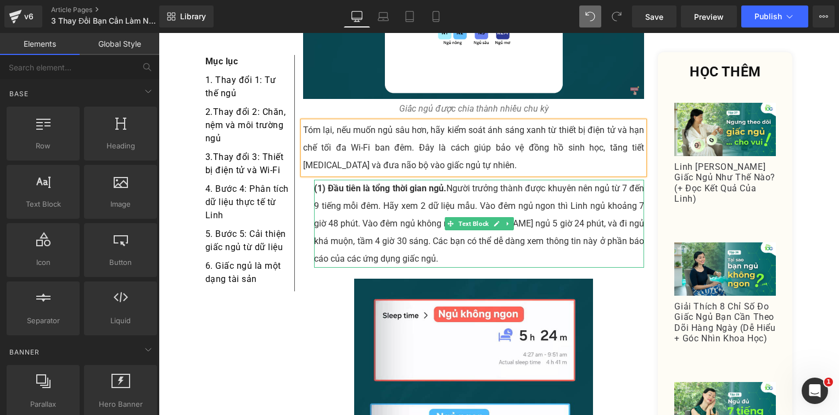
drag, startPoint x: 341, startPoint y: 159, endPoint x: 339, endPoint y: 165, distance: 6.3
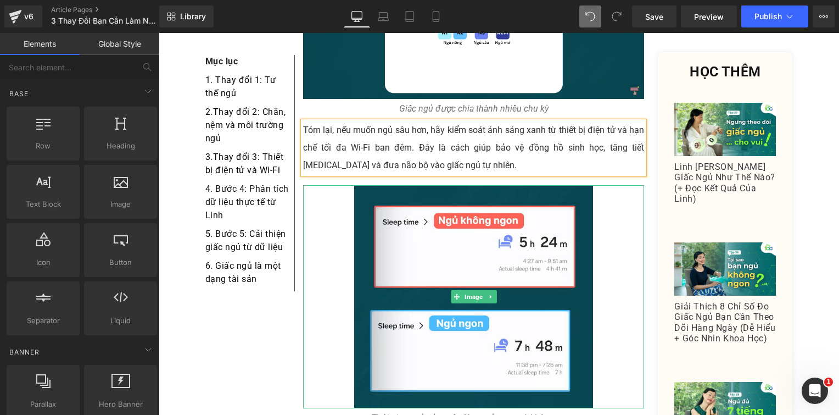
drag, startPoint x: 519, startPoint y: 352, endPoint x: 360, endPoint y: 314, distance: 163.1
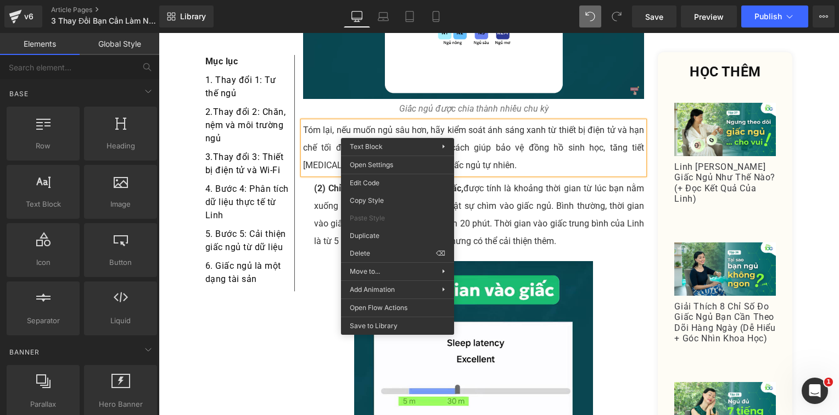
drag, startPoint x: 375, startPoint y: 255, endPoint x: 369, endPoint y: 199, distance: 56.4
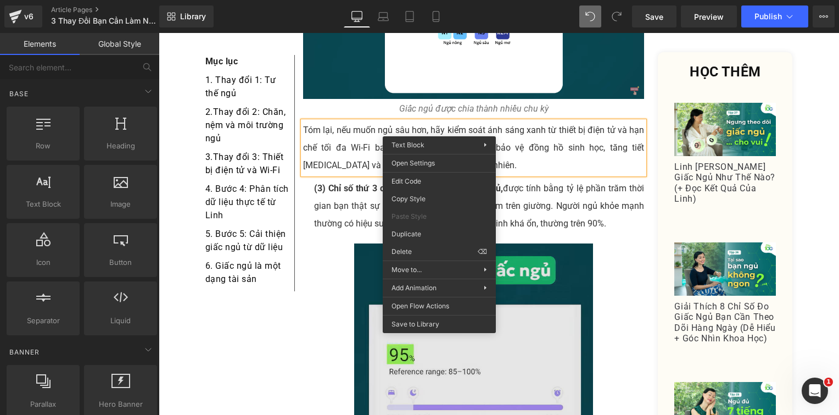
drag, startPoint x: 569, startPoint y: 283, endPoint x: 396, endPoint y: 187, distance: 198.5
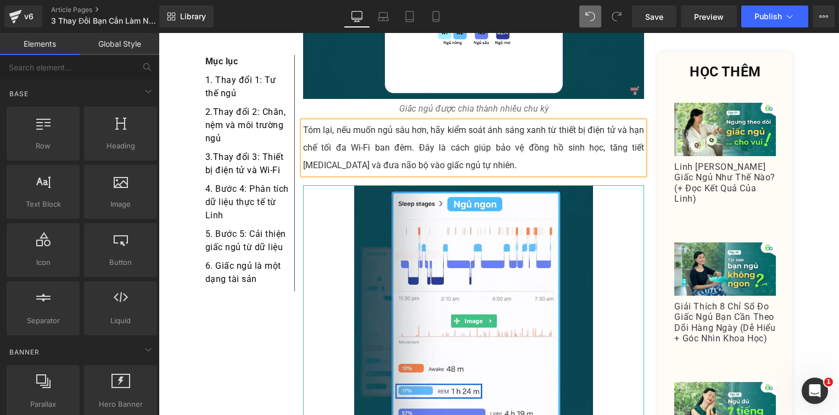
drag, startPoint x: 533, startPoint y: 312, endPoint x: 374, endPoint y: 277, distance: 162.6
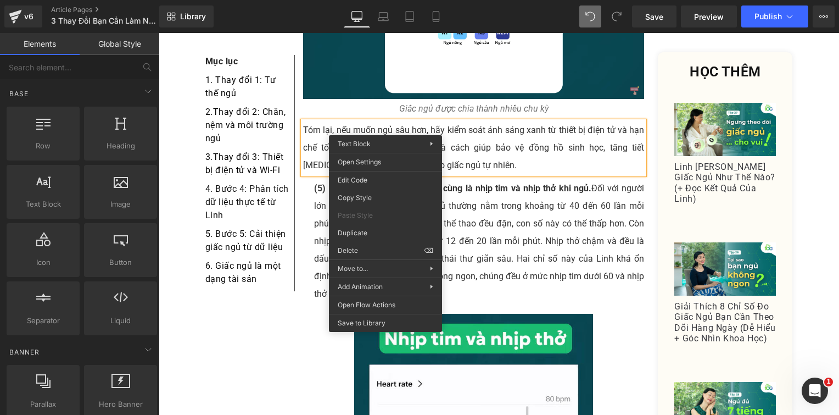
drag, startPoint x: 530, startPoint y: 286, endPoint x: 363, endPoint y: 169, distance: 204.1
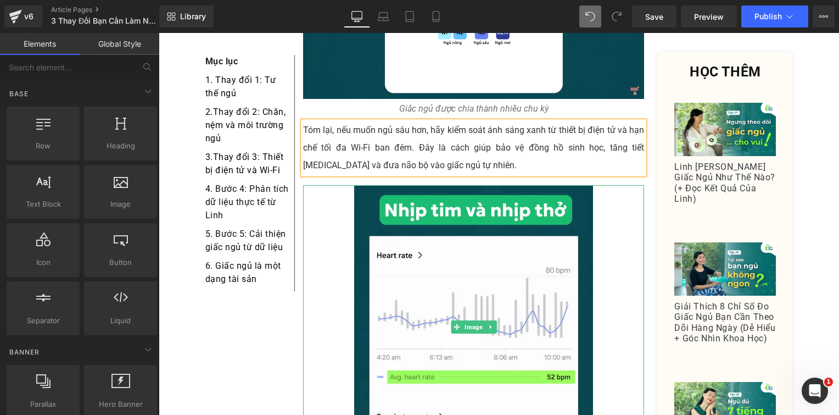
drag, startPoint x: 528, startPoint y: 323, endPoint x: 374, endPoint y: 269, distance: 163.5
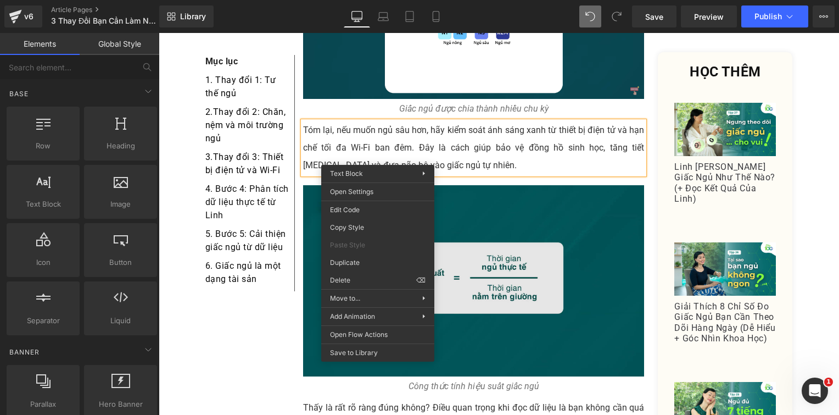
drag, startPoint x: 515, startPoint y: 310, endPoint x: 366, endPoint y: 204, distance: 182.3
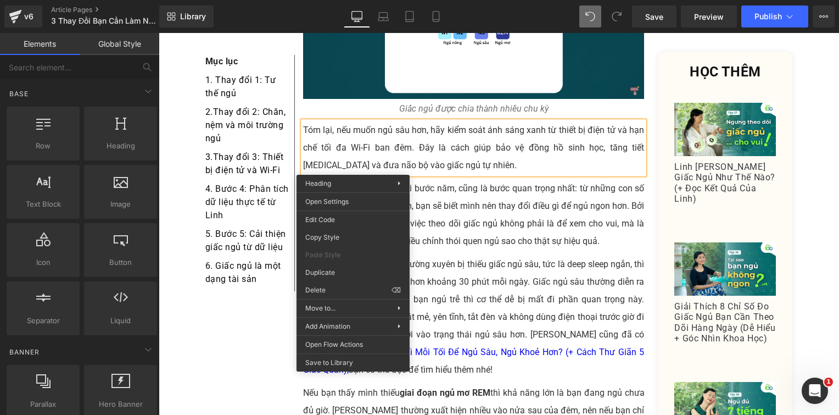
drag, startPoint x: 509, startPoint y: 323, endPoint x: 351, endPoint y: 242, distance: 178.4
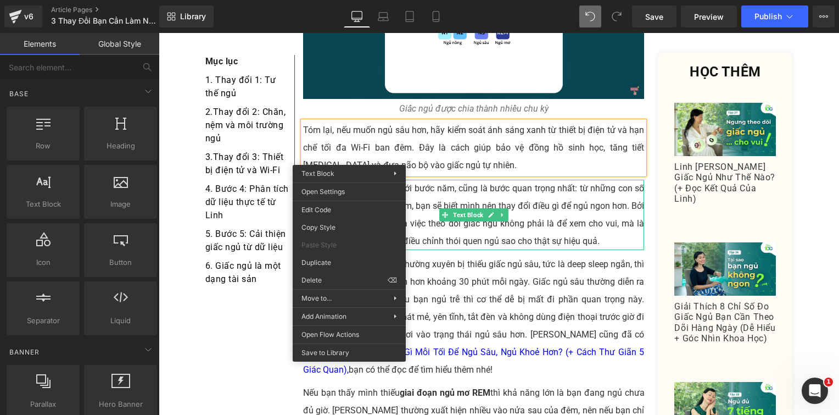
drag, startPoint x: 495, startPoint y: 314, endPoint x: 336, endPoint y: 278, distance: 162.7
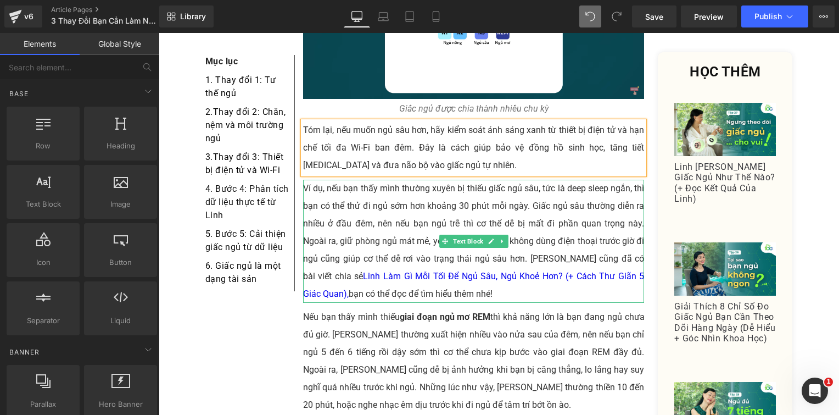
drag, startPoint x: 494, startPoint y: 308, endPoint x: 335, endPoint y: 231, distance: 177.2
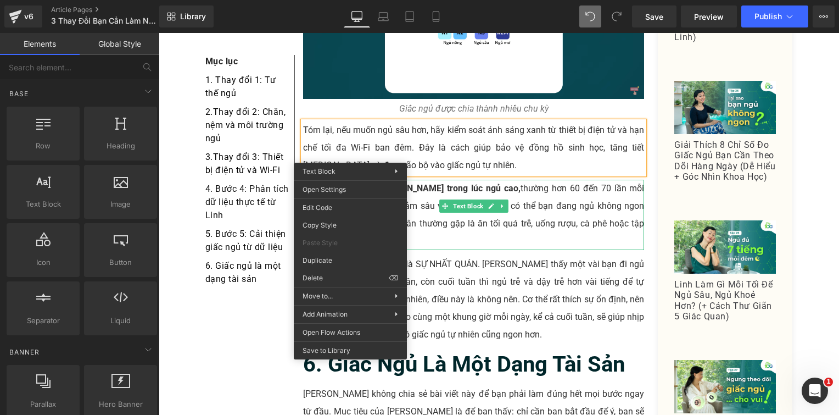
drag, startPoint x: 494, startPoint y: 312, endPoint x: 338, endPoint y: 200, distance: 191.8
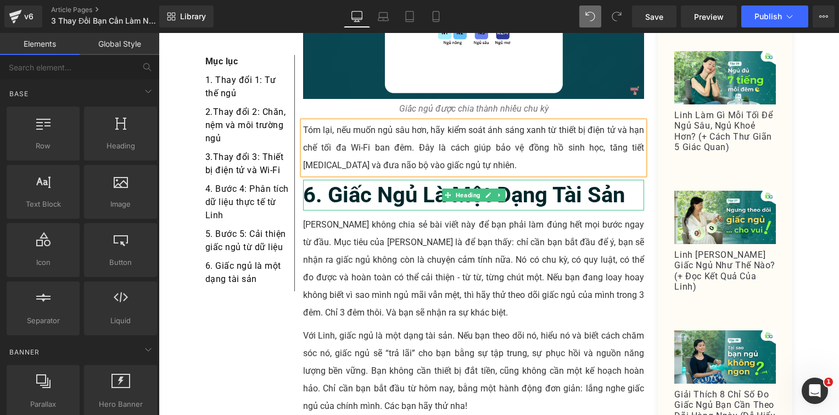
click at [361, 182] on b "6. Giấc Ngủ Là Một Dạng Tài Sản" at bounding box center [464, 195] width 322 height 26
click at [360, 182] on b "6. Giấc Ngủ Là Một Dạng Tài Sản" at bounding box center [464, 195] width 322 height 26
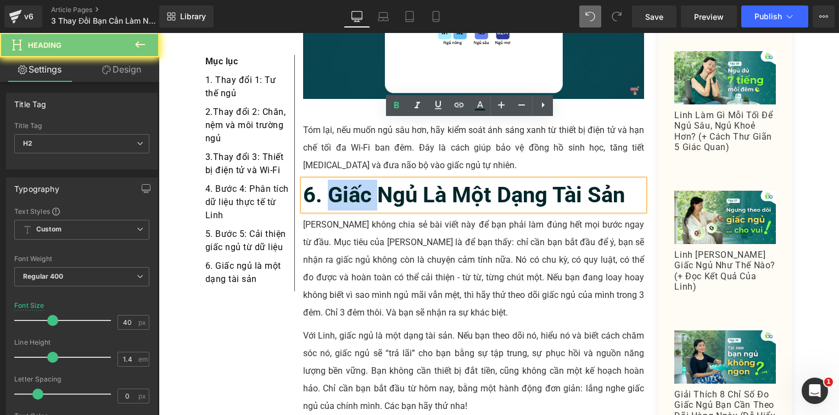
click at [336, 182] on b "6. Giấc Ngủ Là Một Dạng Tài Sản" at bounding box center [464, 195] width 322 height 26
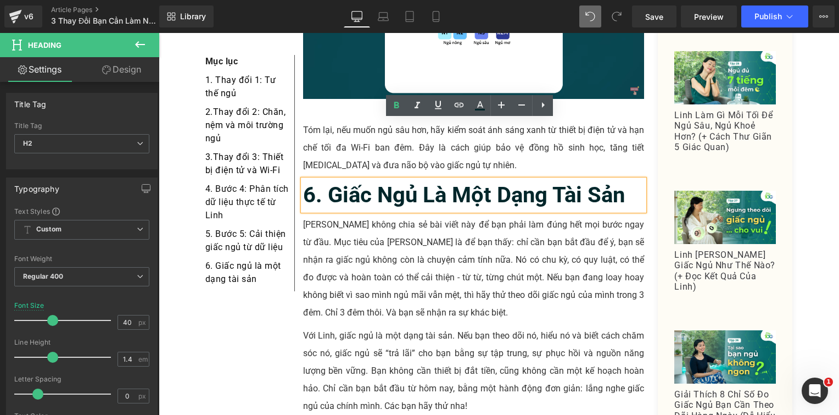
click at [323, 182] on b "6. Giấc Ngủ Là Một Dạng Tài Sản" at bounding box center [464, 195] width 322 height 26
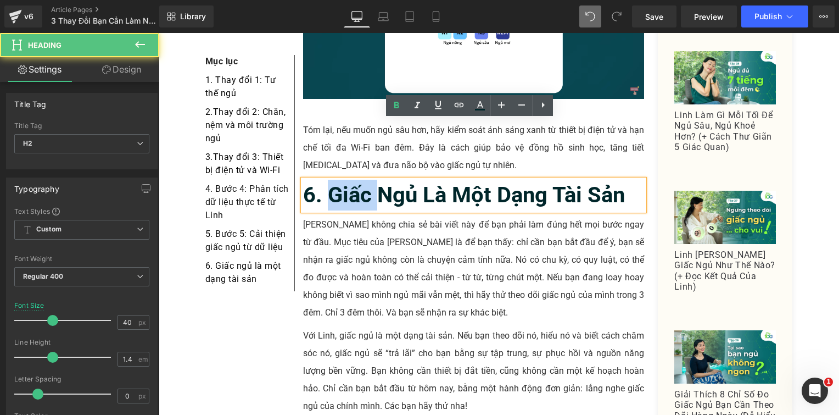
click at [323, 182] on b "6. Giấc Ngủ Là Một Dạng Tài Sản" at bounding box center [464, 195] width 322 height 26
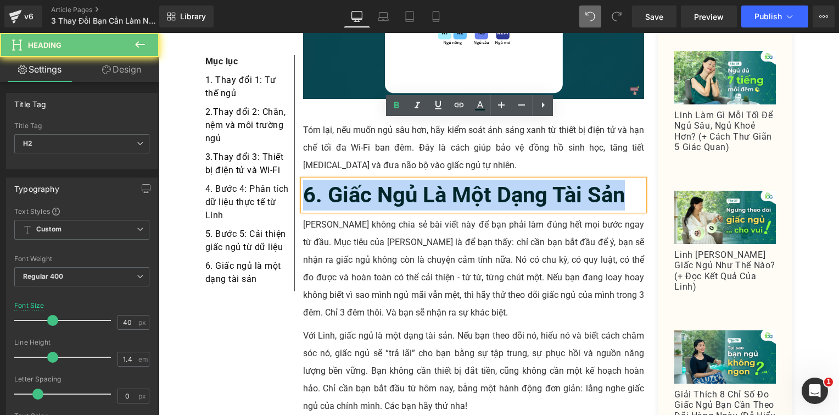
click at [323, 182] on b "6. Giấc Ngủ Là Một Dạng Tài Sản" at bounding box center [464, 195] width 322 height 26
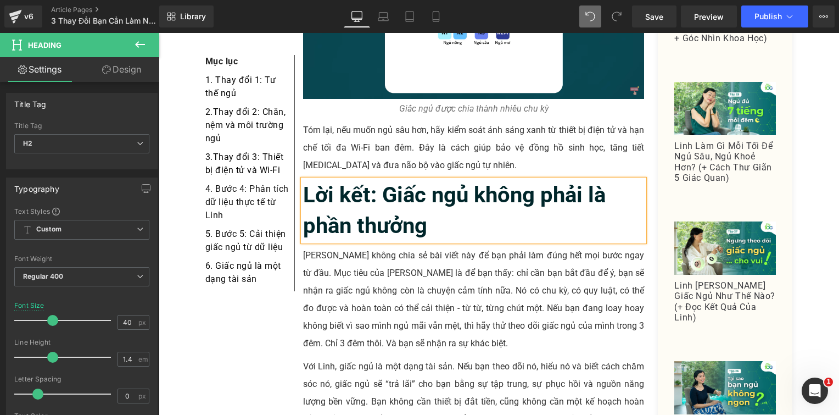
click at [363, 247] on p "Linh không chia sẻ bài viết này để bạn phải làm đúng hết mọi bước ngay từ đầu. …" at bounding box center [474, 299] width 342 height 105
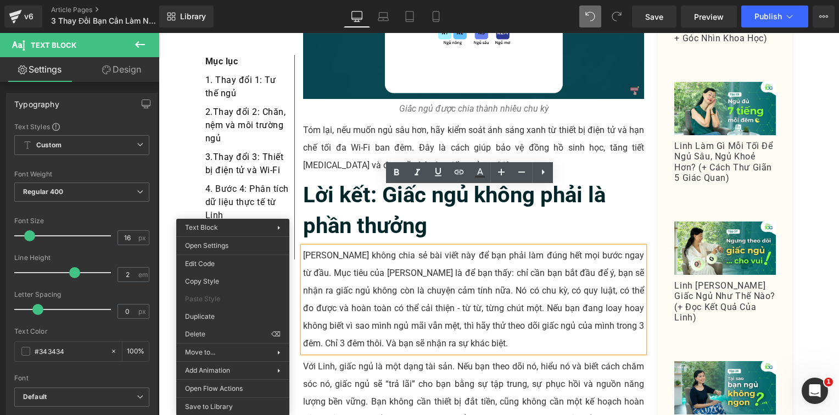
drag, startPoint x: 390, startPoint y: 367, endPoint x: 230, endPoint y: 299, distance: 173.1
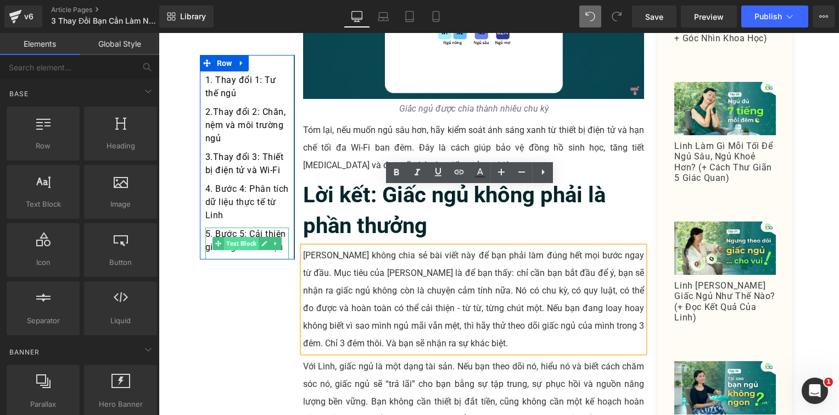
click at [242, 240] on span "Text Block" at bounding box center [241, 243] width 35 height 13
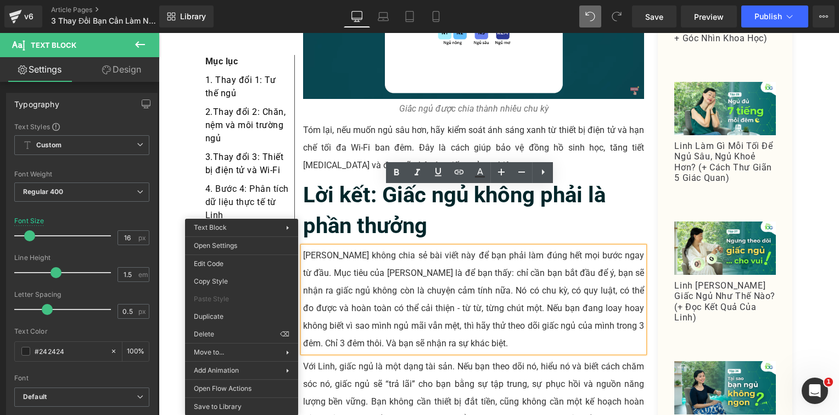
drag, startPoint x: 394, startPoint y: 364, endPoint x: 236, endPoint y: 317, distance: 165.1
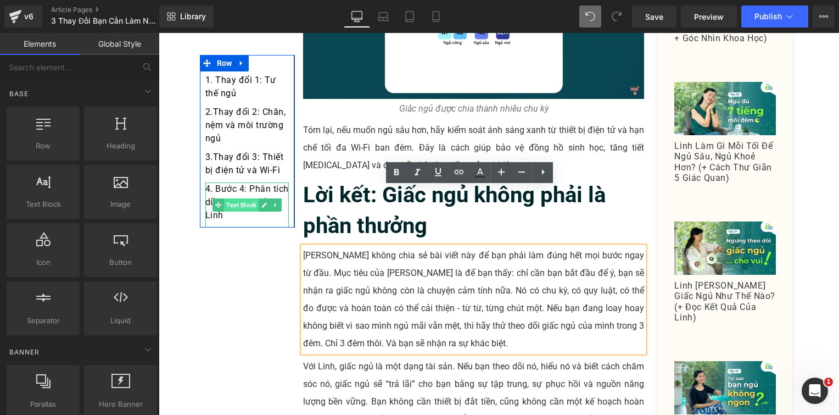
click at [233, 203] on span "Text Block" at bounding box center [241, 204] width 35 height 13
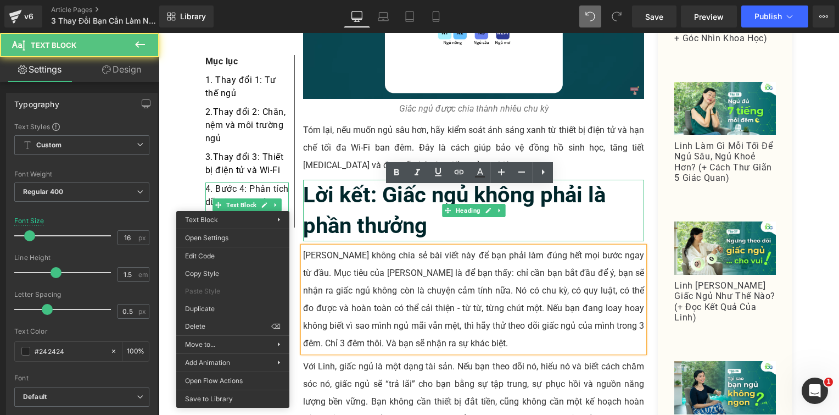
click at [341, 182] on b "Lời kết: Giấc ngủ không phải là phần thưởng" at bounding box center [454, 210] width 303 height 57
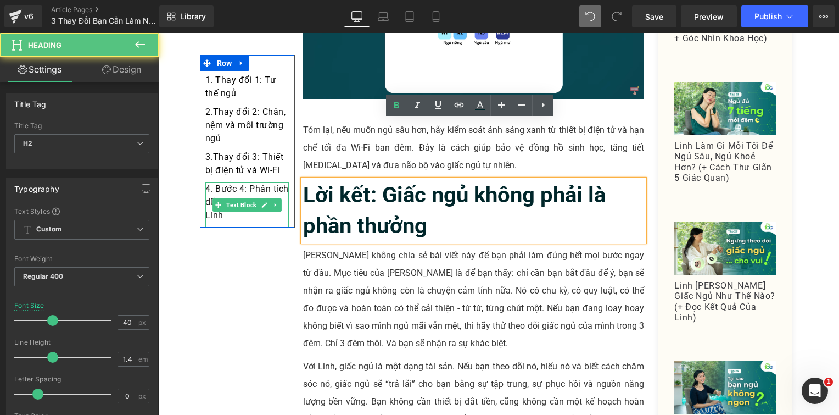
click at [246, 213] on p "4. Bước 4: Phân tích dữ liệu thực tế từ Linh" at bounding box center [247, 202] width 84 height 40
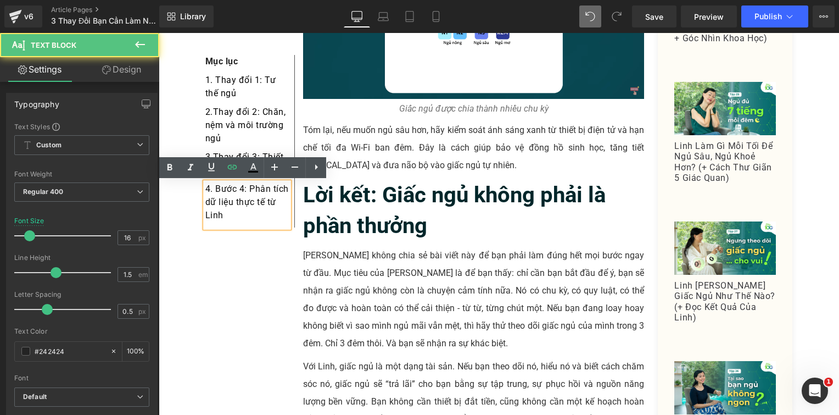
click at [246, 213] on p "4. Bước 4: Phân tích dữ liệu thực tế từ Linh" at bounding box center [247, 202] width 84 height 40
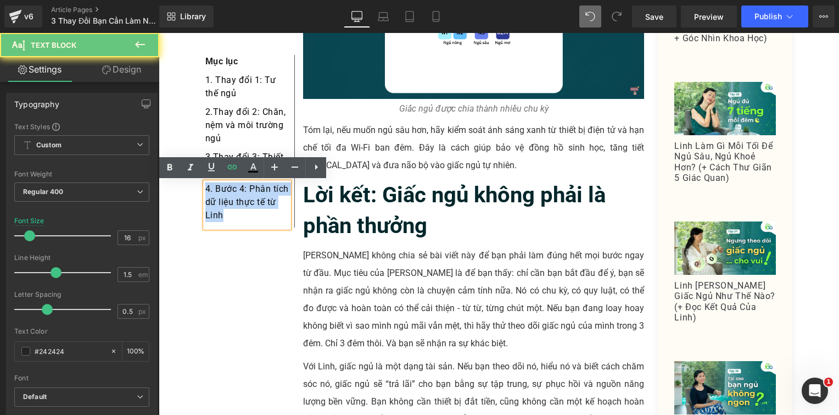
click at [246, 213] on p "4. Bước 4: Phân tích dữ liệu thực tế từ Linh" at bounding box center [247, 202] width 84 height 40
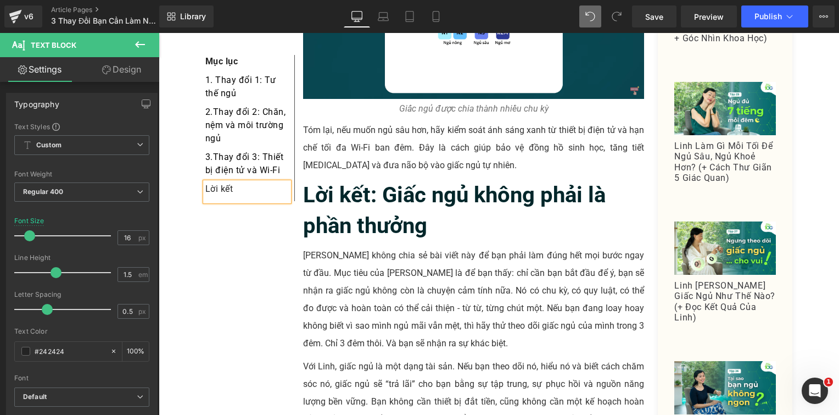
click at [248, 188] on p "Lời kết" at bounding box center [247, 188] width 84 height 13
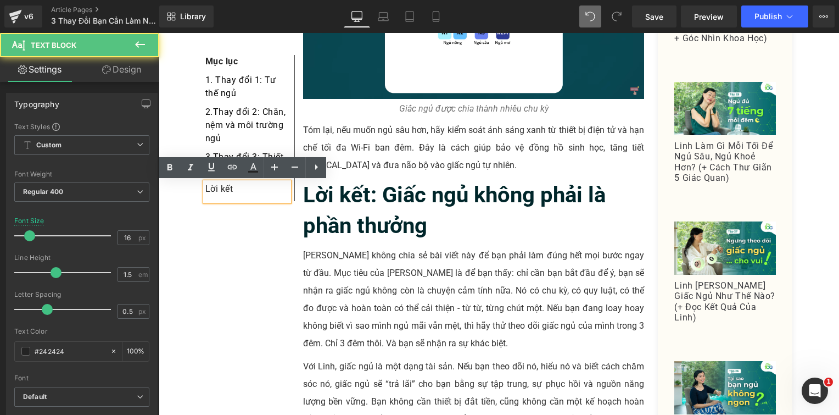
click at [389, 182] on b "Lời kết: Giấc ngủ không phải là phần thưởng" at bounding box center [454, 210] width 303 height 57
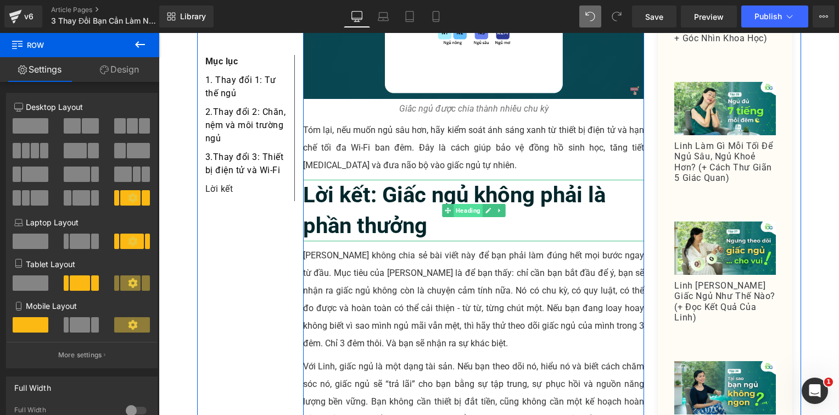
click at [454, 204] on span "Heading" at bounding box center [468, 210] width 29 height 13
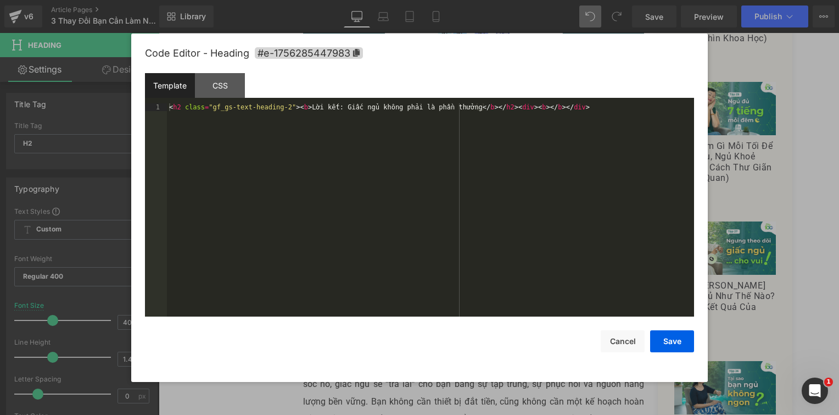
click at [450, 0] on div "Heading You are previewing how the will restyle your page. You can not edit Ele…" at bounding box center [419, 0] width 839 height 0
click at [360, 59] on div "Code Editor - Heading #e-1756285447983" at bounding box center [419, 54] width 549 height 40
click at [351, 51] on span "#e-1756285447983" at bounding box center [309, 53] width 108 height 12
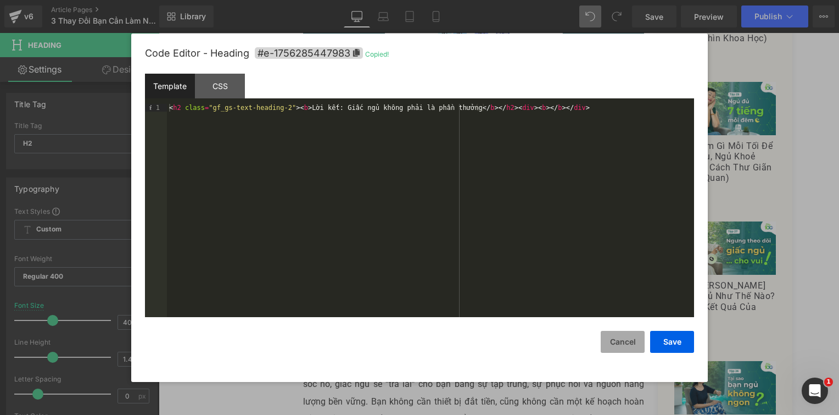
click at [616, 343] on button "Cancel" at bounding box center [623, 342] width 44 height 22
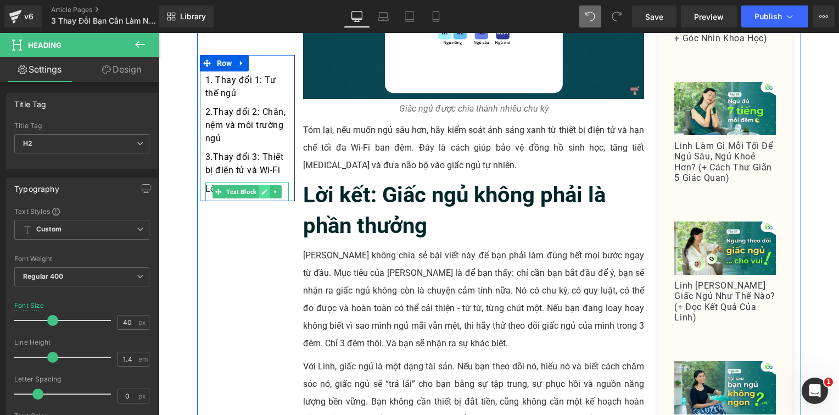
click at [259, 190] on link at bounding box center [265, 191] width 12 height 13
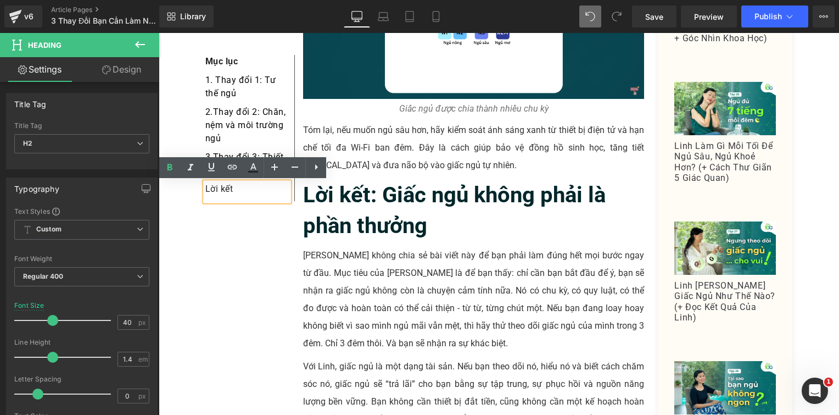
click at [254, 191] on p "Lời kết" at bounding box center [247, 188] width 84 height 13
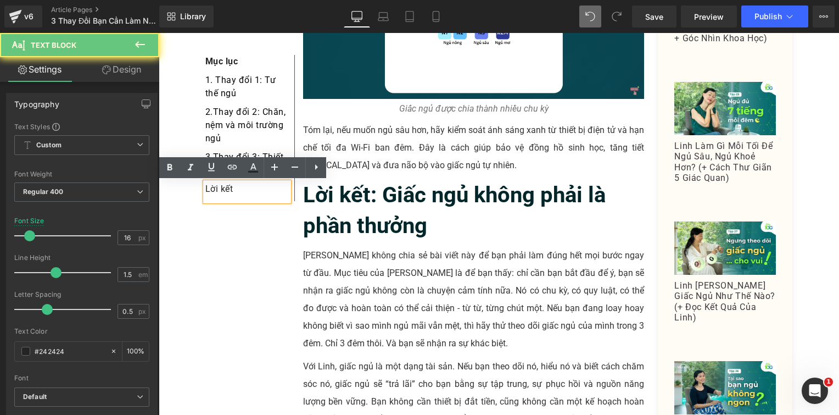
click at [254, 191] on p "Lời kết" at bounding box center [247, 188] width 84 height 13
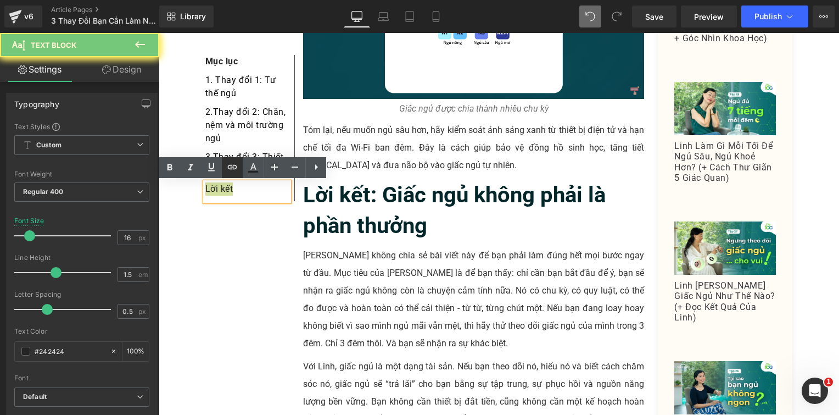
click at [235, 169] on icon at bounding box center [232, 167] width 9 height 4
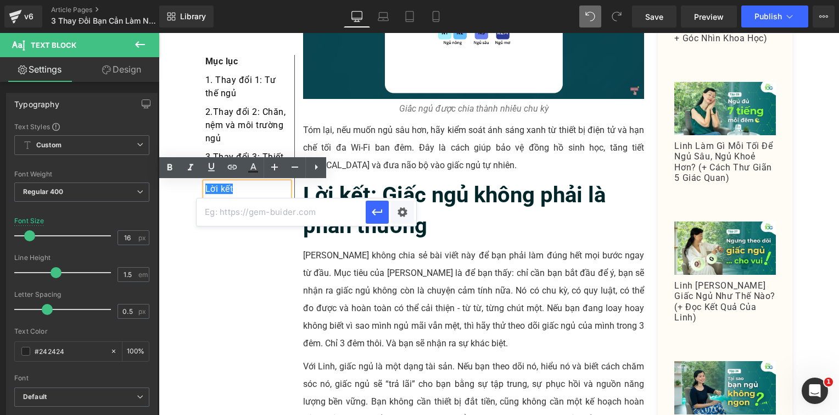
click at [282, 215] on input "text" at bounding box center [281, 211] width 169 height 27
paste input "#e-1756285447983"
type input "#e-1756285447983"
drag, startPoint x: 373, startPoint y: 216, endPoint x: 142, endPoint y: 166, distance: 236.1
click at [373, 216] on icon "button" at bounding box center [377, 211] width 13 height 13
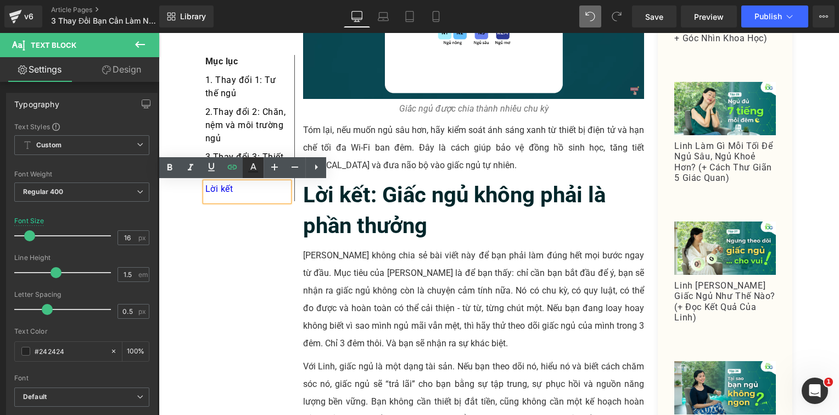
click at [253, 168] on icon at bounding box center [254, 166] width 6 height 7
type input "#0000ee"
type input "100"
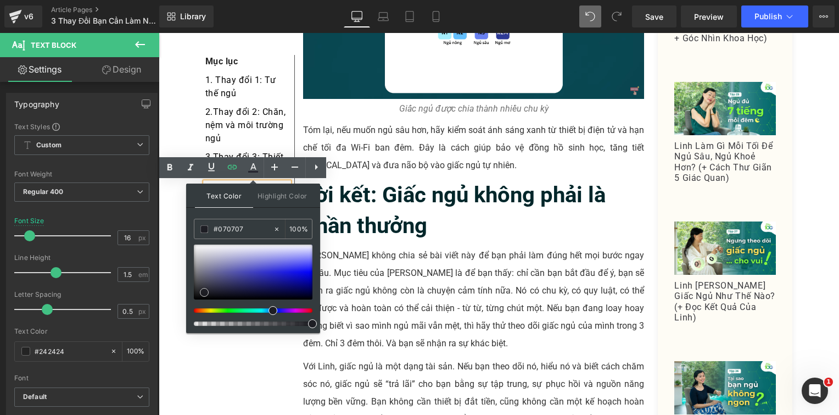
type input "#000000"
drag, startPoint x: 214, startPoint y: 284, endPoint x: 189, endPoint y: 310, distance: 36.1
click at [189, 310] on div "Text Color Highlight Color rgba(0, 0, 0, 1) #000000 100 % transparent transpare…" at bounding box center [253, 258] width 134 height 149
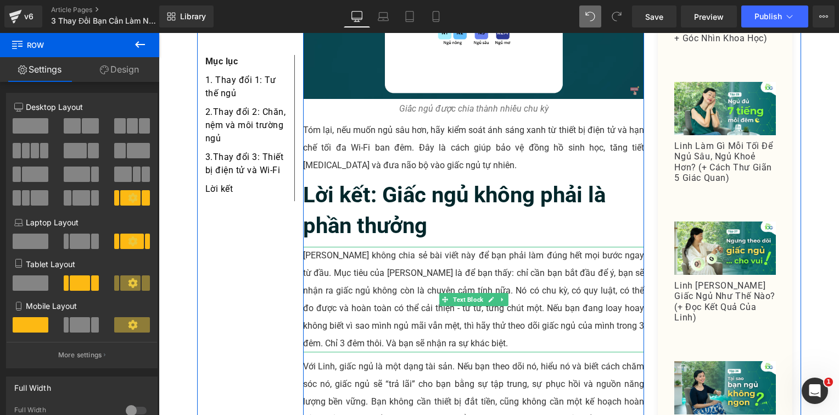
click at [345, 247] on p "Linh không chia sẻ bài viết này để bạn phải làm đúng hết mọi bước ngay từ đầu. …" at bounding box center [474, 299] width 342 height 105
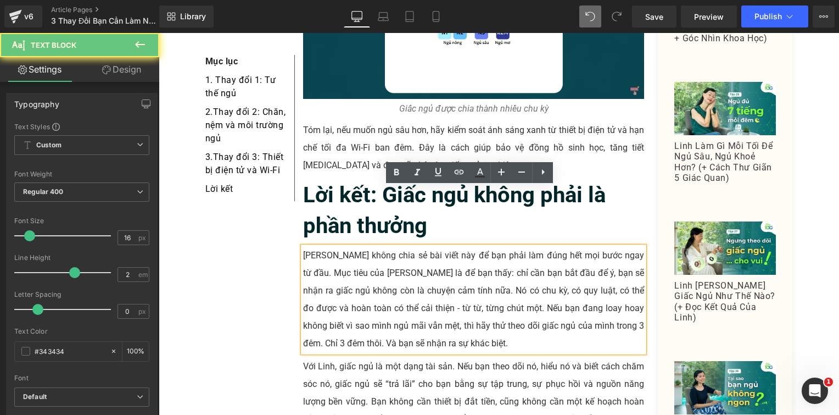
click at [345, 247] on p "Linh không chia sẻ bài viết này để bạn phải làm đúng hết mọi bước ngay từ đầu. …" at bounding box center [474, 299] width 342 height 105
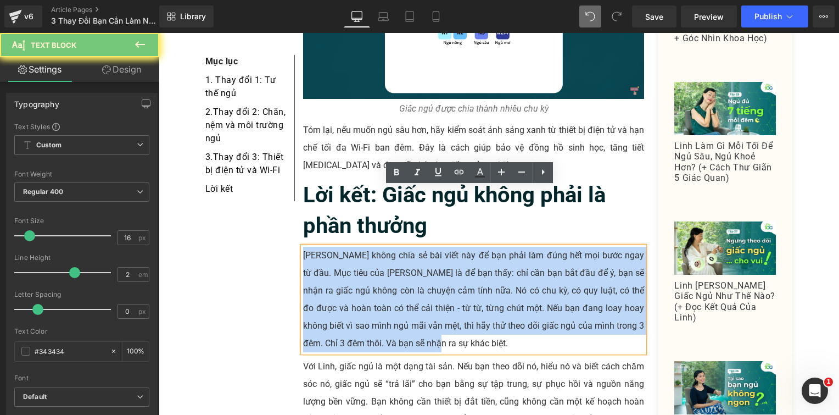
paste div
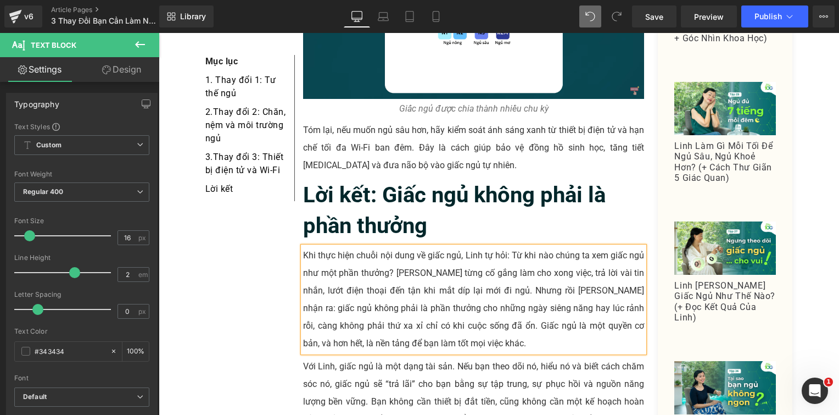
click at [358, 358] on p "Với Linh, giấc ngủ là một dạng tài sản. Nếu bạn theo dõi nó, hiểu nó và biết cá…" at bounding box center [474, 402] width 342 height 88
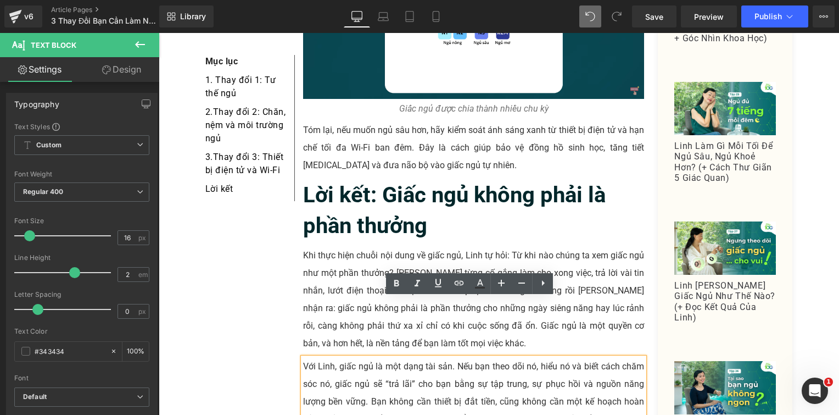
click at [379, 358] on p "Với Linh, giấc ngủ là một dạng tài sản. Nếu bạn theo dõi nó, hiểu nó và biết cá…" at bounding box center [474, 402] width 342 height 88
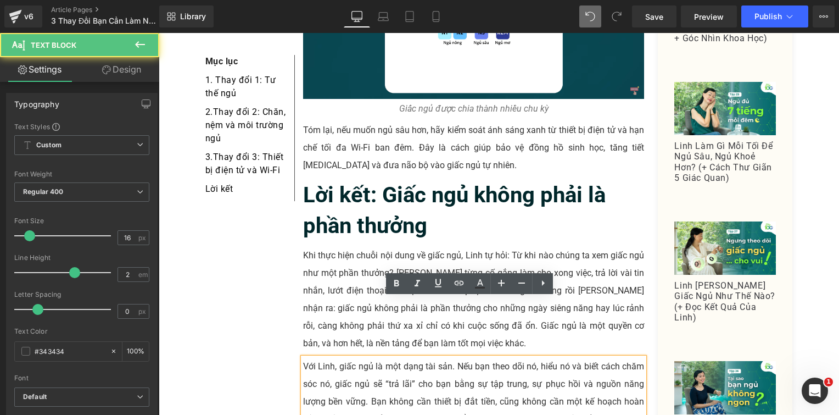
click at [379, 358] on p "Với Linh, giấc ngủ là một dạng tài sản. Nếu bạn theo dõi nó, hiểu nó và biết cá…" at bounding box center [474, 402] width 342 height 88
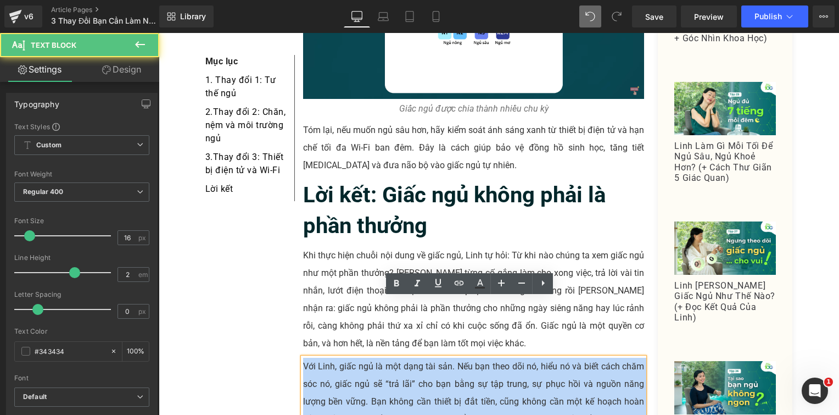
click at [379, 358] on p "Với Linh, giấc ngủ là một dạng tài sản. Nếu bạn theo dõi nó, hiểu nó và biết cá…" at bounding box center [474, 402] width 342 height 88
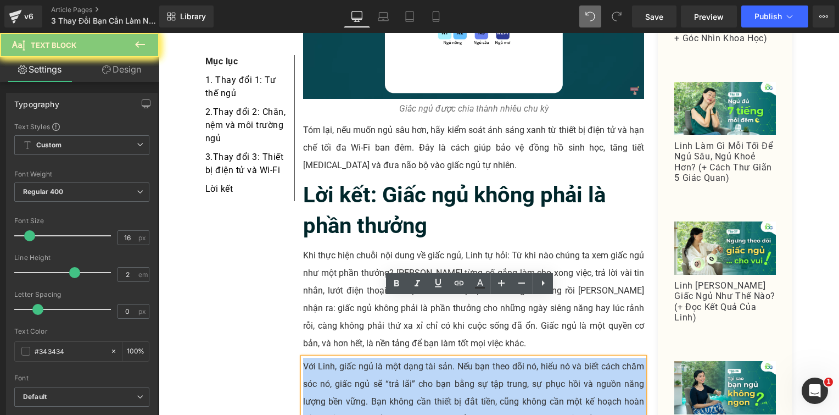
click at [379, 358] on p "Với Linh, giấc ngủ là một dạng tài sản. Nếu bạn theo dõi nó, hiểu nó và biết cá…" at bounding box center [474, 402] width 342 height 88
paste div
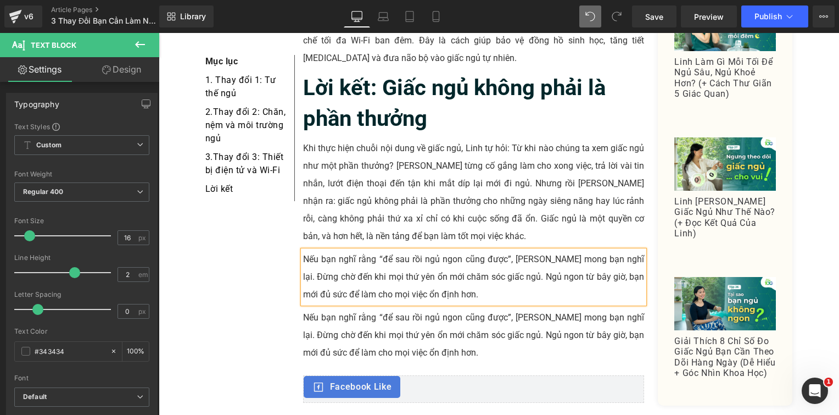
scroll to position [2760, 0]
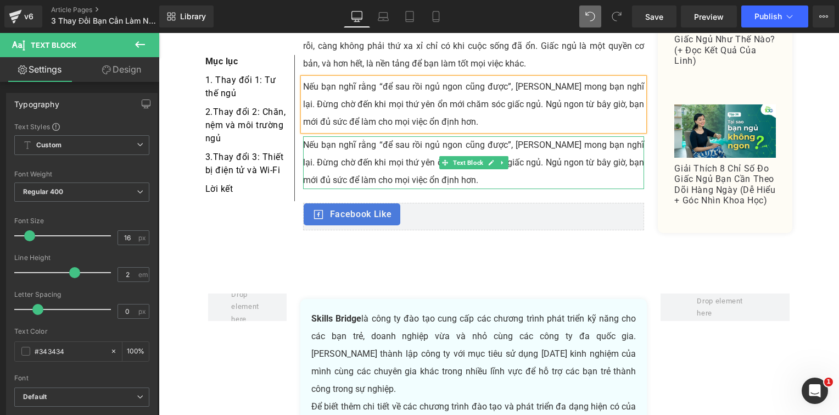
click at [360, 136] on p "Nếu bạn nghĩ rằng “để sau rồi ngủ ngon cũng được”, [PERSON_NAME] mong bạn nghĩ …" at bounding box center [474, 162] width 342 height 53
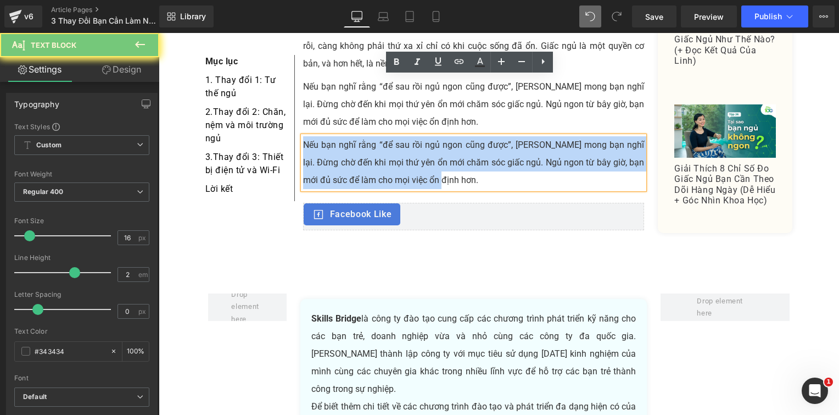
click at [360, 136] on p "Nếu bạn nghĩ rằng “để sau rồi ngủ ngon cũng được”, [PERSON_NAME] mong bạn nghĩ …" at bounding box center [474, 162] width 342 height 53
paste div
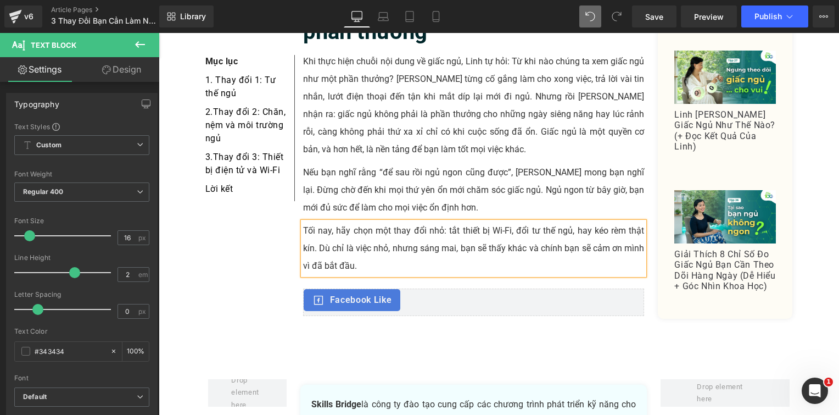
scroll to position [2650, 0]
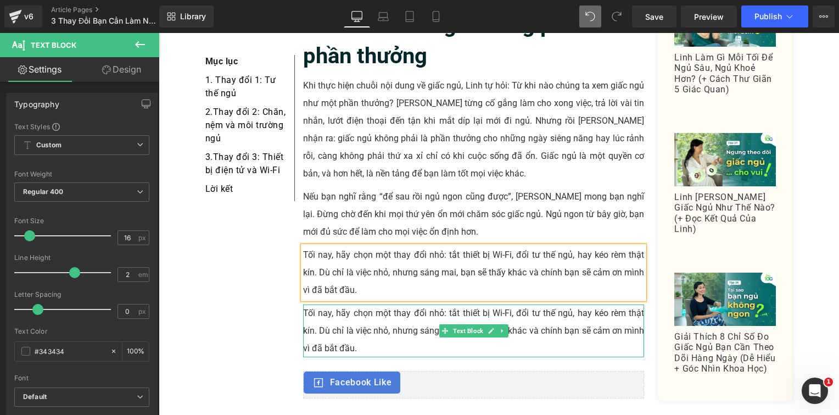
click at [338, 304] on p "Tối nay, hãy chọn một thay đổi nhỏ: tắt thiết bị Wi-Fi, đổi tư thế ngủ, hay kéo…" at bounding box center [474, 330] width 342 height 53
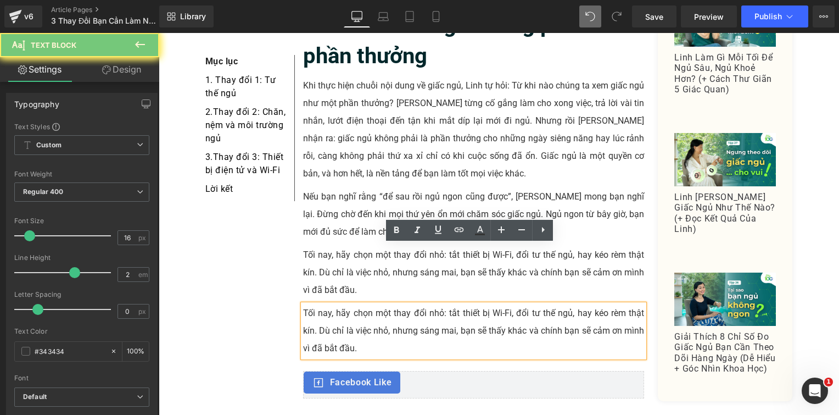
click at [338, 304] on p "Tối nay, hãy chọn một thay đổi nhỏ: tắt thiết bị Wi-Fi, đổi tư thế ngủ, hay kéo…" at bounding box center [474, 330] width 342 height 53
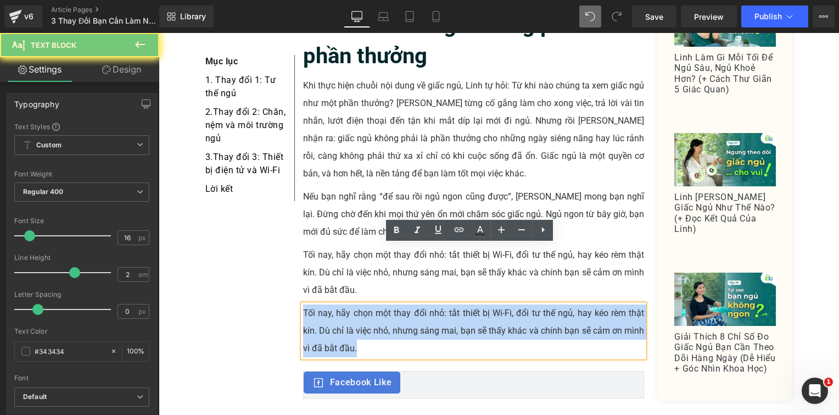
paste div
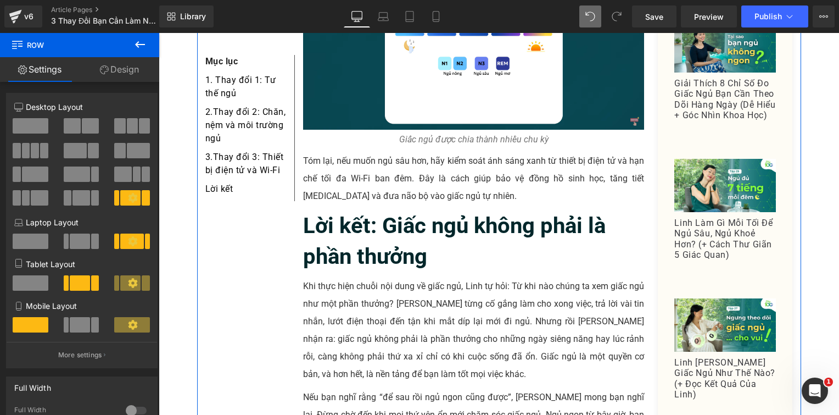
scroll to position [2431, 0]
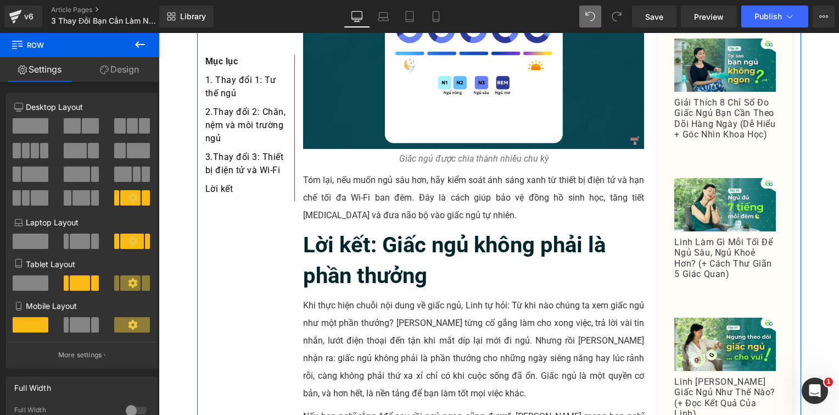
click at [356, 232] on b "Lời kết: Giấc ngủ không phải là phần thưởng" at bounding box center [454, 260] width 303 height 57
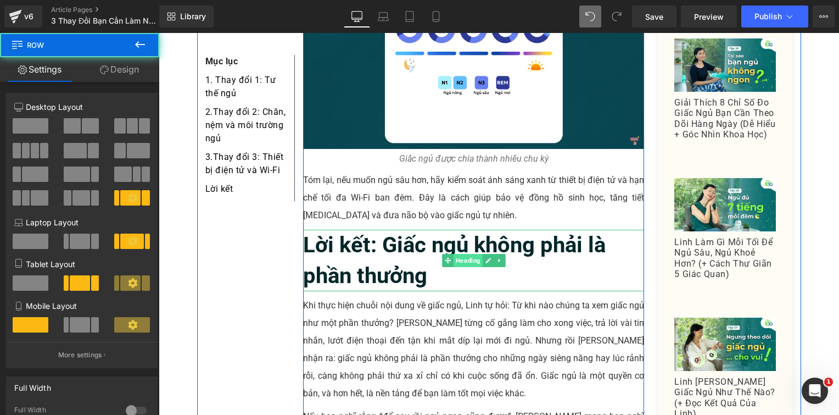
click at [459, 254] on span "Heading" at bounding box center [468, 260] width 29 height 13
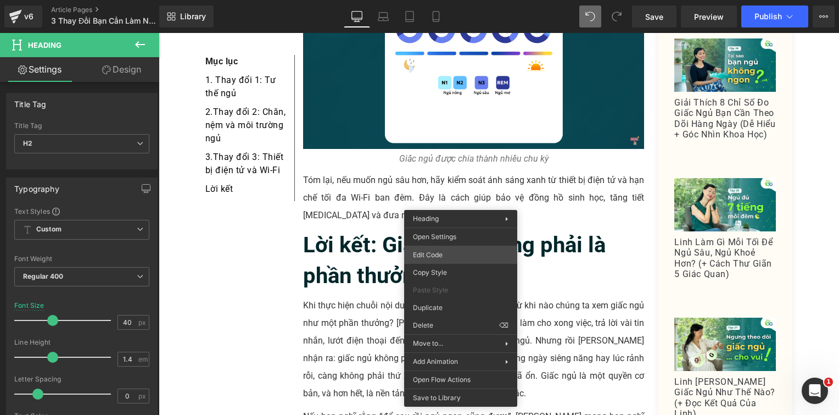
click at [460, 0] on div "Heading You are previewing how the will restyle your page. You can not edit Ele…" at bounding box center [419, 0] width 839 height 0
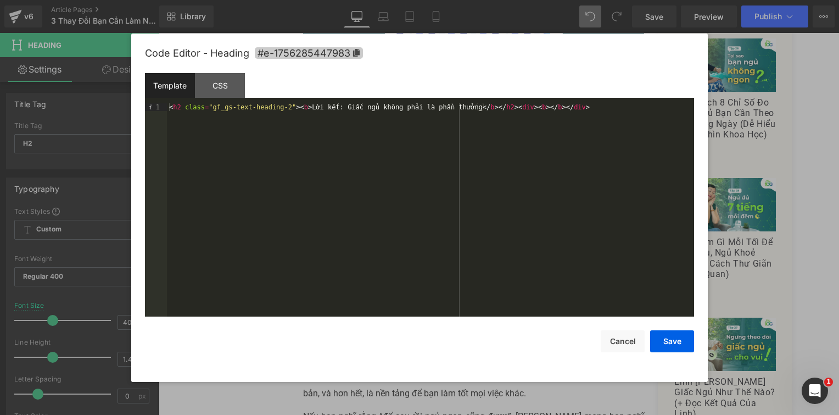
click at [360, 57] on span "#e-1756285447983" at bounding box center [309, 53] width 108 height 12
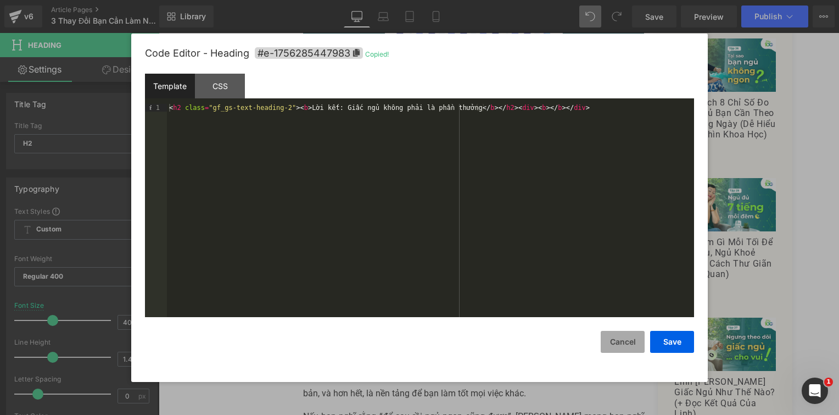
click at [618, 341] on button "Cancel" at bounding box center [623, 342] width 44 height 22
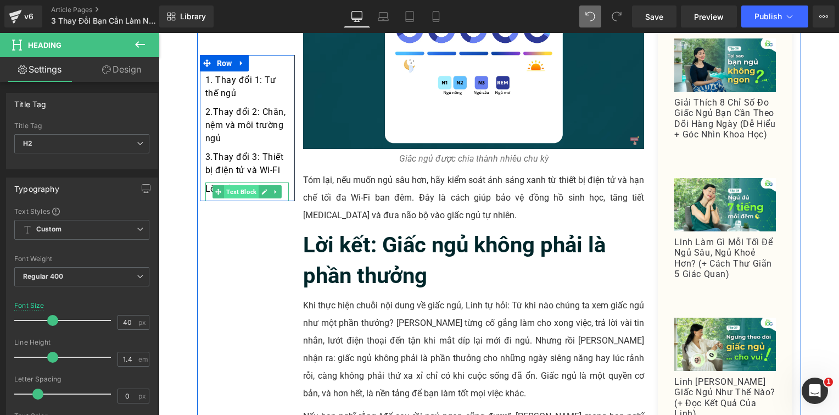
click at [246, 193] on span "Text Block" at bounding box center [241, 191] width 35 height 13
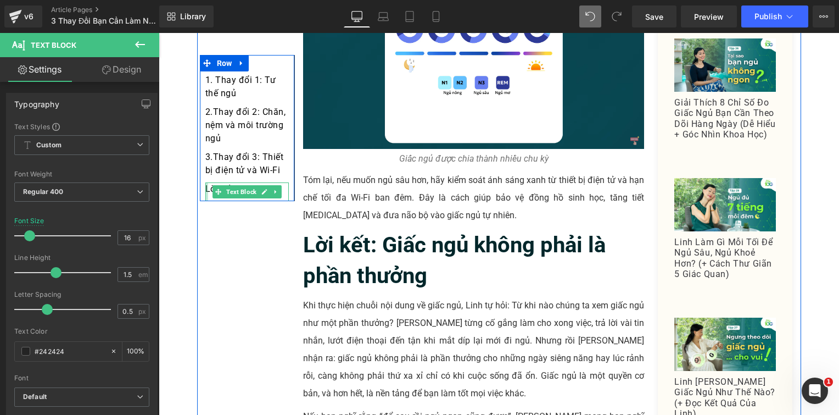
click at [205, 188] on div at bounding box center [206, 191] width 3 height 19
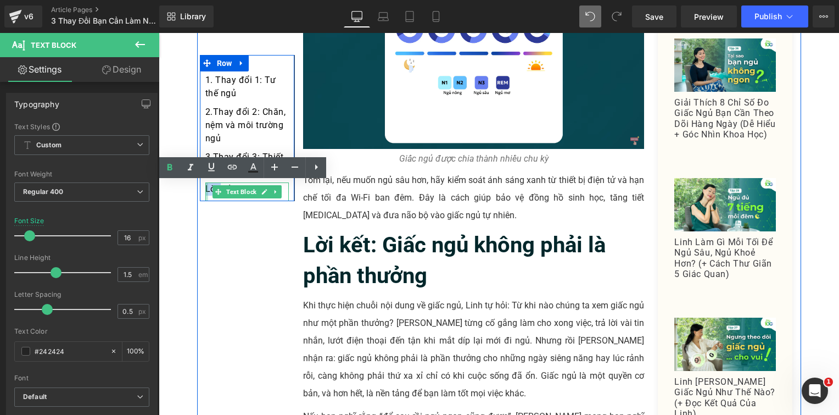
click at [205, 188] on link "Lời kết" at bounding box center [219, 189] width 28 height 10
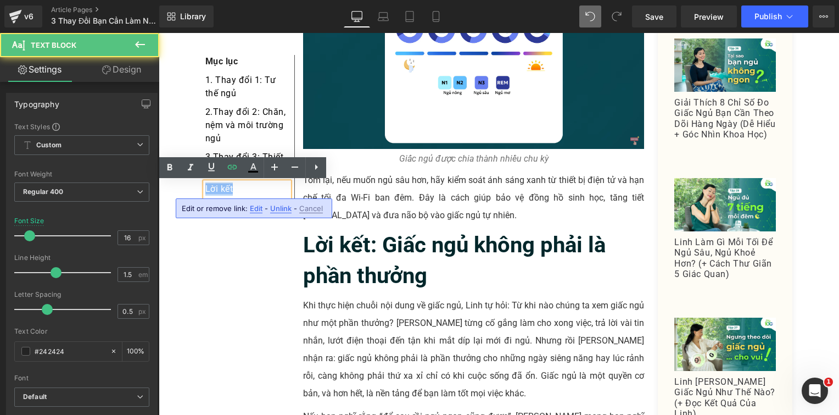
click at [205, 188] on link "Lời kết" at bounding box center [219, 189] width 28 height 10
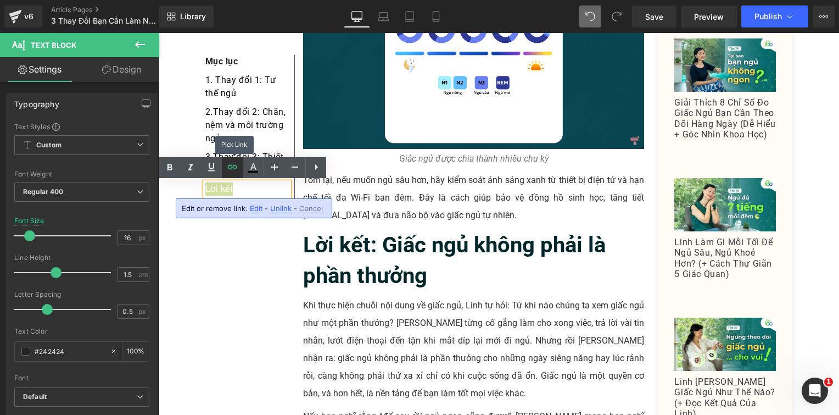
click at [234, 168] on icon at bounding box center [232, 166] width 13 height 13
type input "#e-1756285447983"
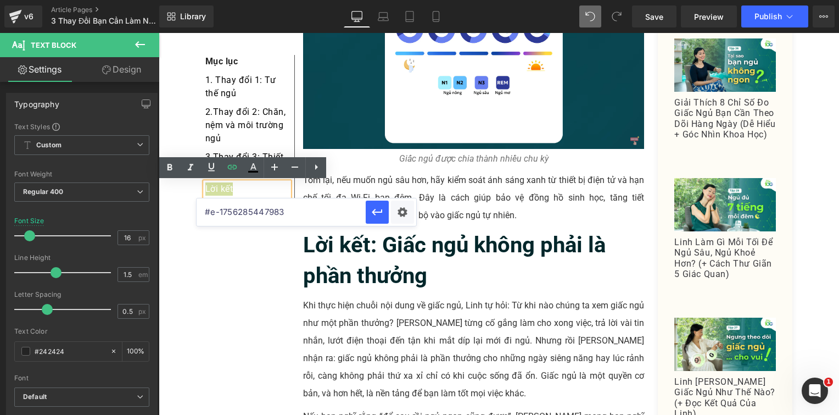
click at [279, 210] on input "#e-1756285447983" at bounding box center [281, 211] width 169 height 27
click at [380, 213] on icon "button" at bounding box center [377, 211] width 13 height 13
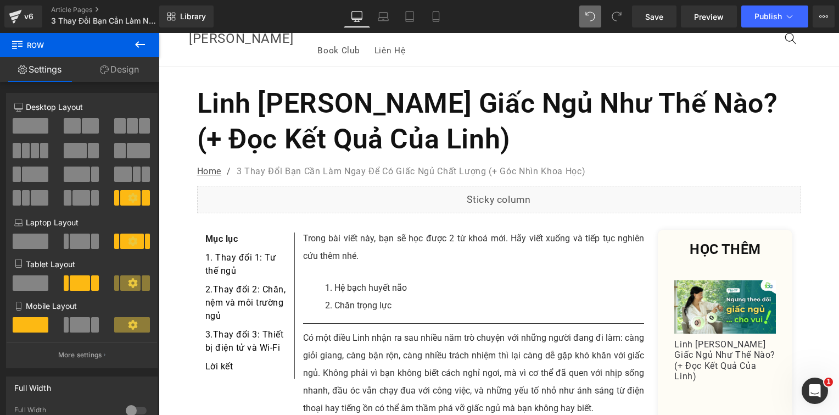
scroll to position [0, 0]
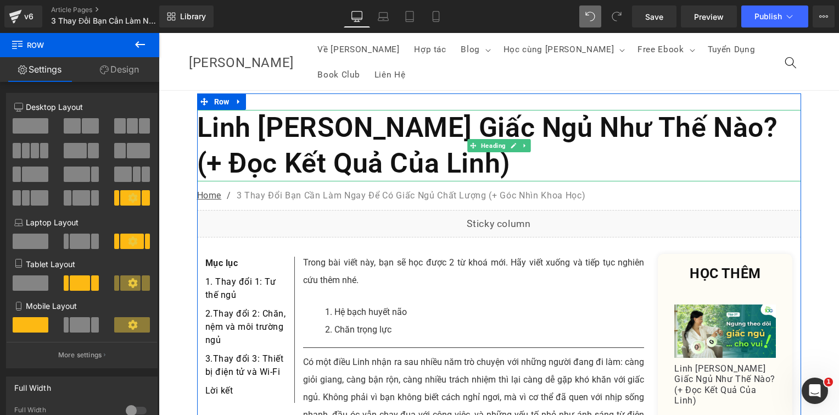
click at [346, 120] on h1 "Linh [PERSON_NAME] Giấc Ngủ Như Thế Nào? (+ Đọc Kết Quả Của Linh)" at bounding box center [499, 145] width 604 height 71
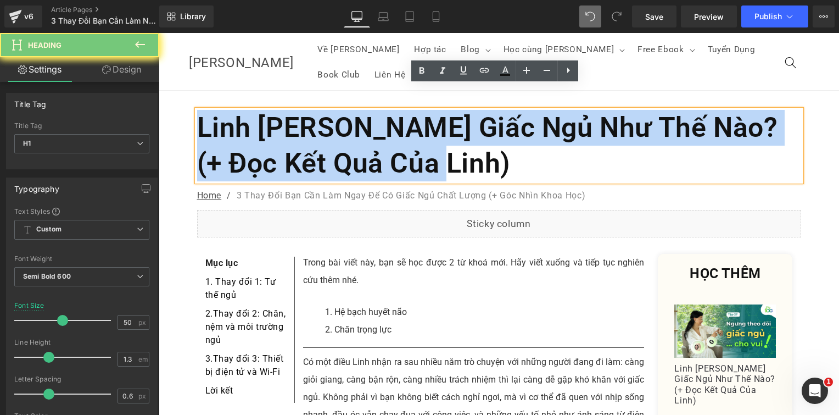
click at [346, 120] on h1 "Linh [PERSON_NAME] Giấc Ngủ Như Thế Nào? (+ Đọc Kết Quả Của Linh)" at bounding box center [499, 145] width 604 height 71
paste div
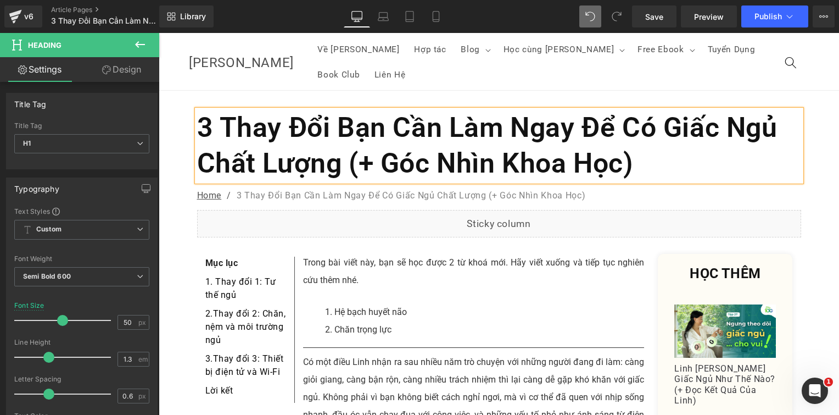
click at [653, 140] on h1 "3 Thay Đổi Bạn Cần Làm Ngay Để Có Giấc Ngủ Chất Lượng (+ Góc Nhìn Khoa Học)" at bounding box center [499, 145] width 604 height 71
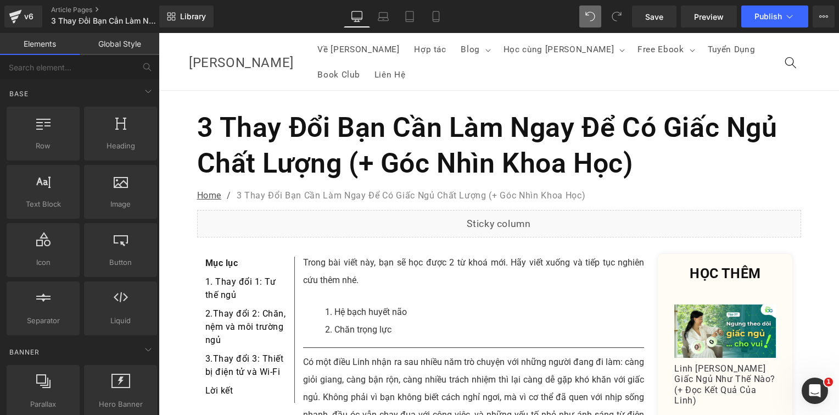
click at [826, 20] on icon at bounding box center [824, 16] width 9 height 9
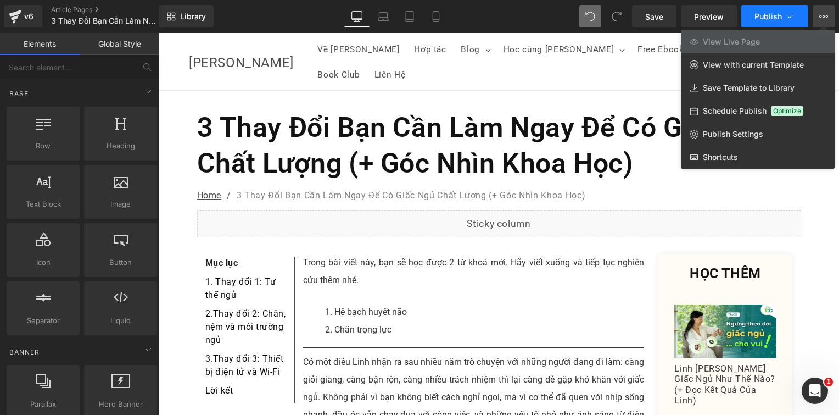
click at [791, 20] on icon at bounding box center [790, 16] width 11 height 11
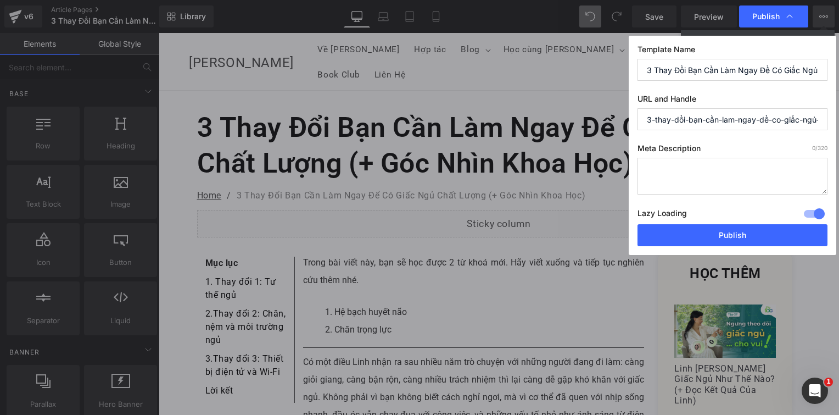
click at [692, 123] on input "3-thay-dổi-bạn-cần-lam-ngay-dể-co-giấc-ngủ-chất-lượng-goc-nhin-khoa-học" at bounding box center [733, 119] width 190 height 22
click at [792, 122] on input "3-thay-doi-can-lam-de-ngu-ngon" at bounding box center [733, 119] width 190 height 22
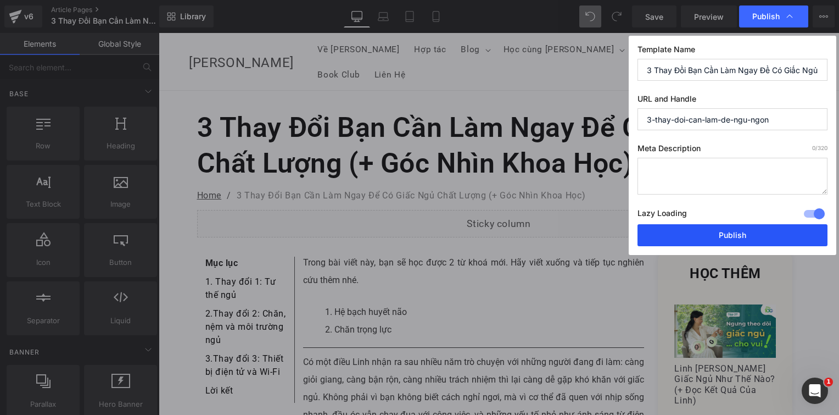
type input "3-thay-doi-can-lam-de-ngu-ngon"
click at [738, 230] on button "Publish" at bounding box center [733, 235] width 190 height 22
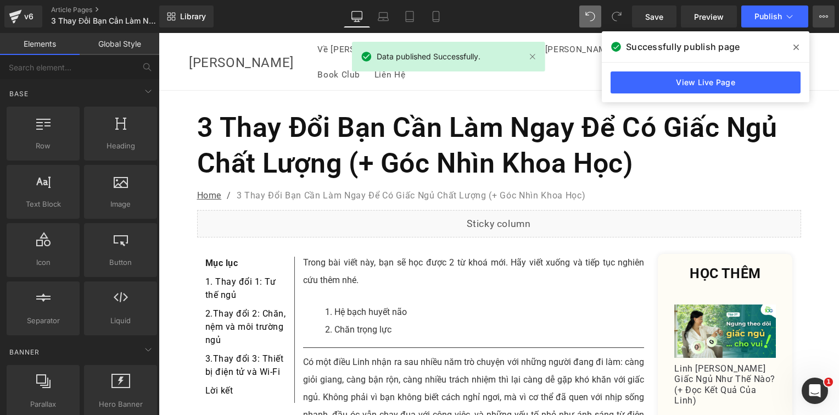
click at [826, 18] on icon at bounding box center [824, 16] width 9 height 9
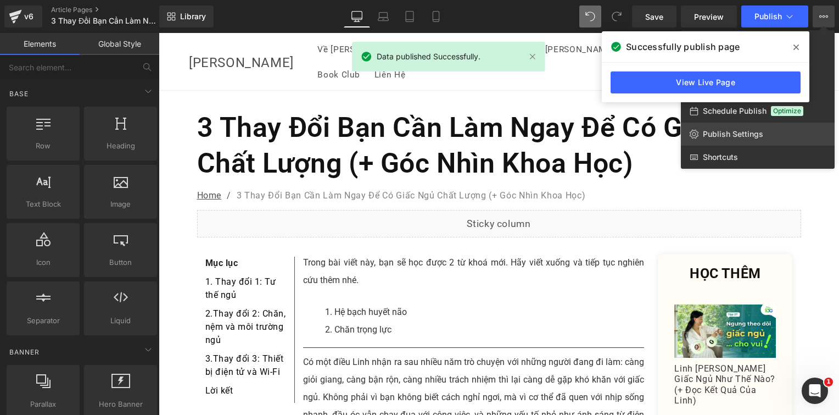
click at [805, 132] on link "Publish Settings" at bounding box center [758, 134] width 154 height 23
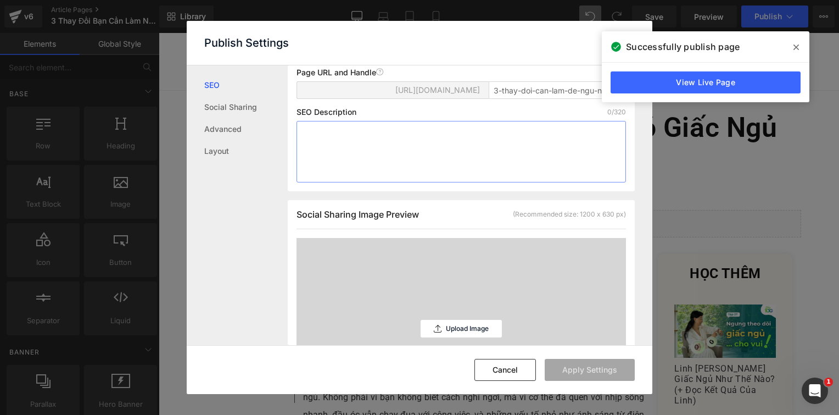
click at [368, 148] on textarea at bounding box center [462, 152] width 330 height 62
paste textarea "Có một điều Linh nhận ra sau nhiều năm trò chuyện với những người đang đi làm: …"
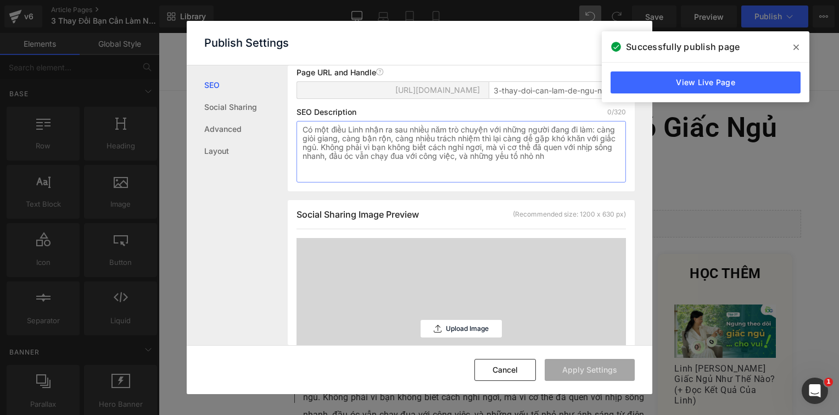
scroll to position [194, 0]
click at [597, 169] on textarea "Có một điều Linh nhận ra sau nhiều năm trò chuyện với những người đang đi làm: …" at bounding box center [462, 152] width 330 height 62
type textarea "Có một điều Linh nhận ra sau nhiều năm trò chuyện với những người đang đi làm: …"
click at [568, 368] on button "Apply Settings" at bounding box center [590, 370] width 90 height 22
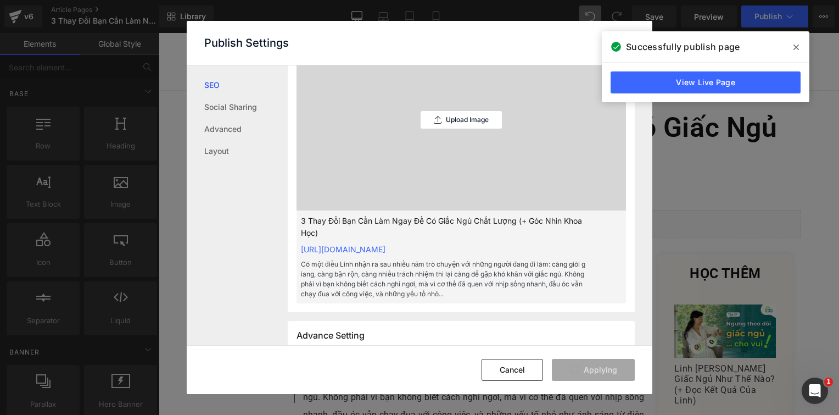
scroll to position [414, 0]
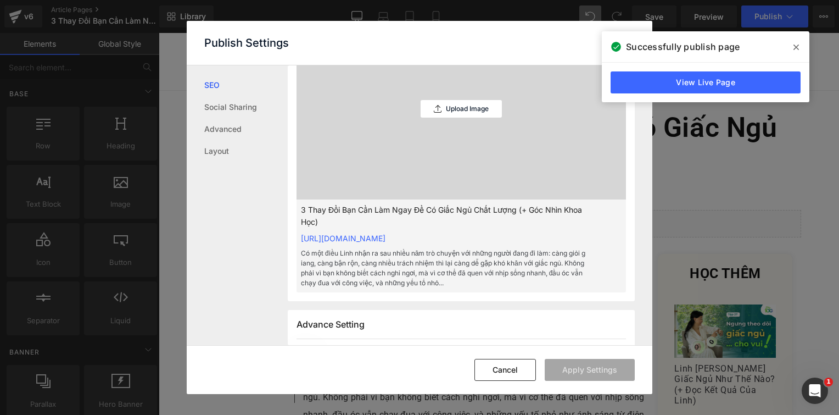
click at [796, 46] on icon at bounding box center [796, 47] width 5 height 5
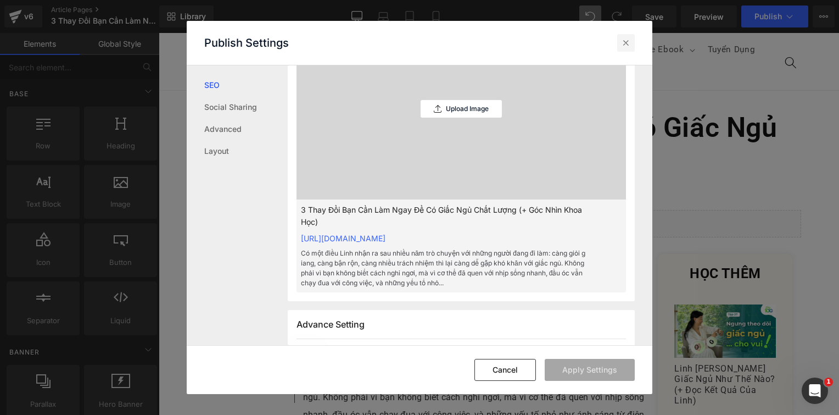
click at [626, 43] on icon at bounding box center [626, 42] width 11 height 11
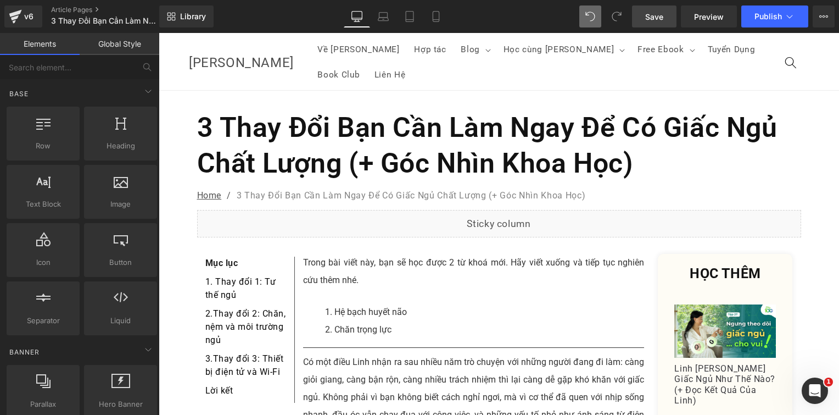
click at [660, 21] on span "Save" at bounding box center [655, 17] width 18 height 12
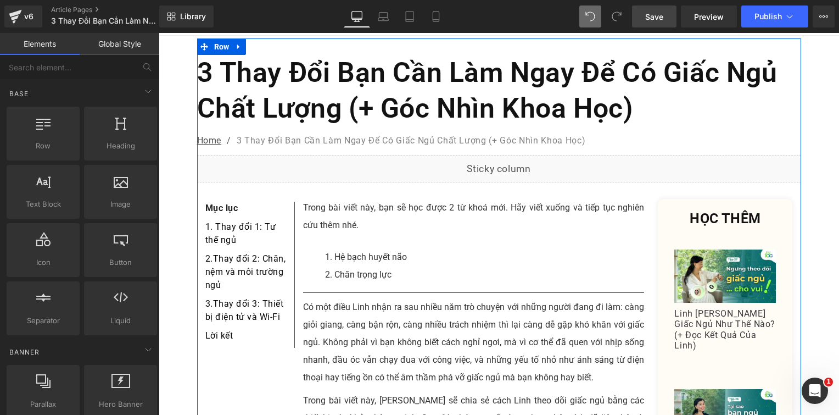
scroll to position [0, 0]
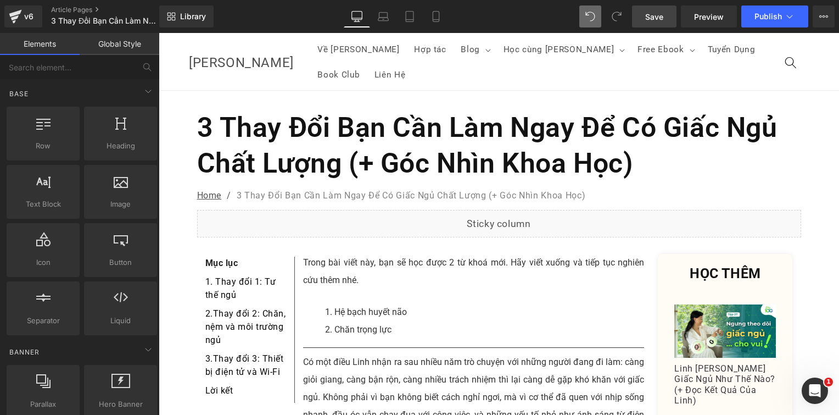
drag, startPoint x: 653, startPoint y: 13, endPoint x: 383, endPoint y: 25, distance: 269.5
click at [653, 13] on span "Save" at bounding box center [655, 17] width 18 height 12
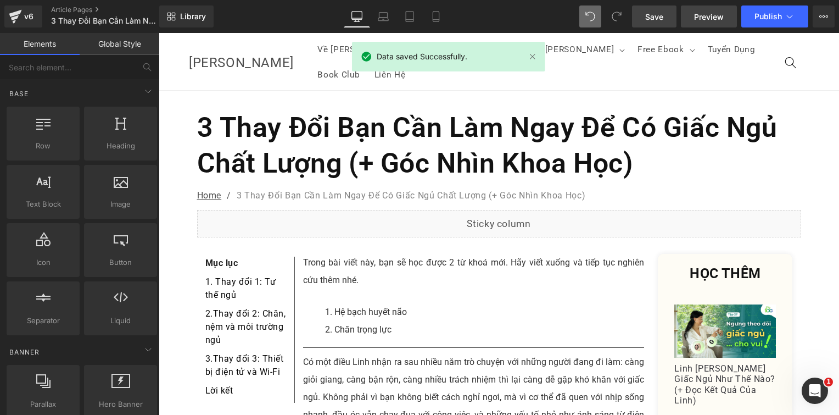
click at [698, 14] on span "Preview" at bounding box center [709, 17] width 30 height 12
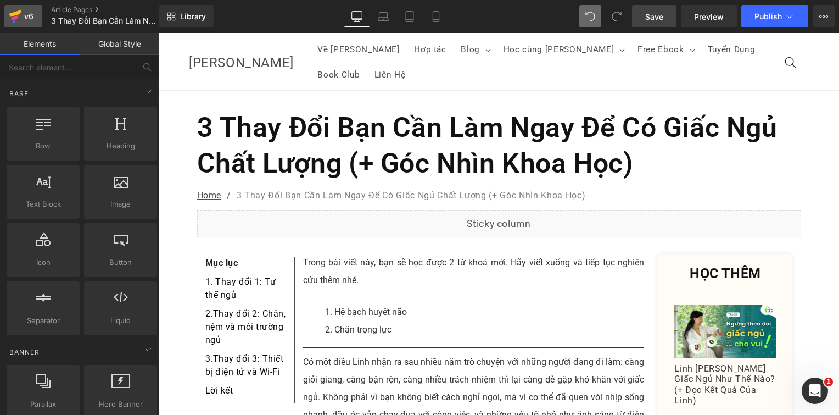
click at [20, 15] on icon at bounding box center [15, 16] width 13 height 27
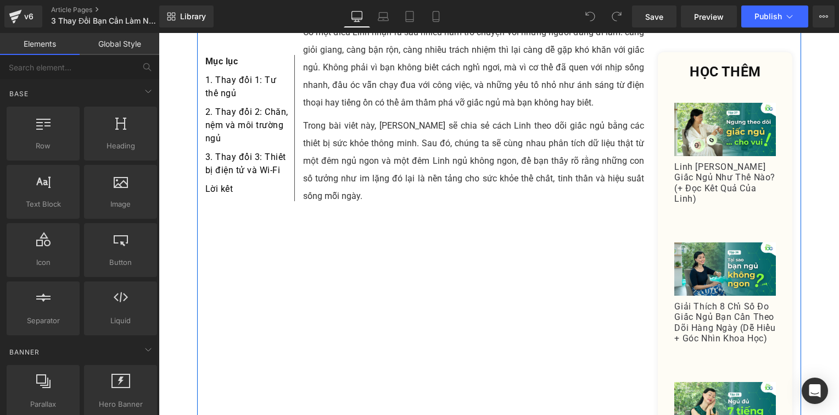
scroll to position [440, 0]
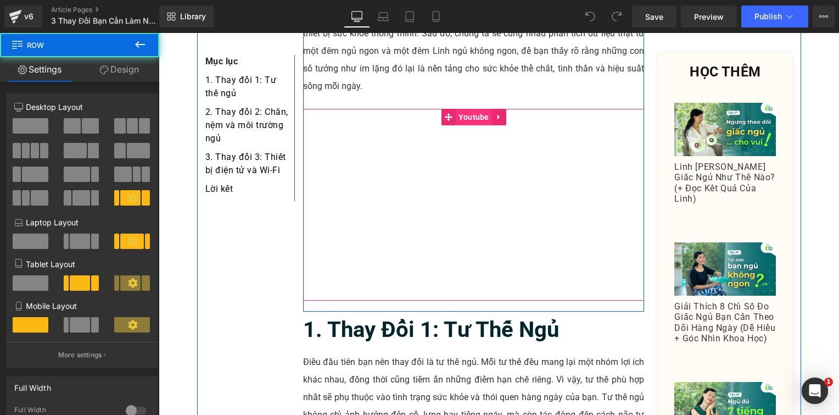
scroll to position [0, 0]
click at [474, 109] on span "Youtube" at bounding box center [474, 117] width 36 height 16
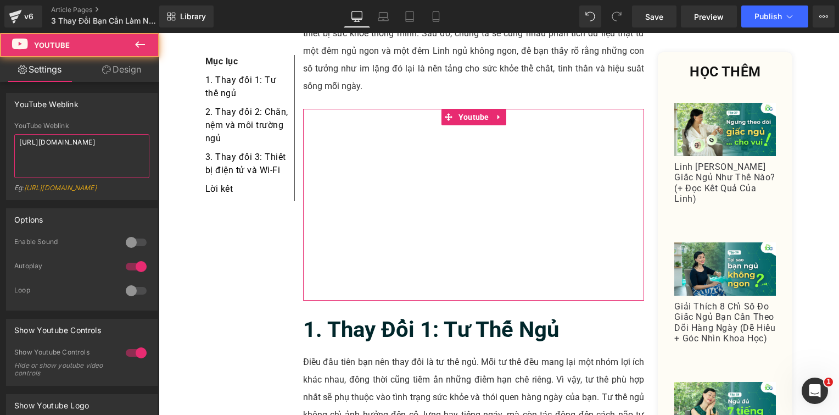
click at [112, 151] on textarea "[URL][DOMAIN_NAME]" at bounding box center [81, 156] width 135 height 44
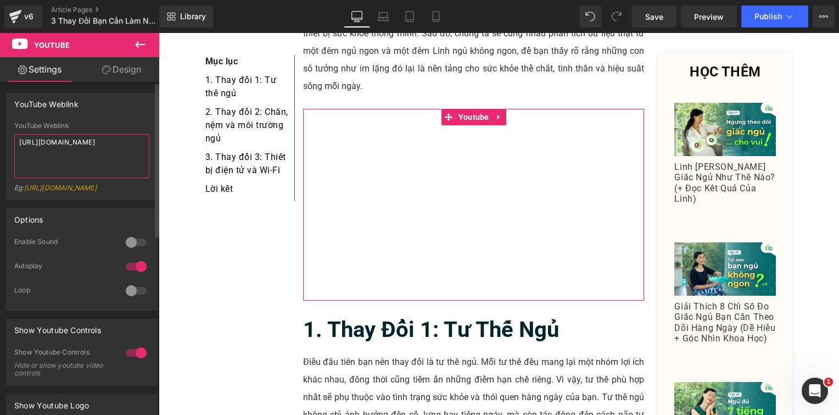
click at [114, 151] on textarea "[URL][DOMAIN_NAME]" at bounding box center [81, 156] width 135 height 44
click at [114, 150] on textarea "[URL][DOMAIN_NAME]" at bounding box center [81, 156] width 135 height 44
type textarea "[URL][DOMAIN_NAME]"
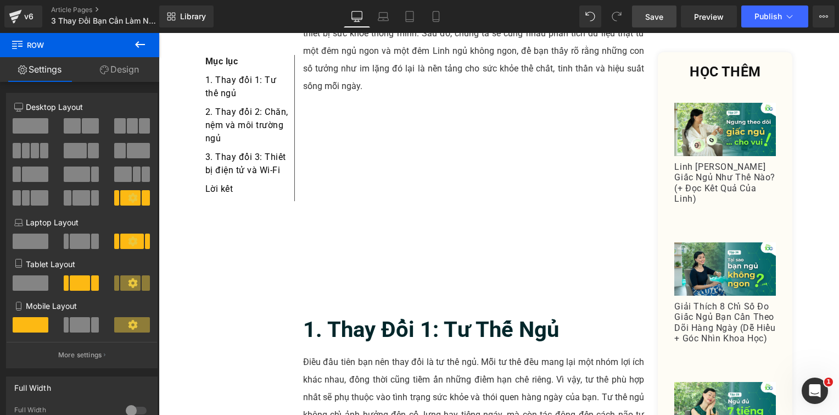
click at [648, 15] on span "Save" at bounding box center [655, 17] width 18 height 12
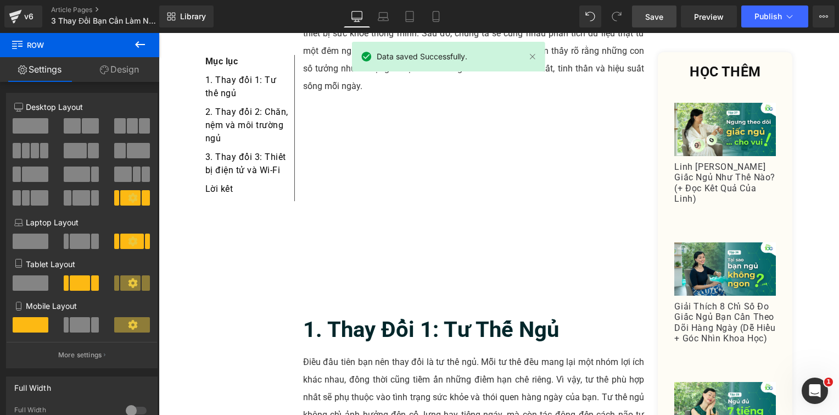
click at [655, 10] on link "Save" at bounding box center [654, 16] width 45 height 22
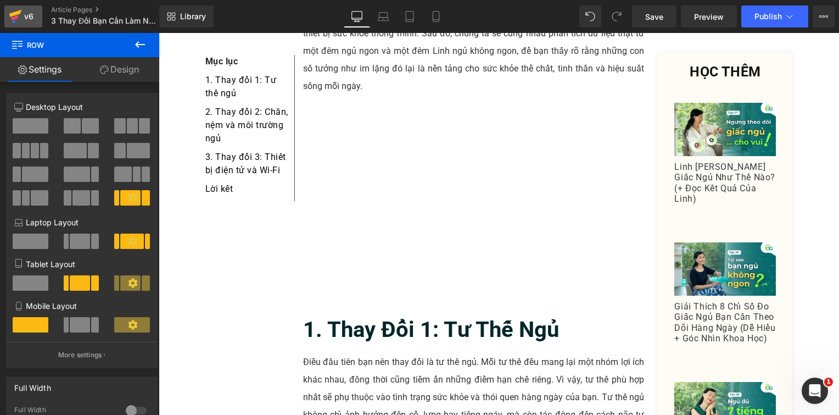
click at [9, 14] on icon at bounding box center [15, 16] width 13 height 27
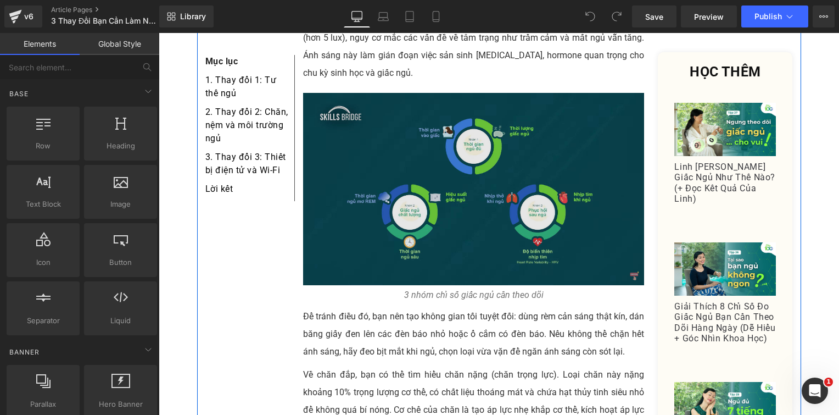
scroll to position [1264, 0]
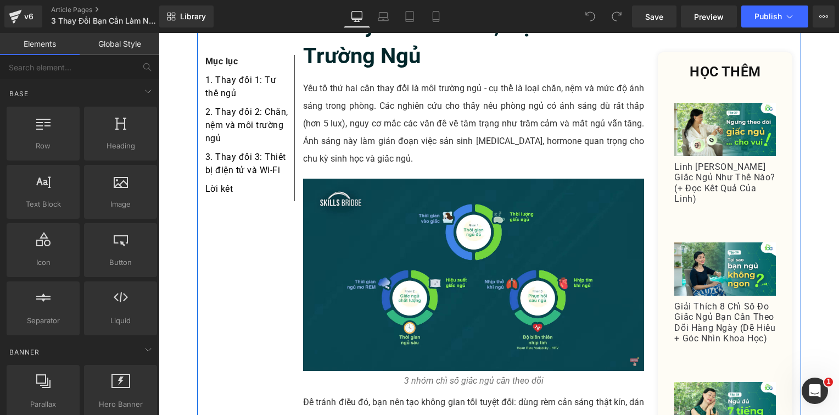
click at [264, 264] on div "Mục lục Text Block 1. Thay đổi 1: Tư thế ngủ Text Block 2. Thay đổi 2: Chăn, nệ…" at bounding box center [499, 366] width 604 height 2784
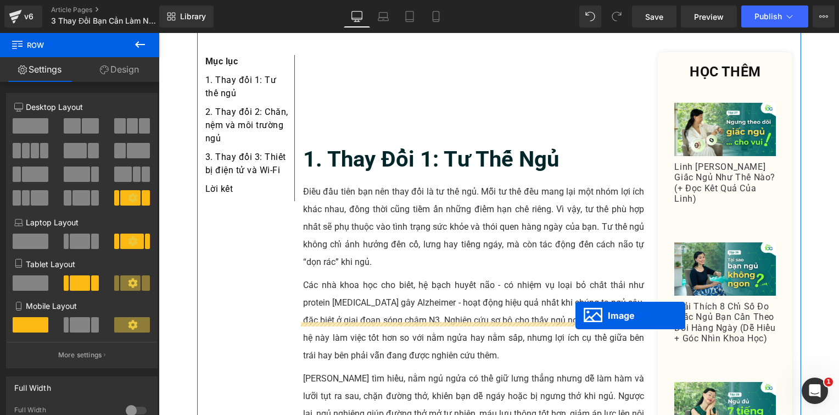
scroll to position [604, 0]
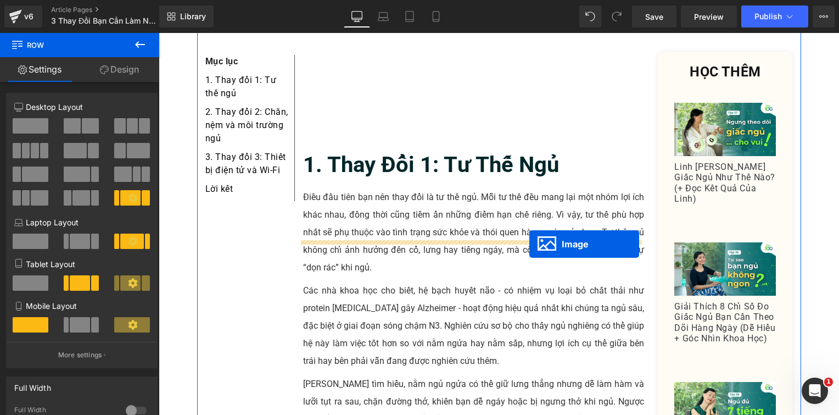
drag, startPoint x: 454, startPoint y: 234, endPoint x: 530, endPoint y: 244, distance: 75.9
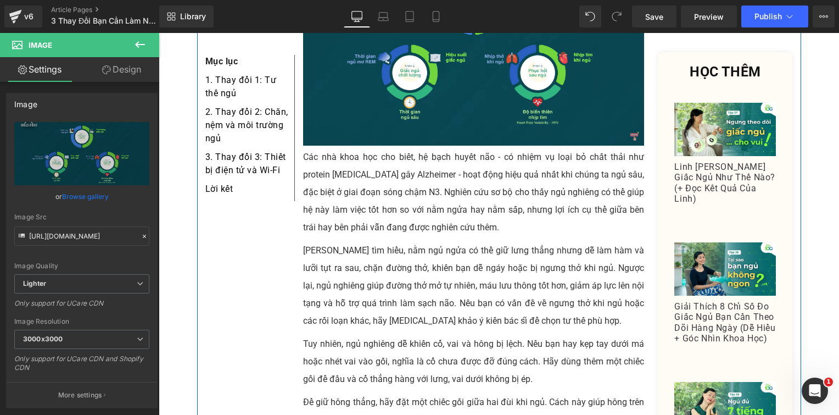
scroll to position [934, 0]
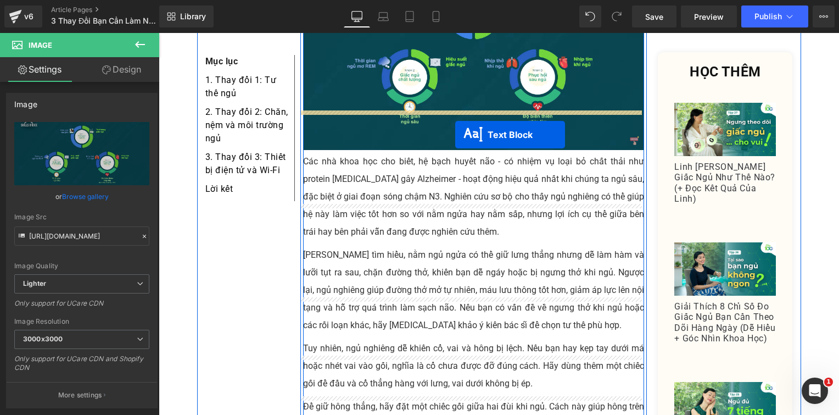
drag, startPoint x: 443, startPoint y: 174, endPoint x: 455, endPoint y: 135, distance: 41.0
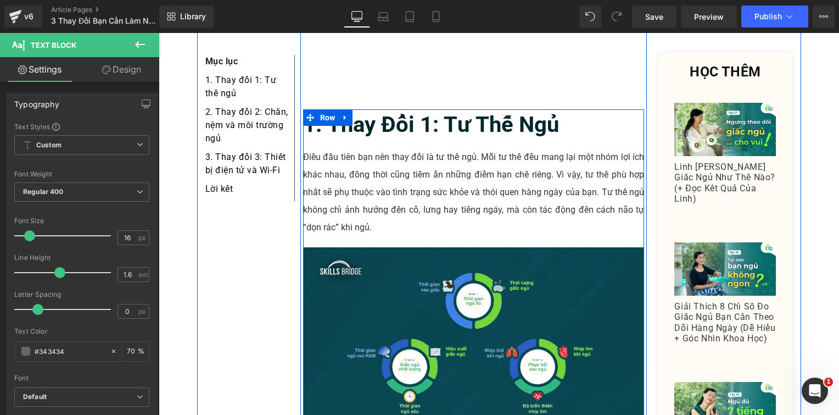
scroll to position [714, 0]
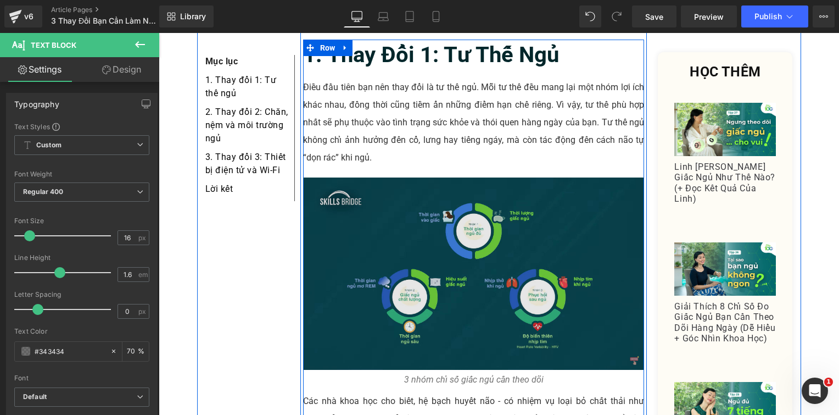
click at [425, 177] on img at bounding box center [474, 273] width 342 height 192
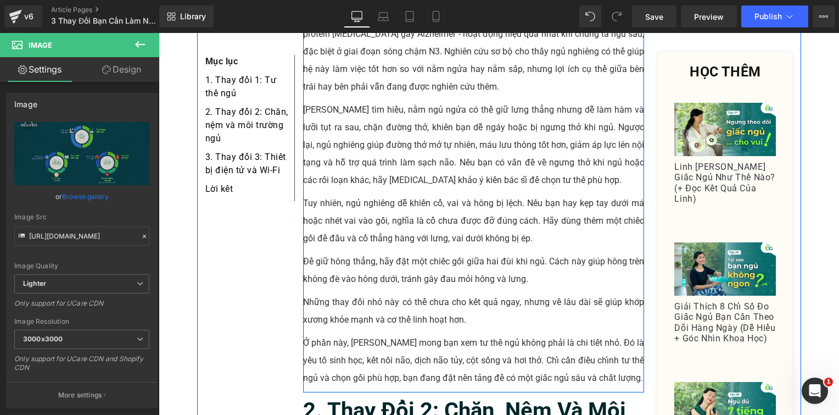
scroll to position [1374, 0]
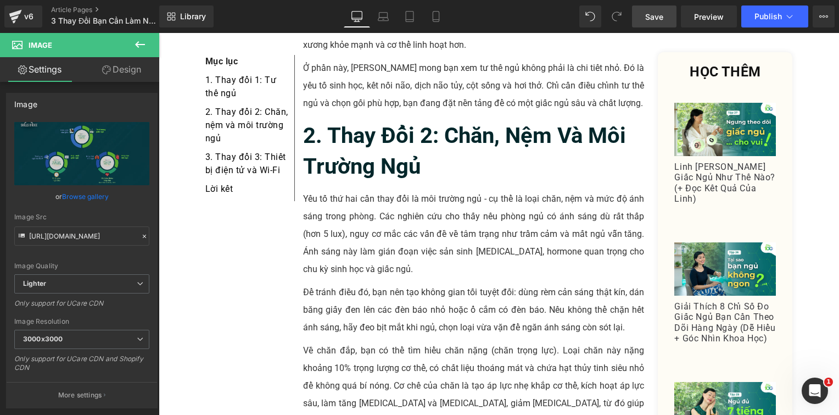
click at [655, 16] on span "Save" at bounding box center [655, 17] width 18 height 12
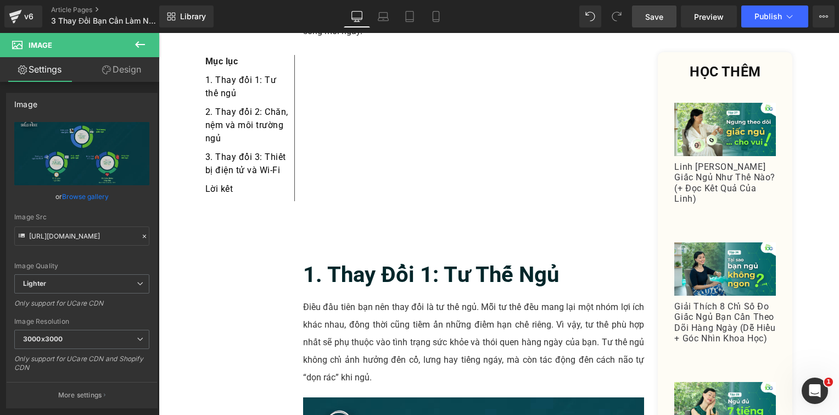
scroll to position [165, 0]
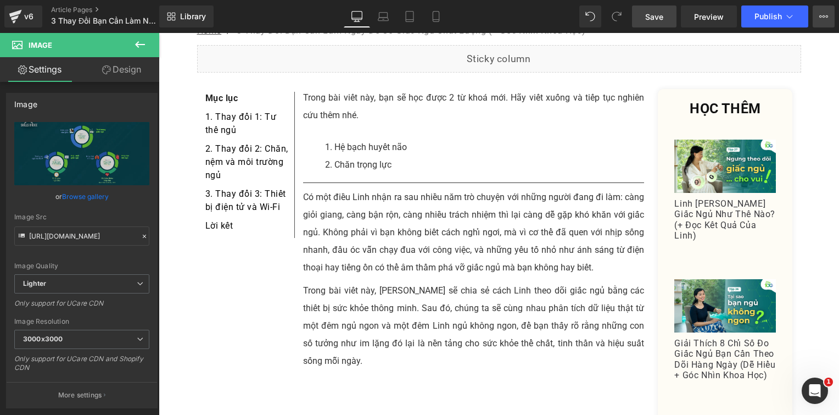
click at [821, 9] on button "View Live Page View with current Template Save Template to Library Schedule Pub…" at bounding box center [824, 16] width 22 height 22
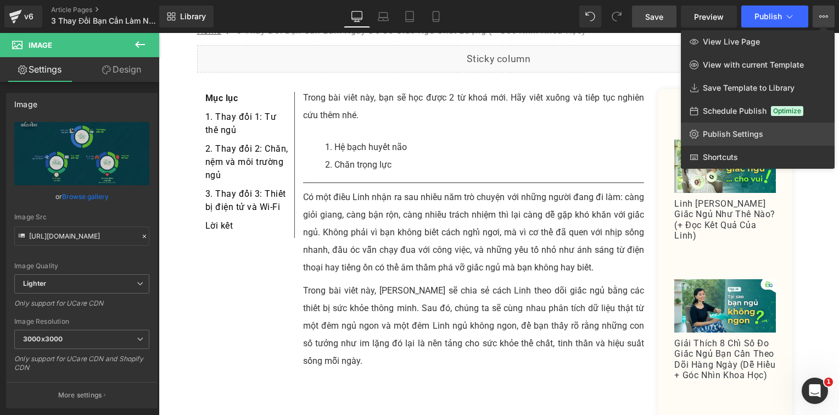
click at [740, 134] on span "Publish Settings" at bounding box center [733, 134] width 60 height 10
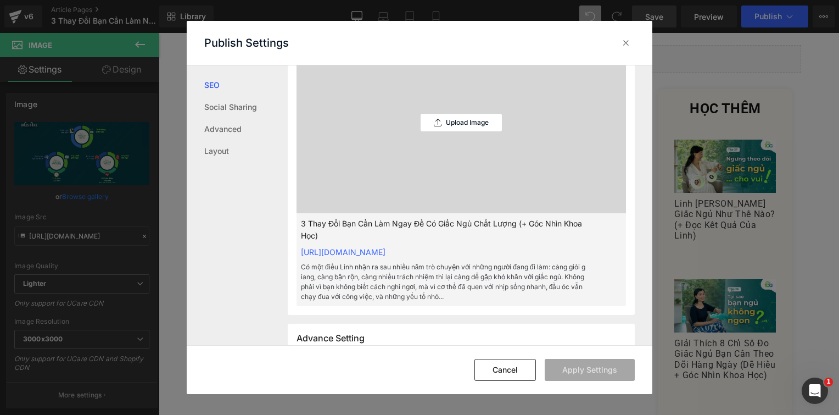
scroll to position [275, 0]
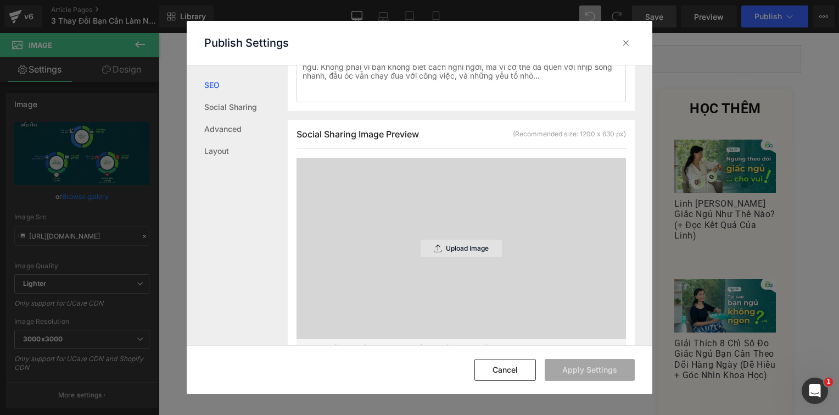
click at [442, 244] on div "Upload Image" at bounding box center [461, 249] width 81 height 18
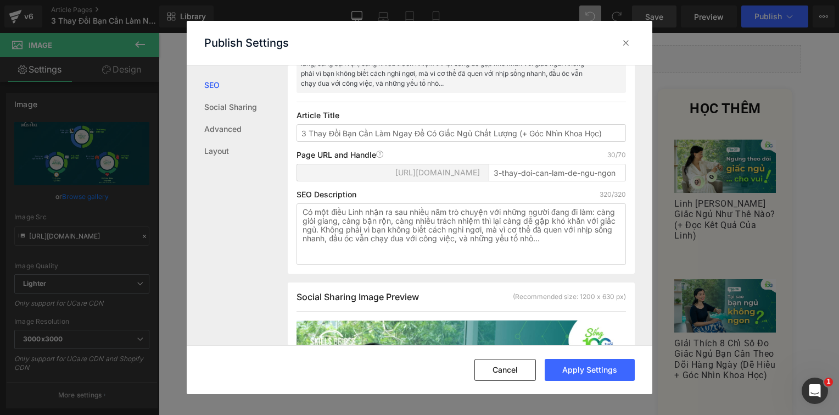
scroll to position [55, 0]
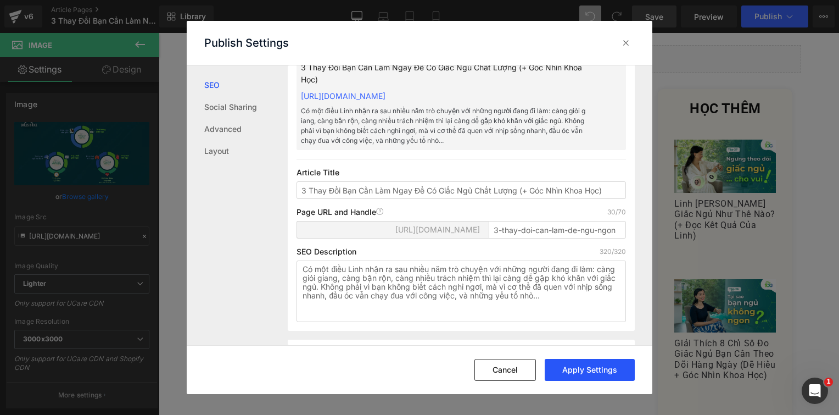
click at [615, 375] on button "Apply Settings" at bounding box center [590, 370] width 90 height 22
click at [627, 39] on icon at bounding box center [626, 42] width 11 height 11
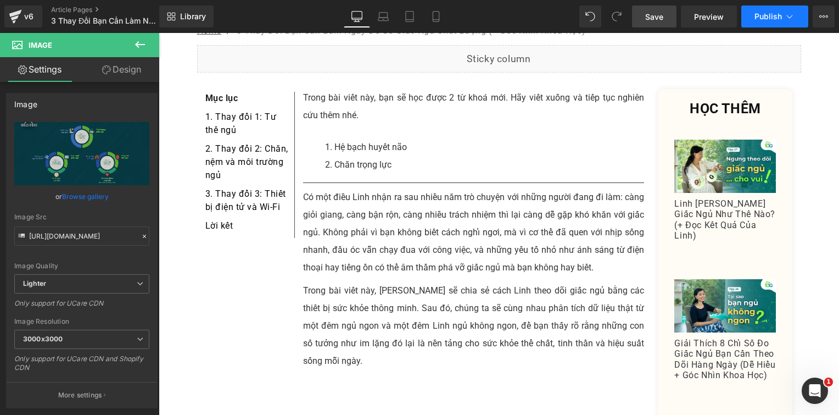
click at [755, 12] on span "Publish" at bounding box center [768, 16] width 27 height 9
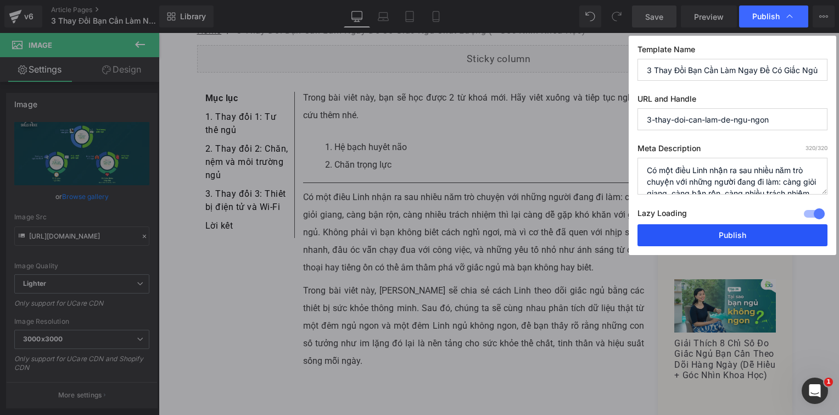
click at [714, 237] on button "Publish" at bounding box center [733, 235] width 190 height 22
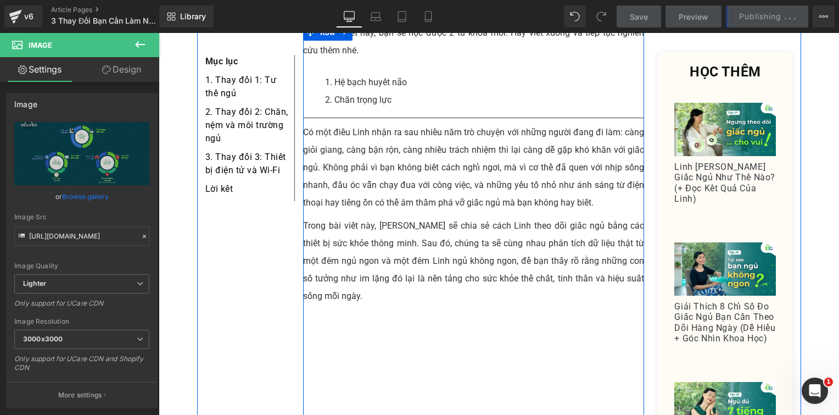
scroll to position [330, 0]
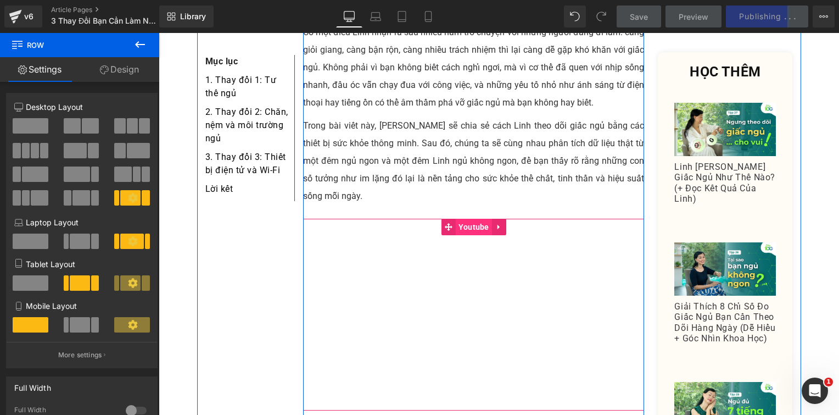
click at [470, 219] on span "Youtube" at bounding box center [474, 227] width 36 height 16
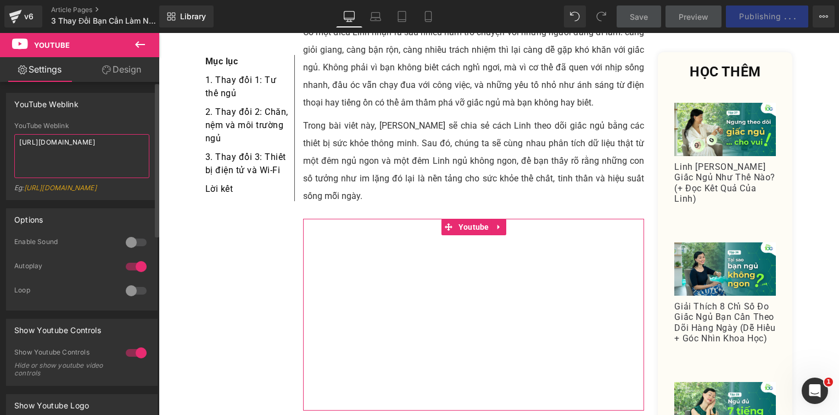
click at [77, 137] on textarea "[URL][DOMAIN_NAME]" at bounding box center [81, 156] width 135 height 44
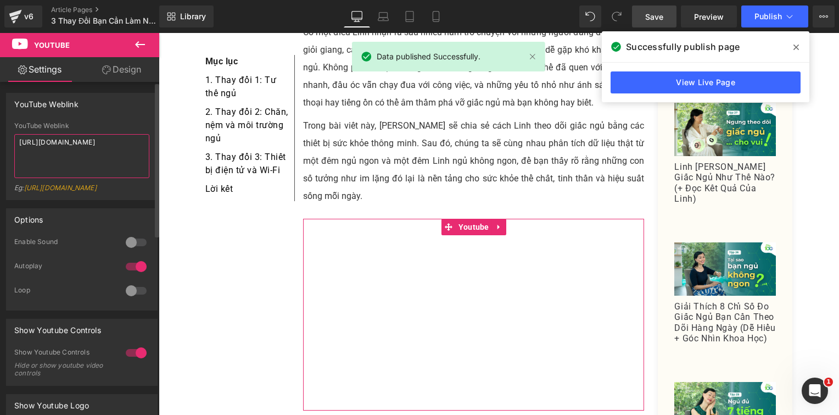
paste textarea "hwK3vrpnuvw"
type textarea "https://youtu.be/hwK3vrpnuvw"
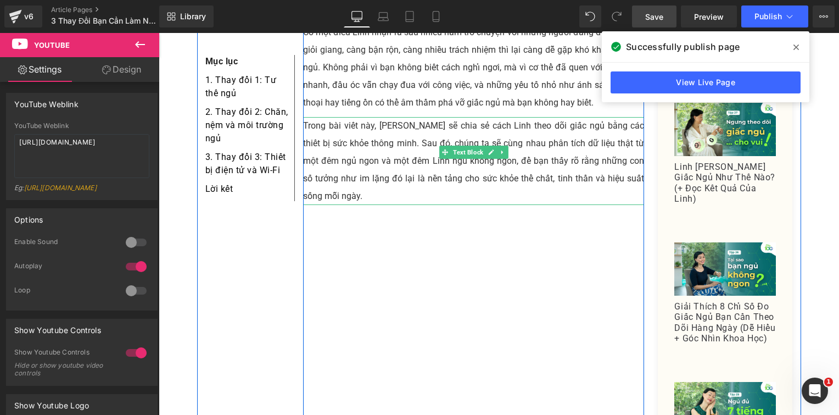
click at [431, 138] on p "Trong bài viết này, [PERSON_NAME] sẽ chia sẻ cách Linh theo dõi giấc ngủ bằng c…" at bounding box center [474, 161] width 342 height 88
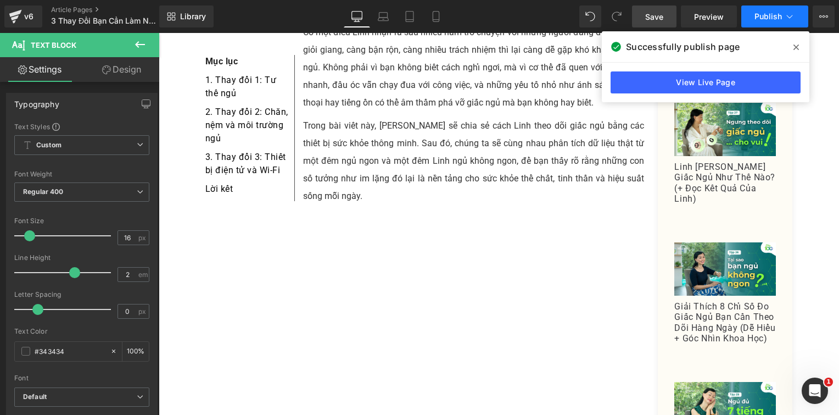
click at [752, 16] on button "Publish" at bounding box center [775, 16] width 67 height 22
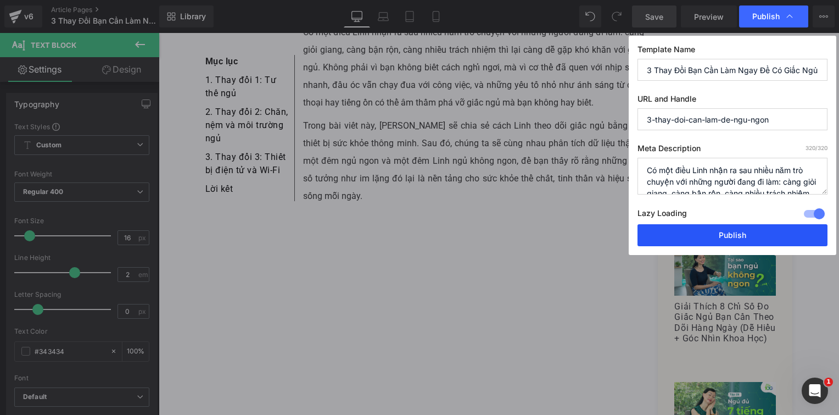
click at [714, 231] on button "Publish" at bounding box center [733, 235] width 190 height 22
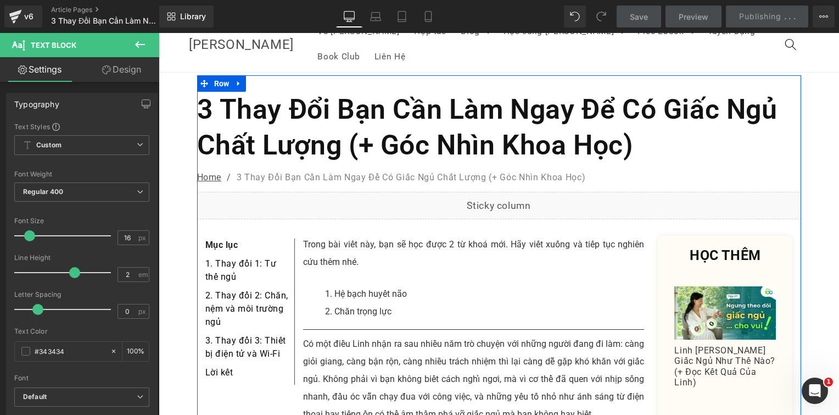
scroll to position [0, 0]
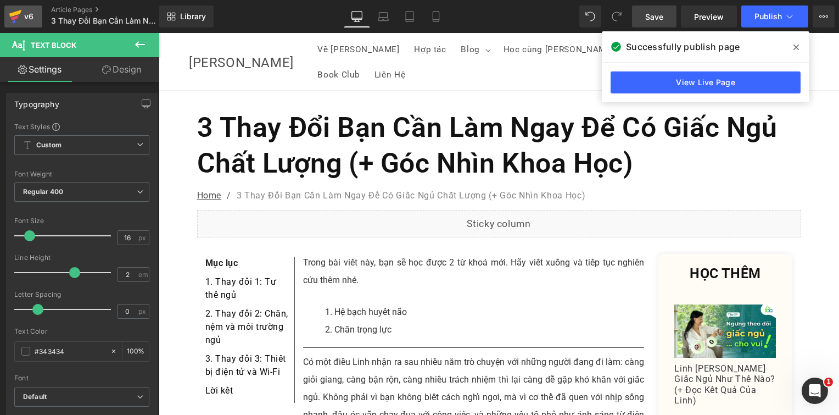
click at [34, 17] on div "v6" at bounding box center [29, 16] width 14 height 14
